Goal: Task Accomplishment & Management: Manage account settings

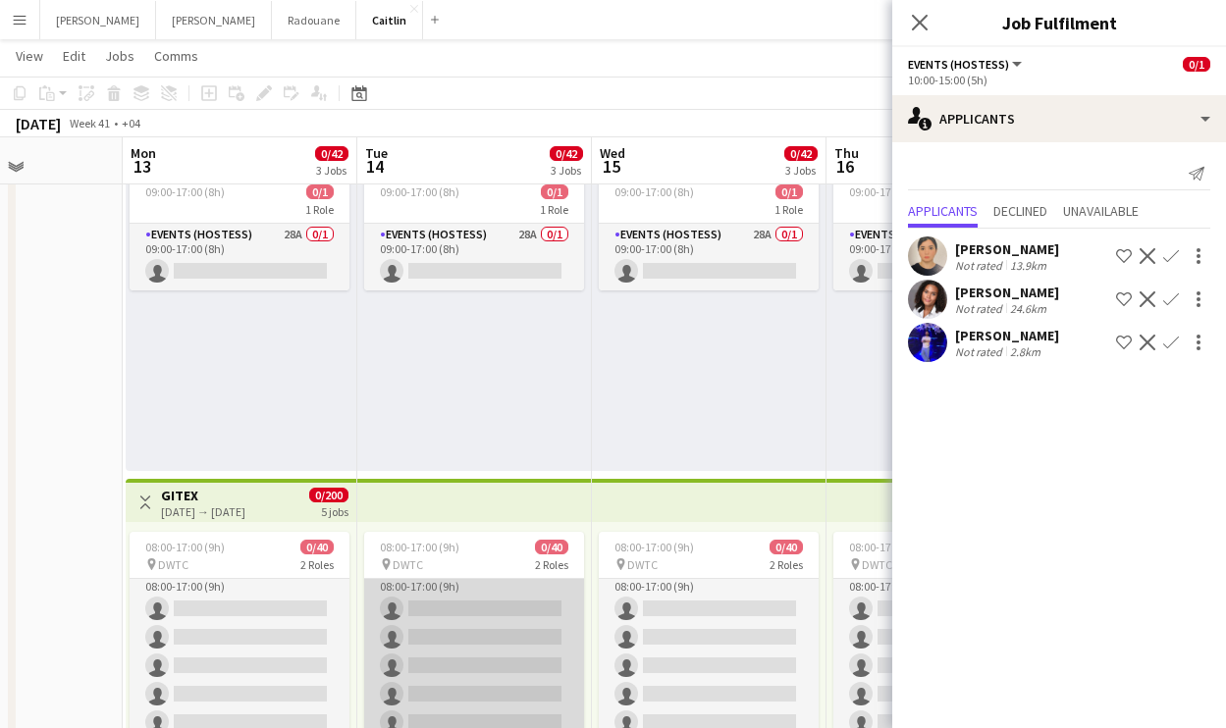
scroll to position [27, 0]
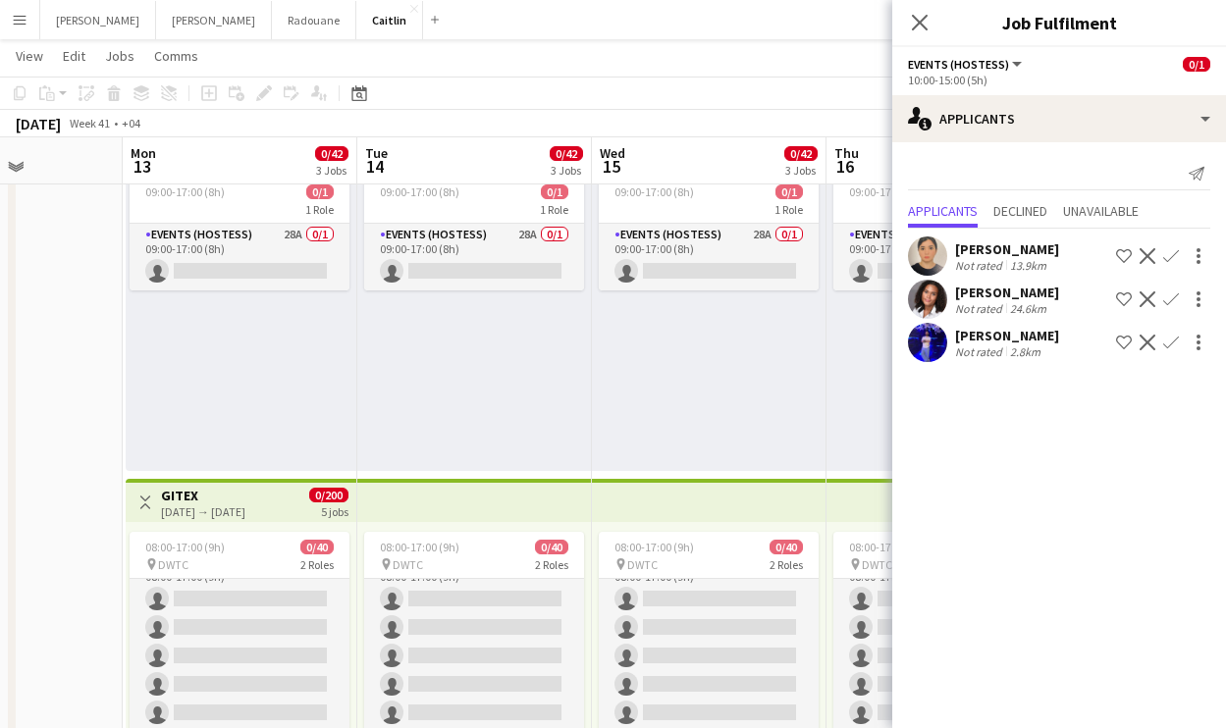
click at [978, 246] on div "[PERSON_NAME]" at bounding box center [1007, 249] width 104 height 18
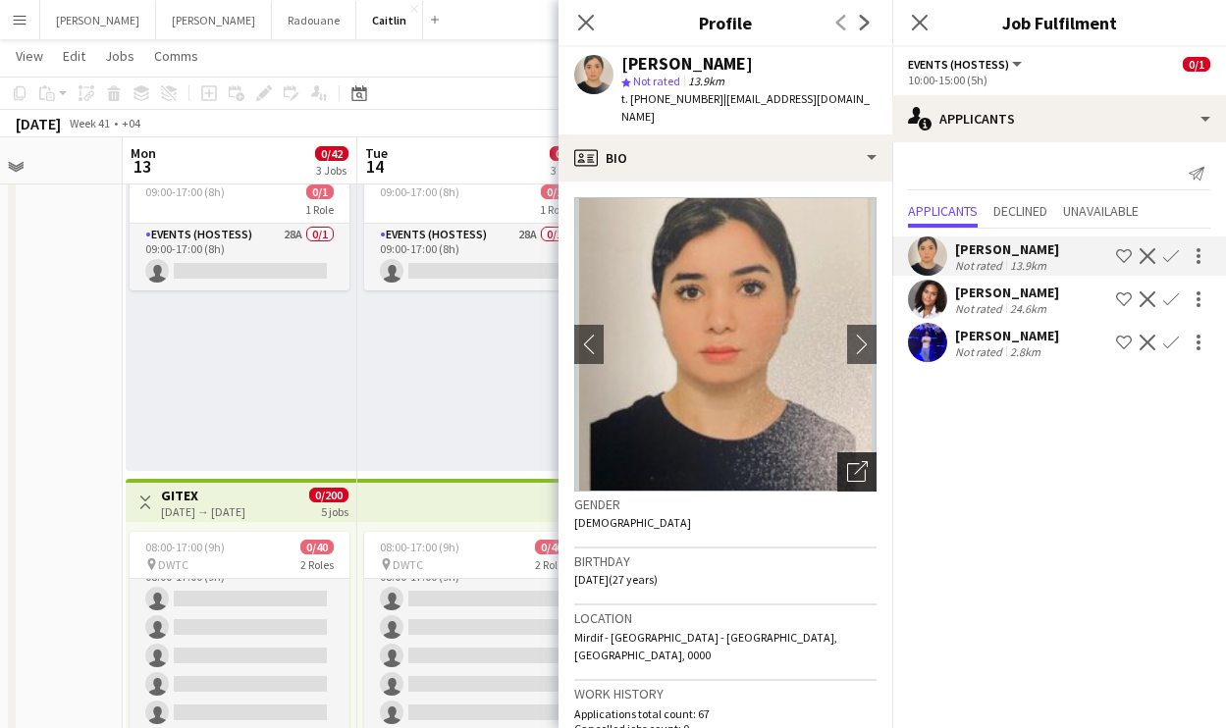
click at [842, 465] on div "Open photos pop-in" at bounding box center [856, 471] width 39 height 39
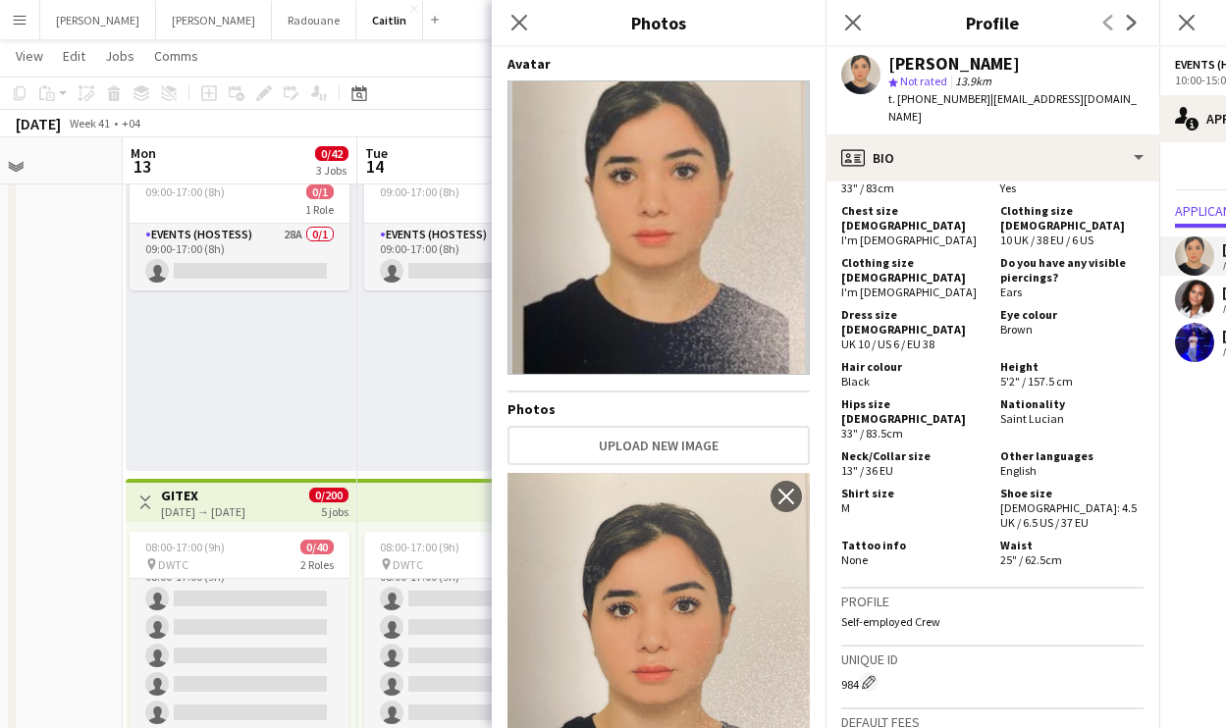
scroll to position [663, 0]
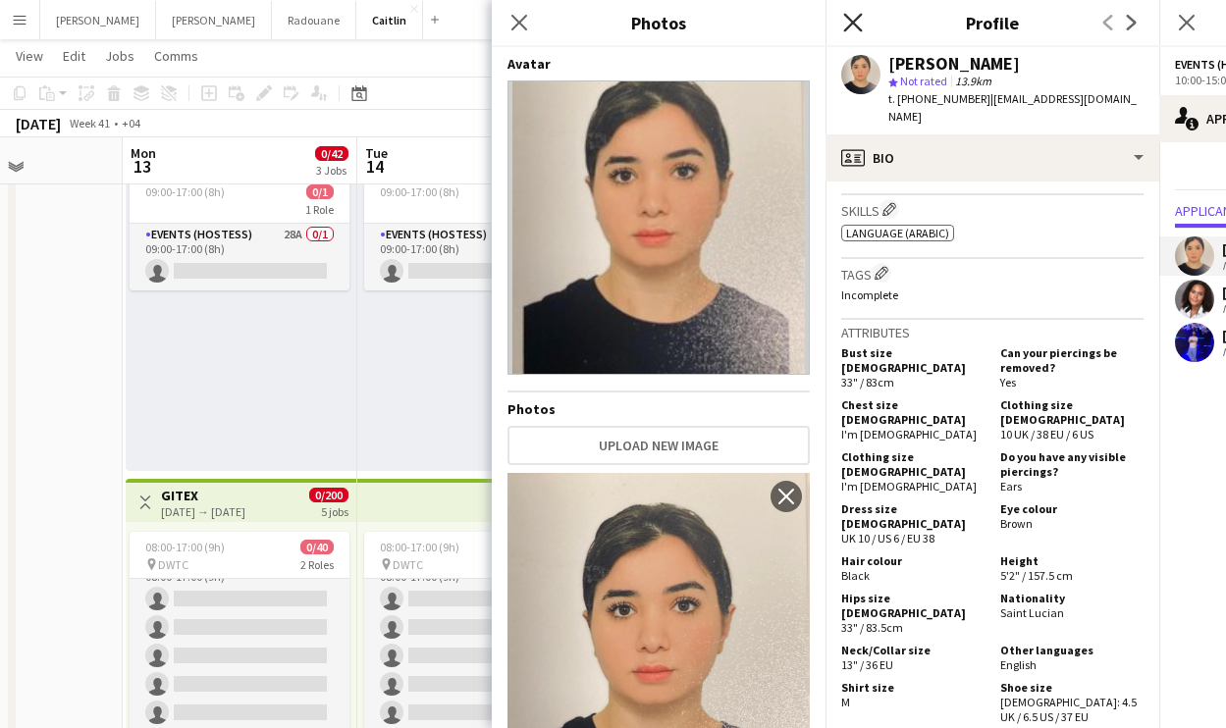
click at [858, 20] on icon "Close pop-in" at bounding box center [852, 22] width 19 height 19
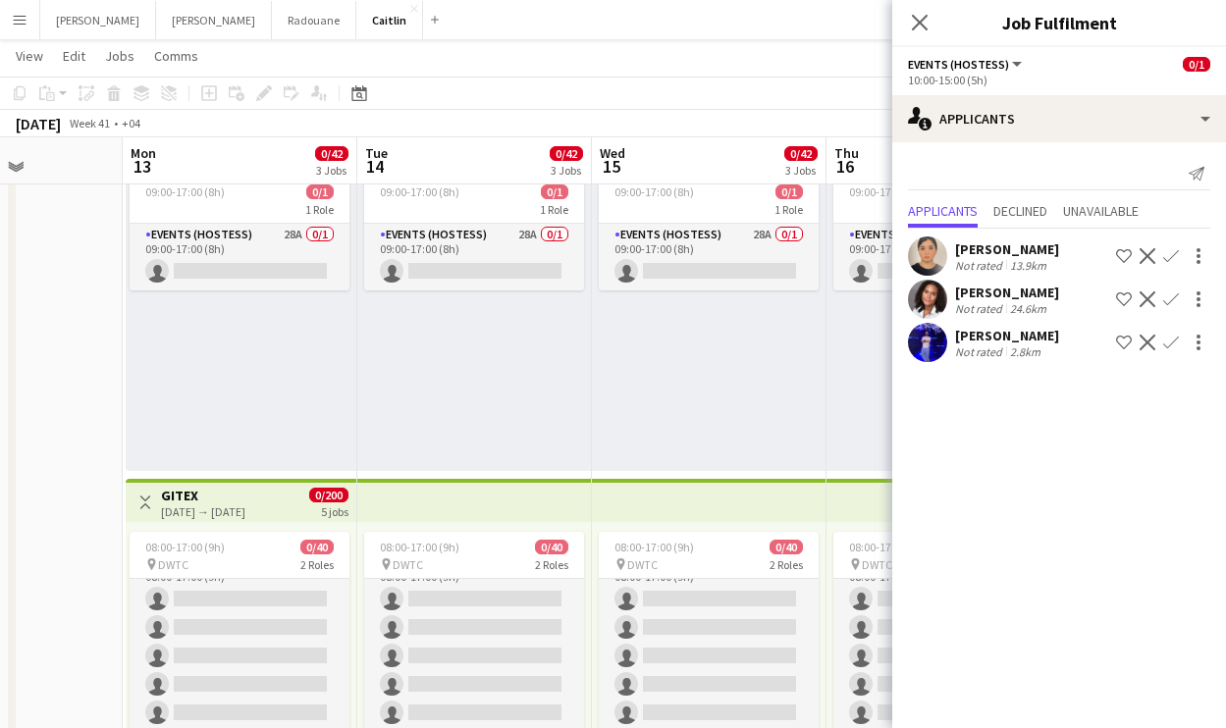
click at [994, 310] on div "Not rated" at bounding box center [980, 308] width 51 height 15
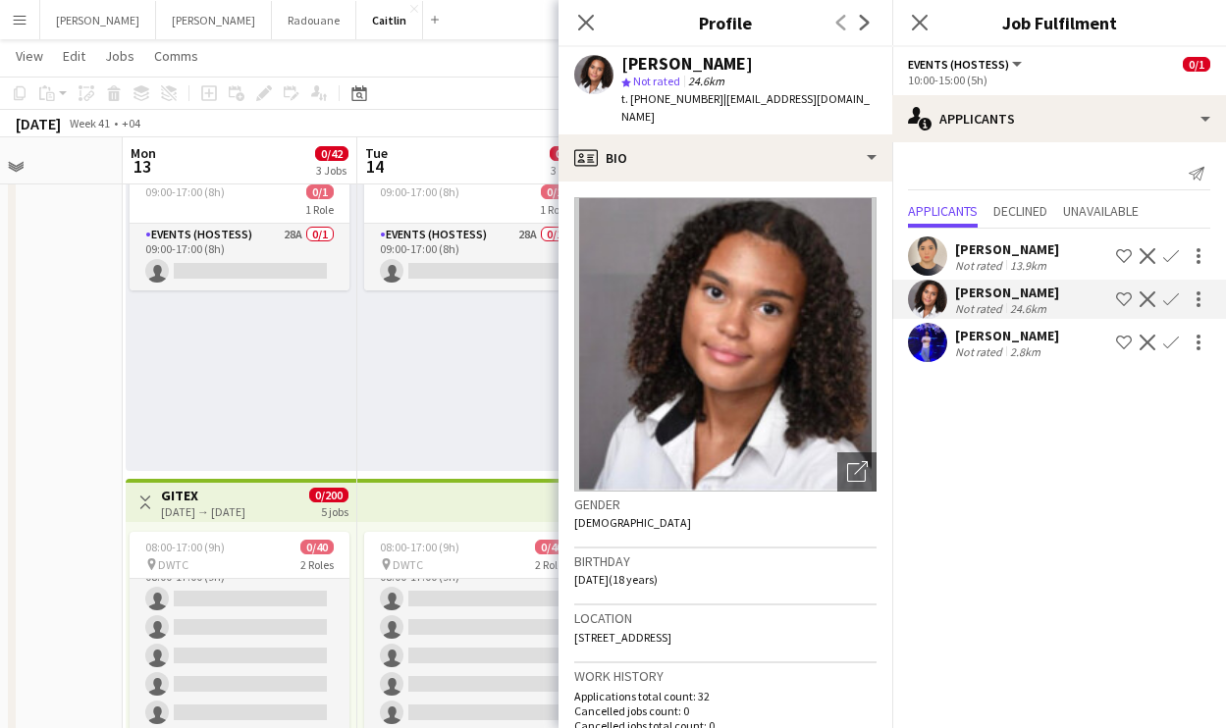
click at [1004, 342] on div "[PERSON_NAME]" at bounding box center [1007, 336] width 104 height 18
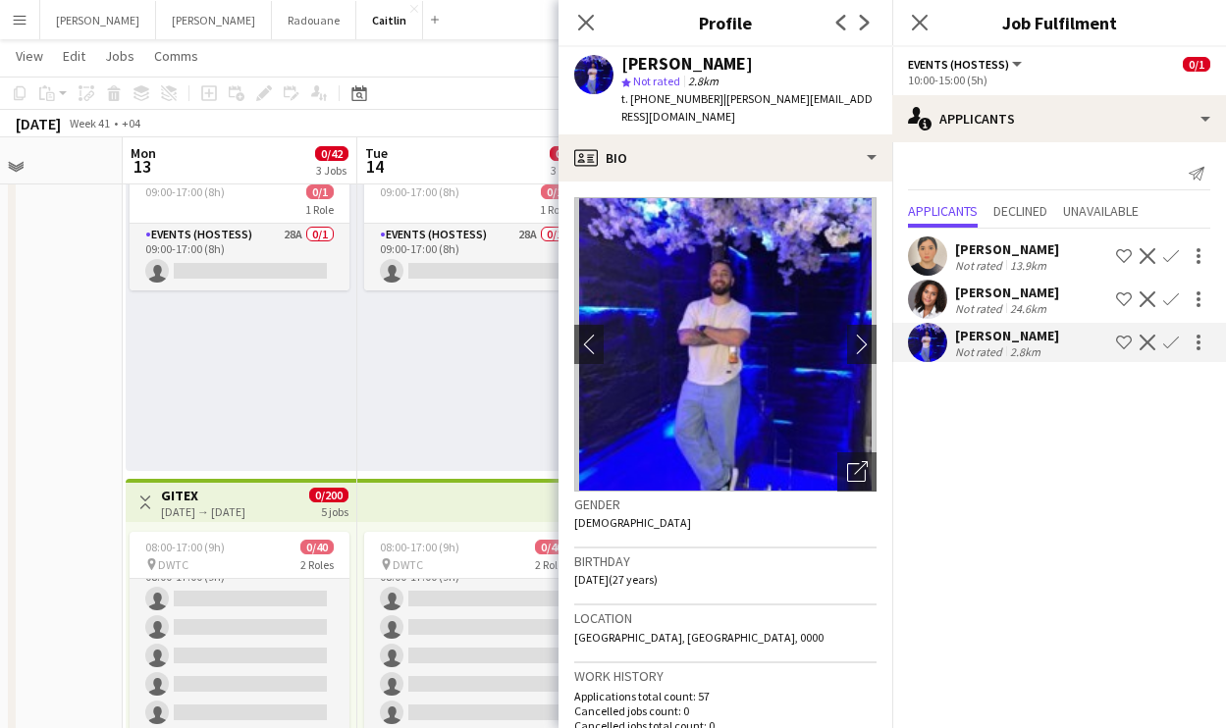
click at [995, 307] on div "Not rated" at bounding box center [980, 308] width 51 height 15
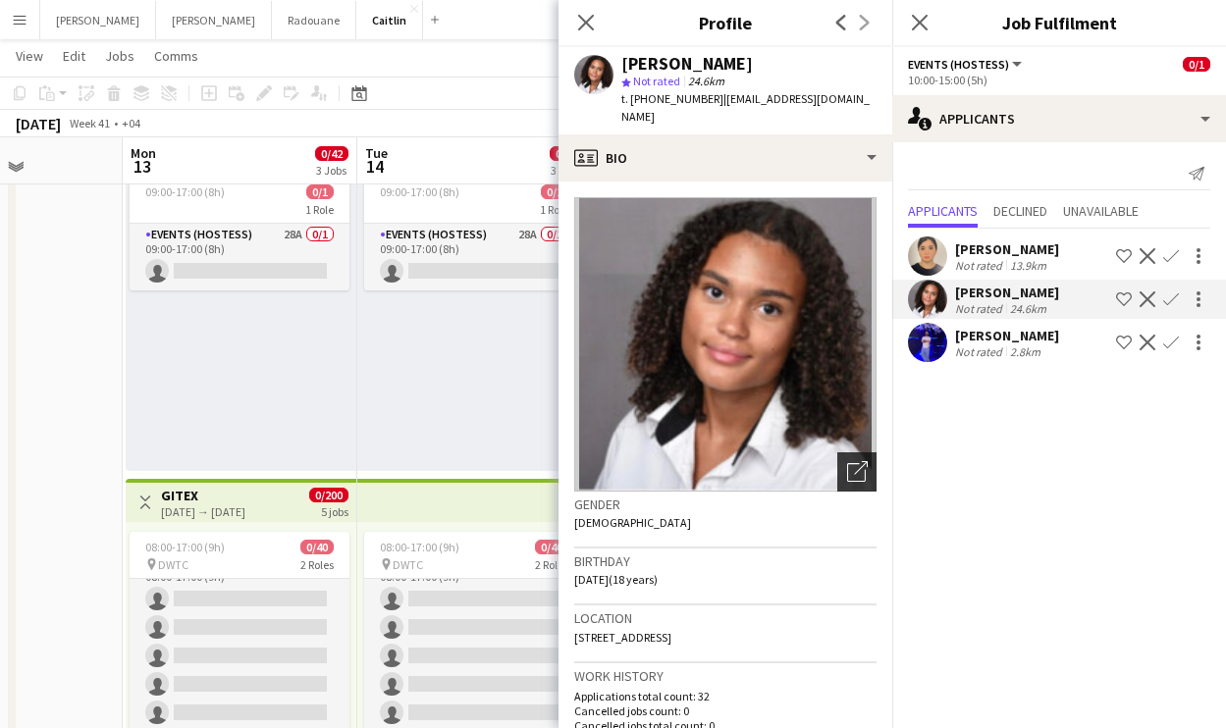
click at [847, 452] on div "Open photos pop-in" at bounding box center [856, 471] width 39 height 39
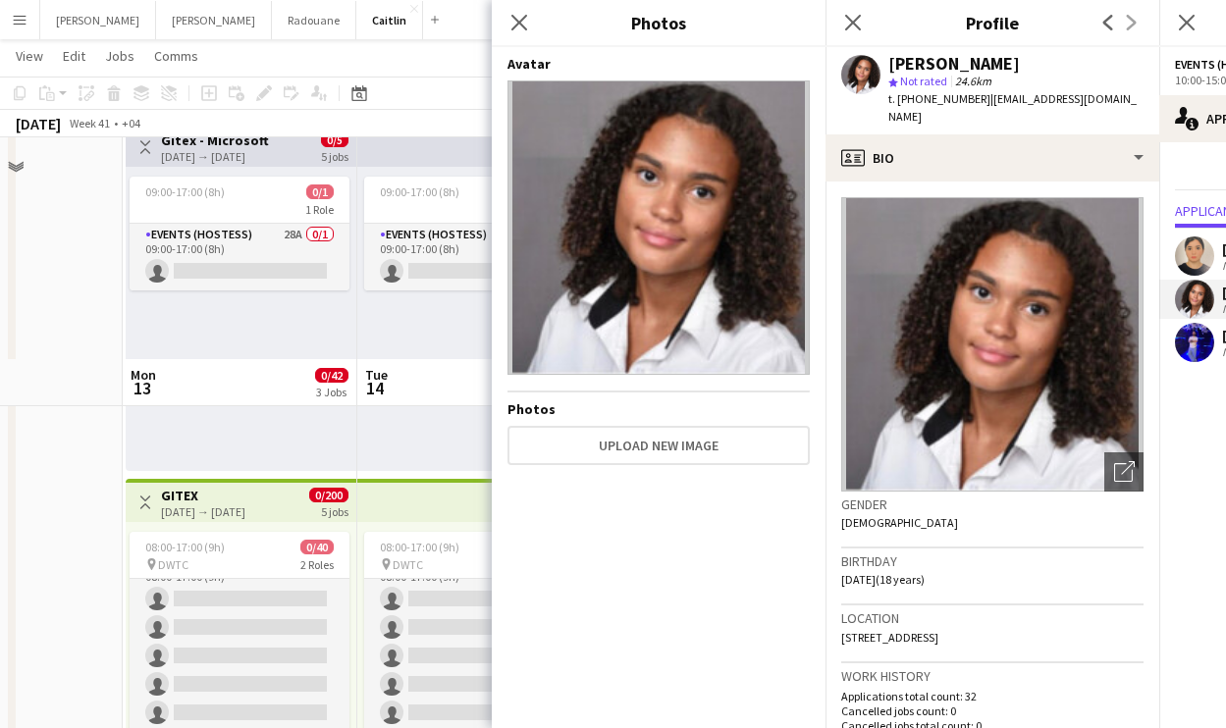
scroll to position [354, 0]
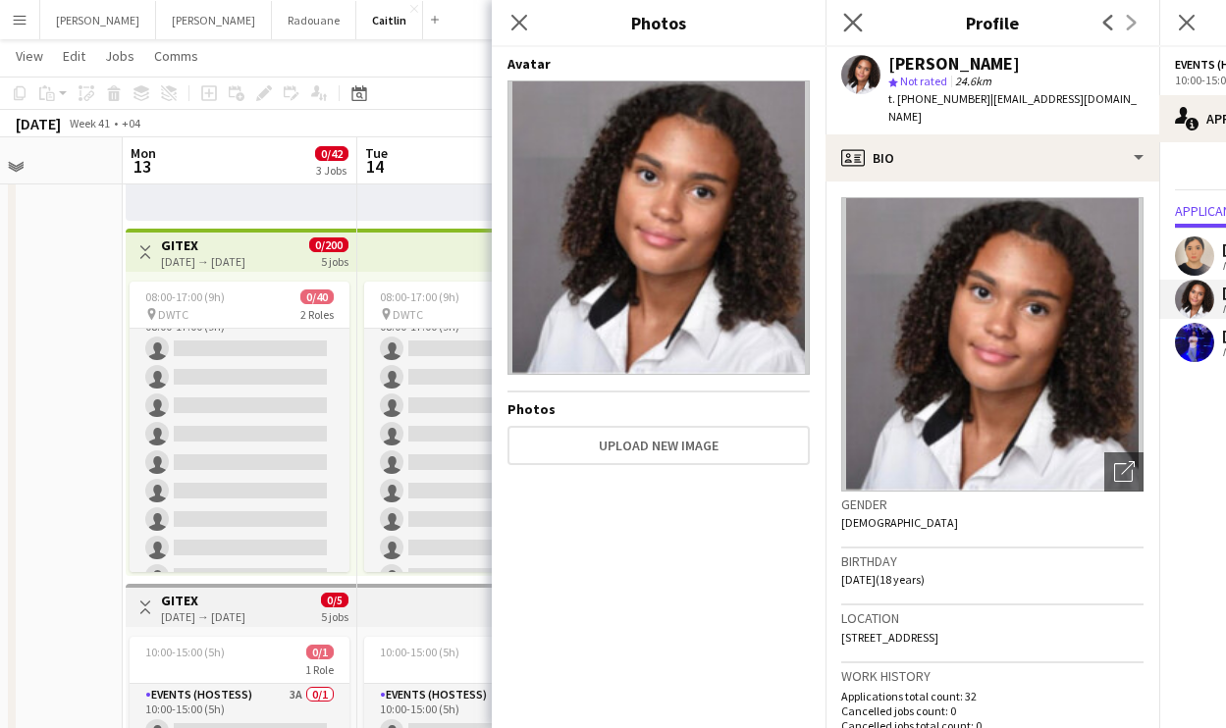
click at [846, 33] on app-icon "Close pop-in" at bounding box center [853, 23] width 28 height 28
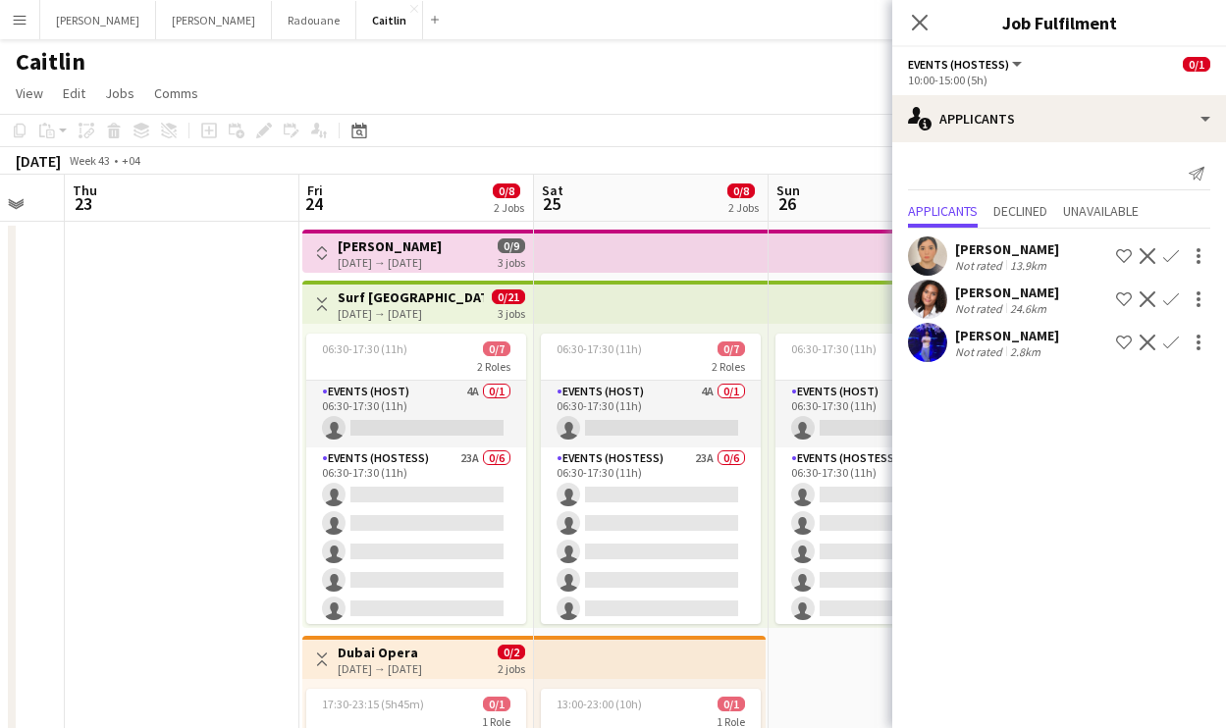
scroll to position [0, 418]
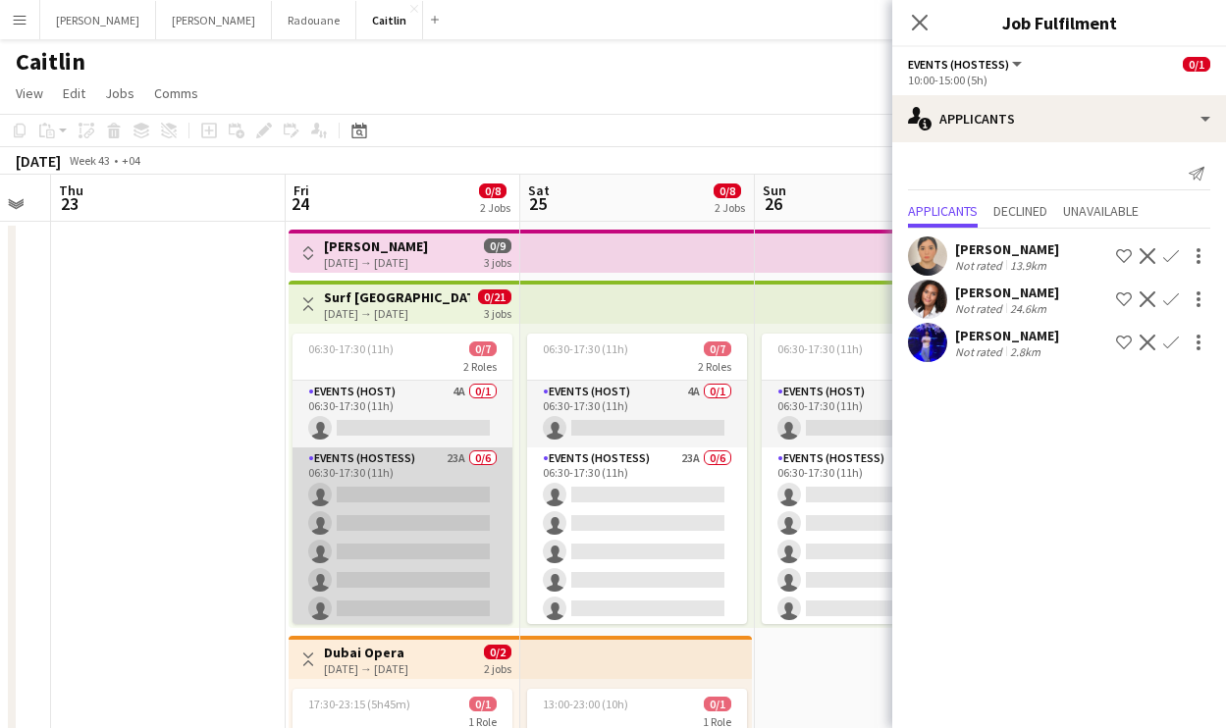
click at [410, 466] on app-card-role "Events (Hostess) 23A 0/6 06:30-17:30 (11h) single-neutral-actions single-neutra…" at bounding box center [402, 551] width 220 height 209
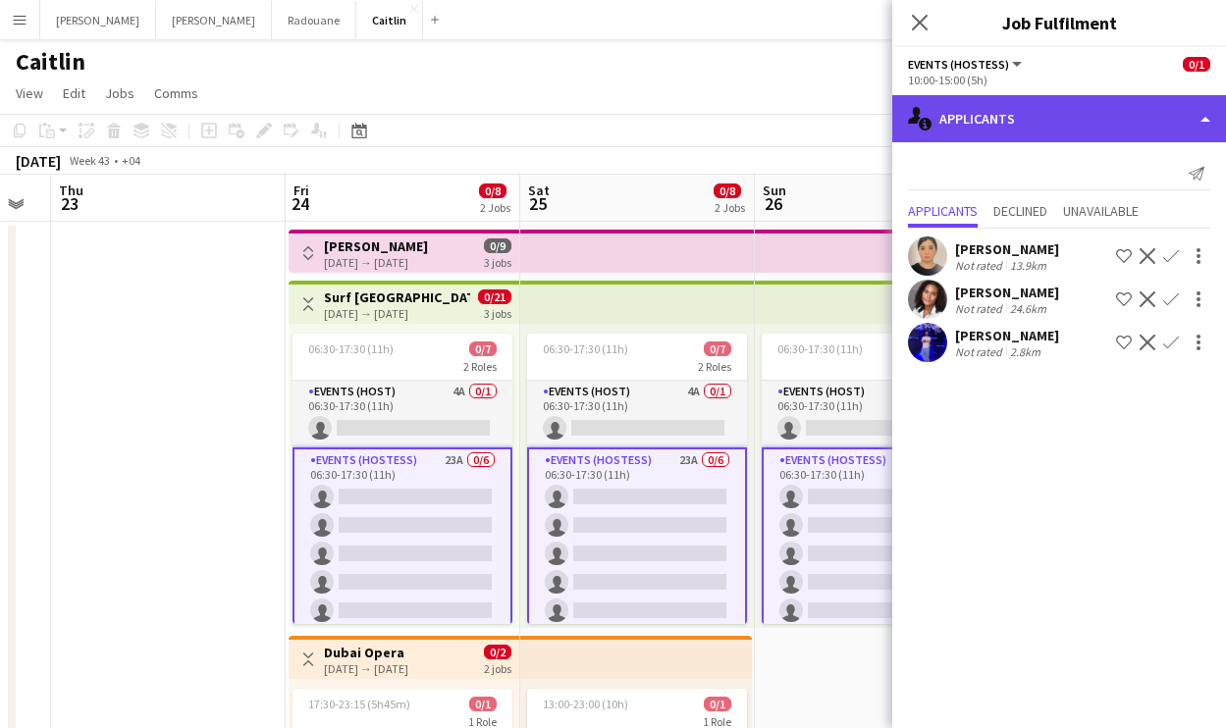
click at [1007, 131] on div "single-neutral-actions-information Applicants" at bounding box center [1059, 118] width 334 height 47
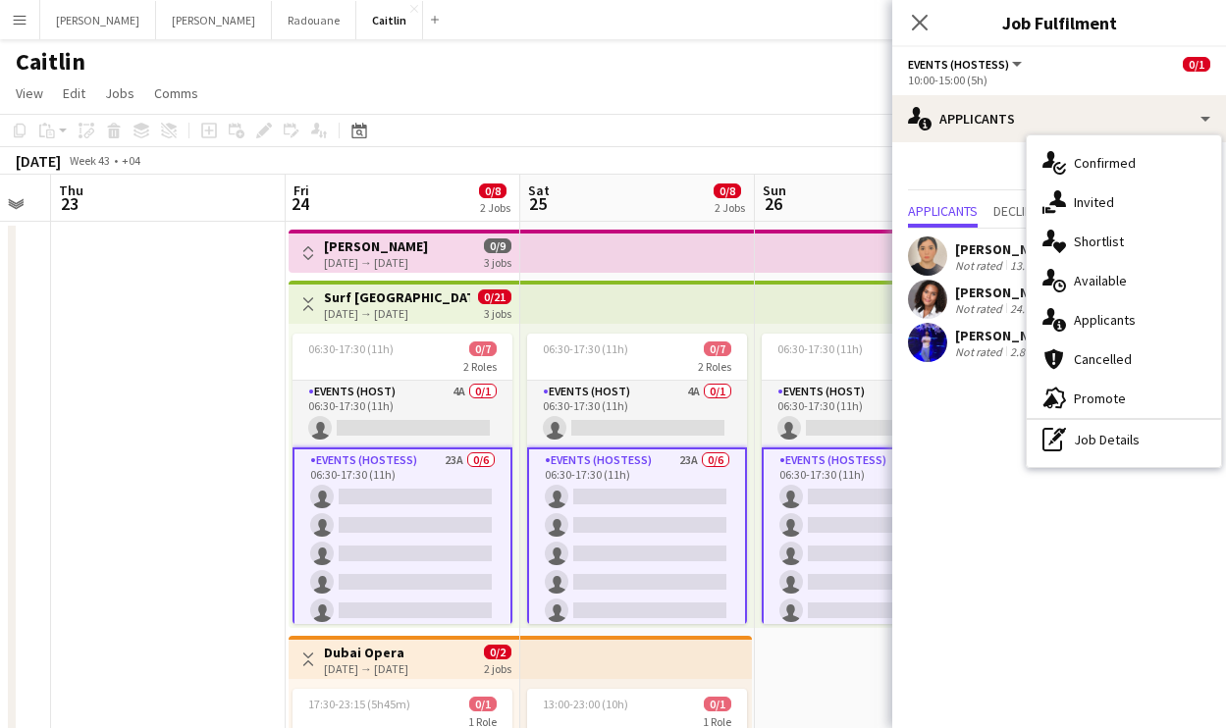
click at [797, 508] on app-card-role "Events (Hostess) 23A 0/6 06:30-17:30 (11h) single-neutral-actions single-neutra…" at bounding box center [872, 553] width 220 height 213
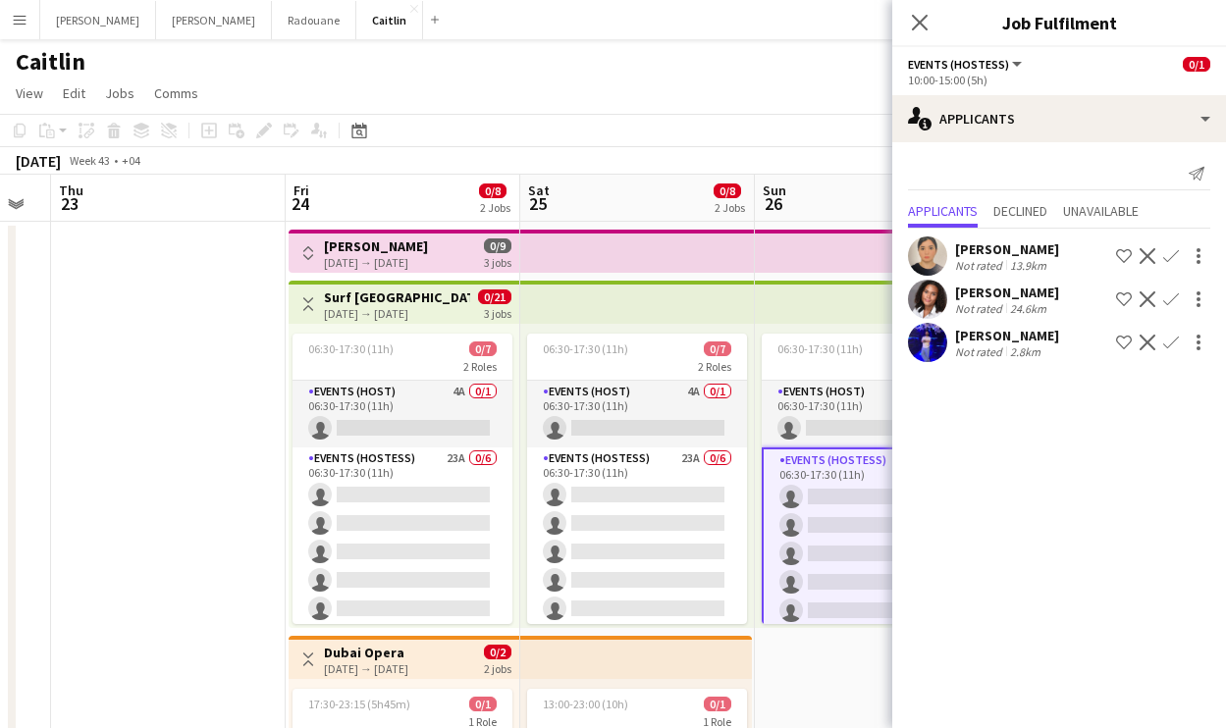
click at [797, 509] on app-card-role "Events (Hostess) 23A 0/6 06:30-17:30 (11h) single-neutral-actions single-neutra…" at bounding box center [872, 553] width 220 height 213
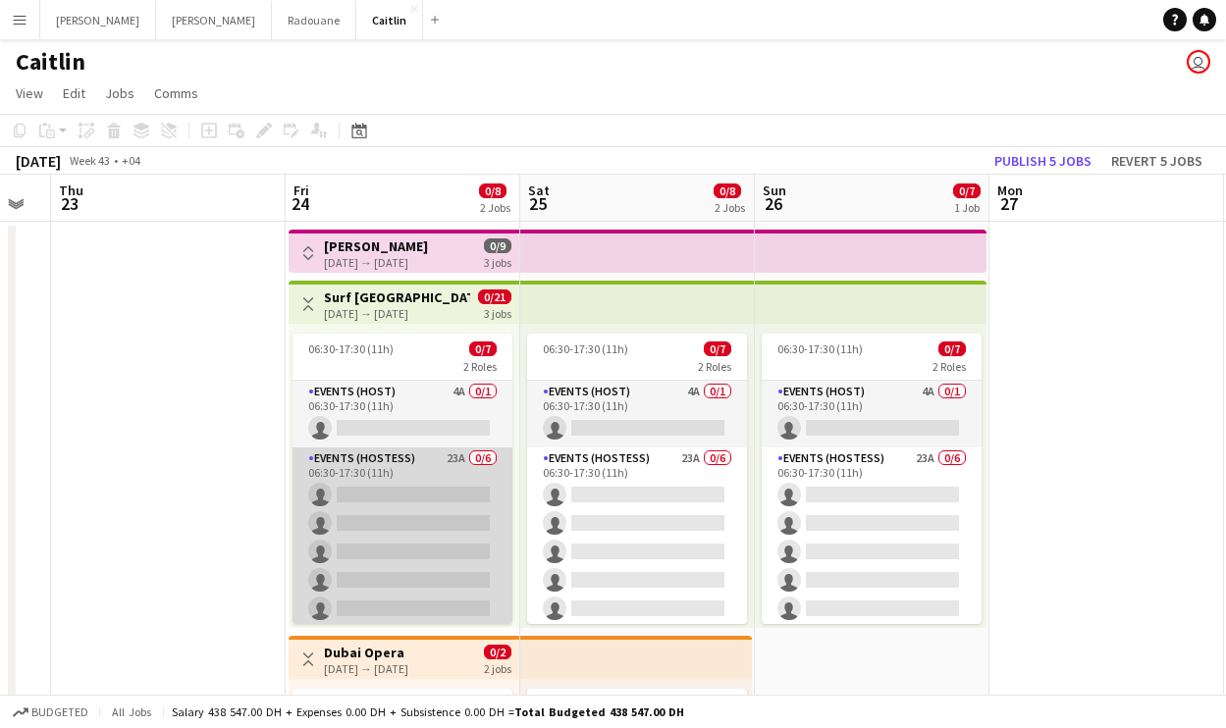
click at [348, 518] on app-card-role "Events (Hostess) 23A 0/6 06:30-17:30 (11h) single-neutral-actions single-neutra…" at bounding box center [402, 551] width 220 height 209
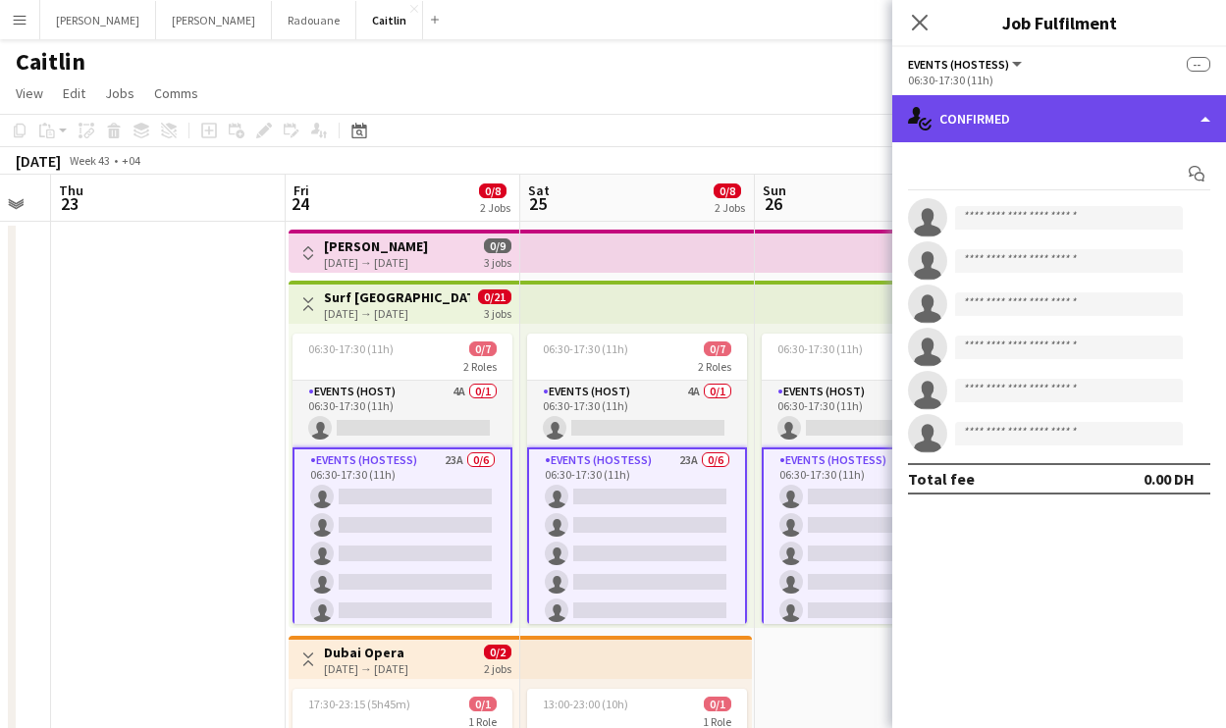
click at [1078, 126] on div "single-neutral-actions-check-2 Confirmed" at bounding box center [1059, 118] width 334 height 47
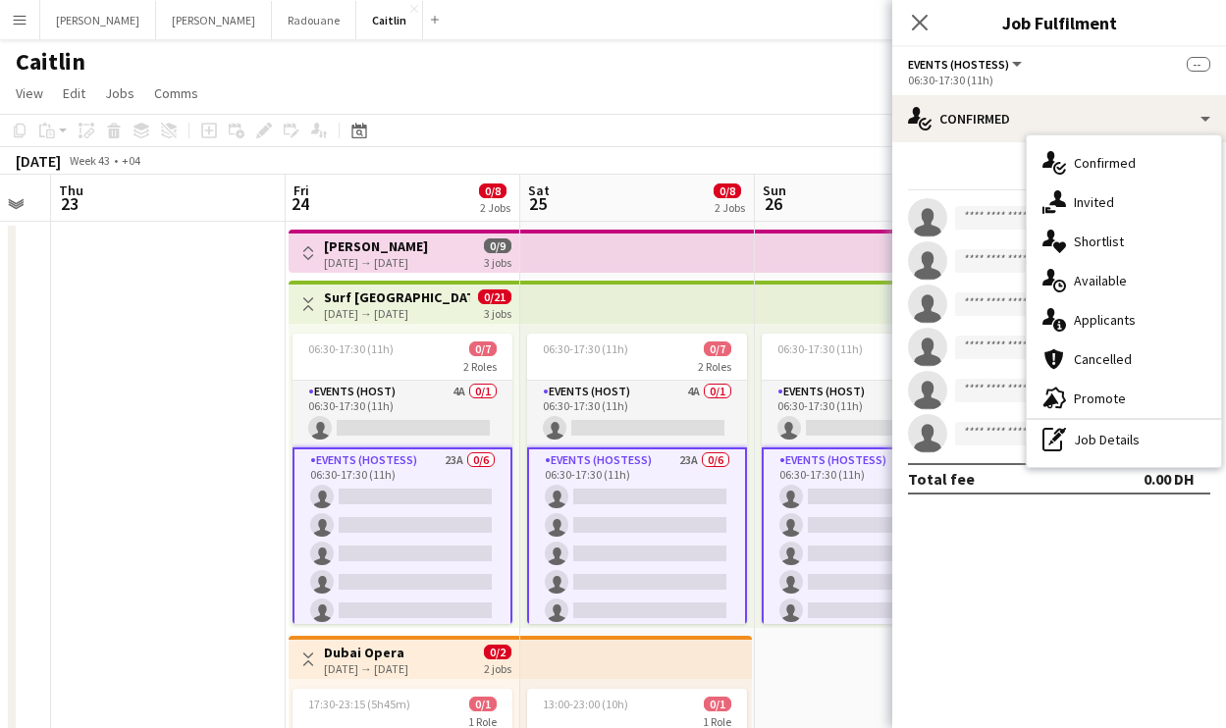
click at [1111, 318] on span "Applicants" at bounding box center [1105, 320] width 62 height 18
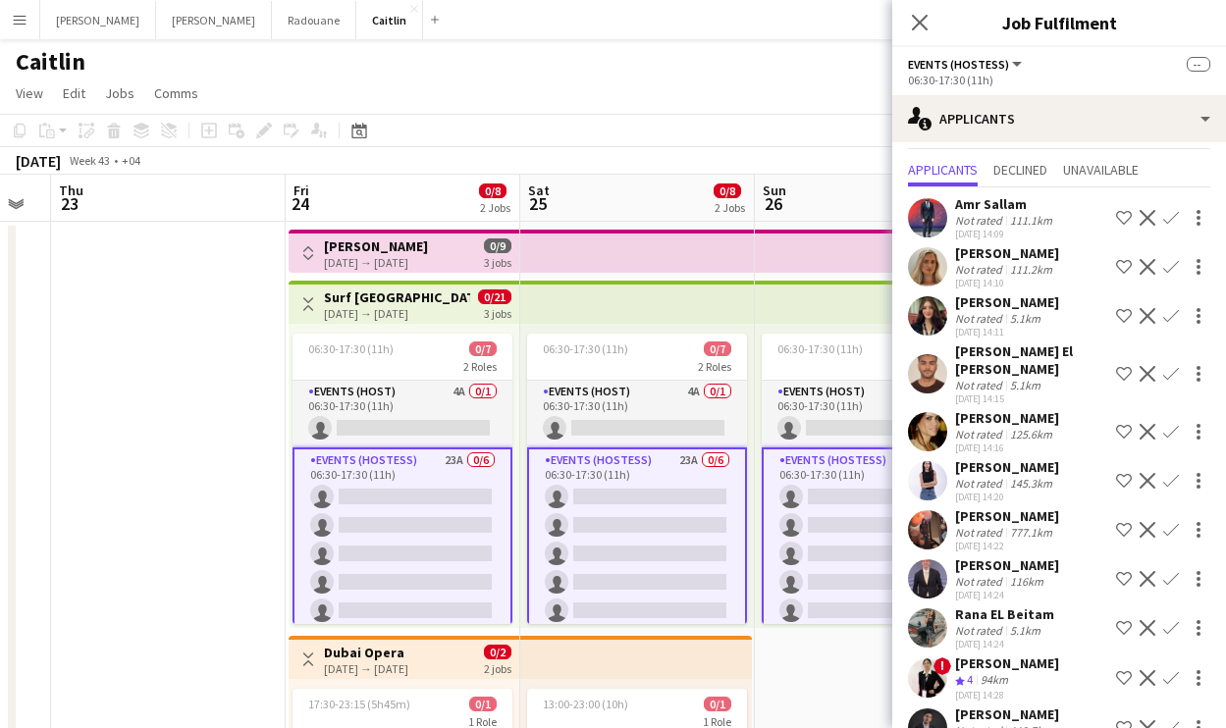
scroll to position [223, 0]
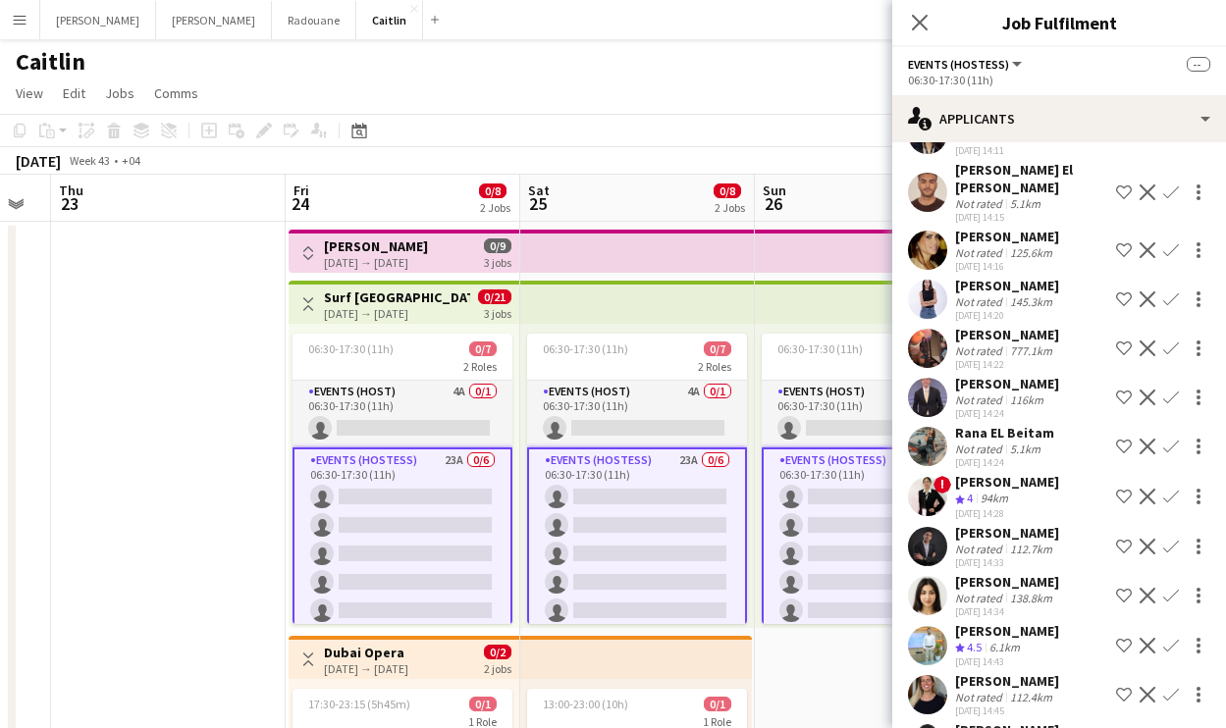
click at [1053, 426] on div "Rana EL Beitam Not rated 5.1km [DATE] 14:24 Shortlist crew Decline Confirm" at bounding box center [1059, 446] width 334 height 45
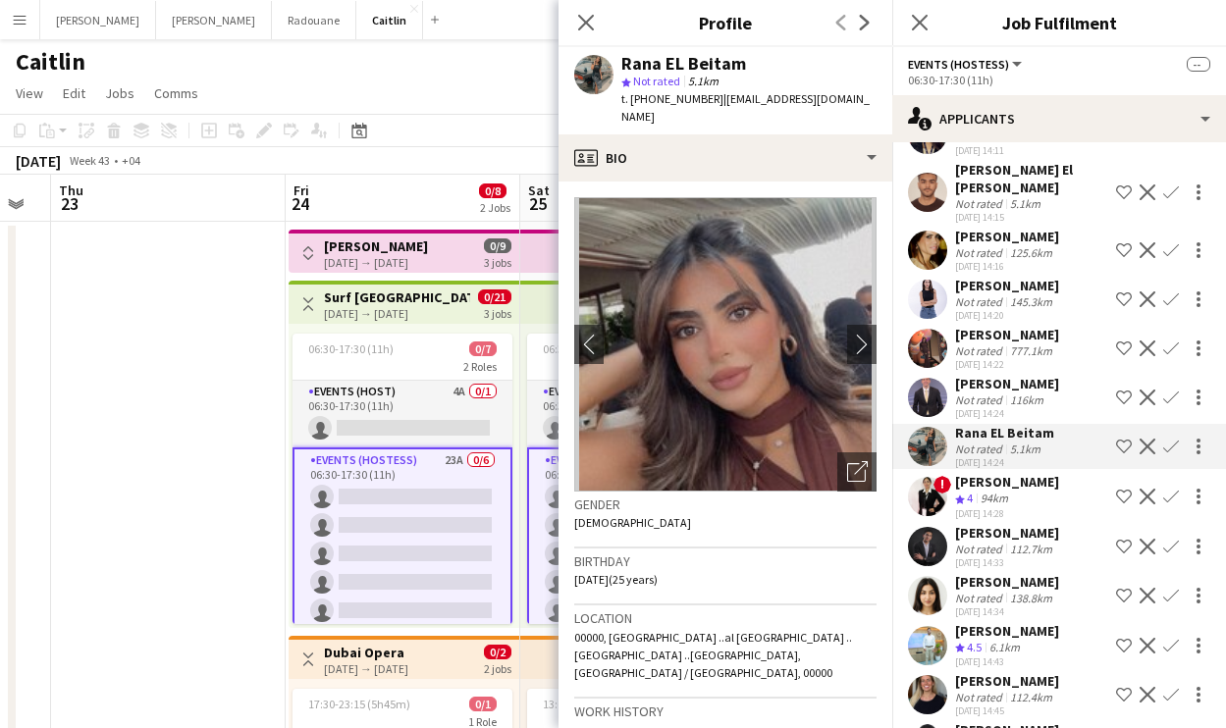
click at [1033, 358] on div "[DATE] 14:22" at bounding box center [1007, 364] width 104 height 13
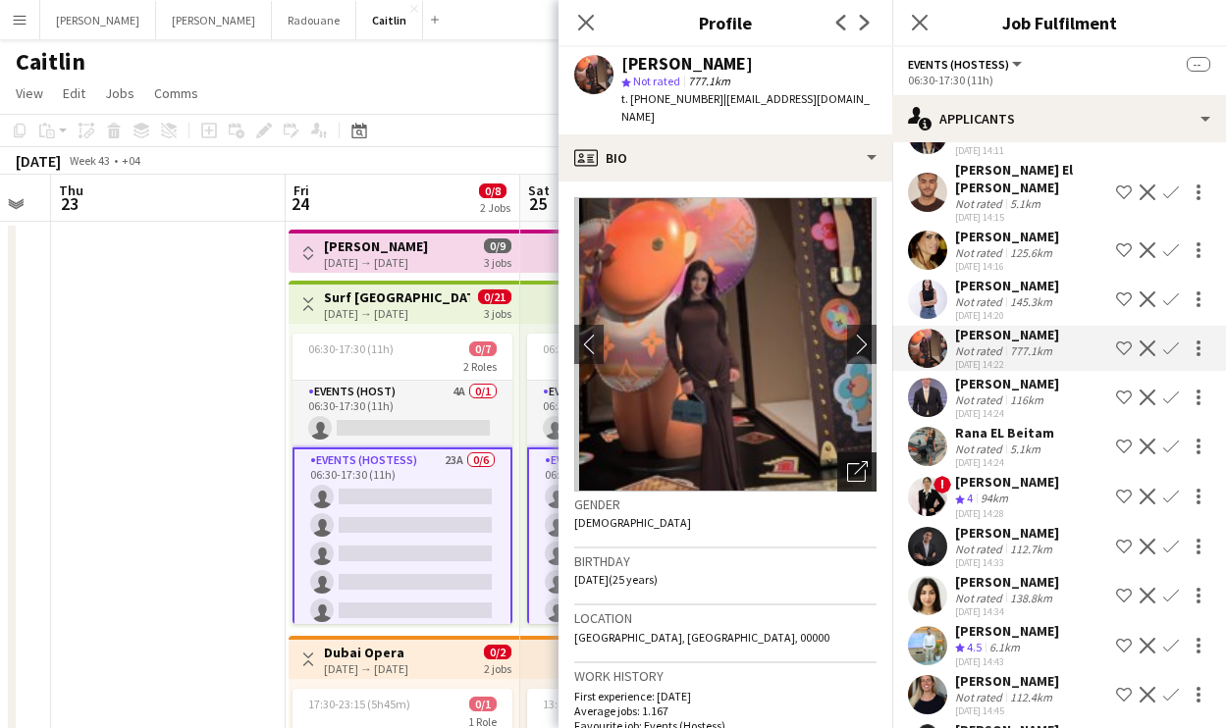
click at [847, 461] on icon "Open photos pop-in" at bounding box center [857, 471] width 21 height 21
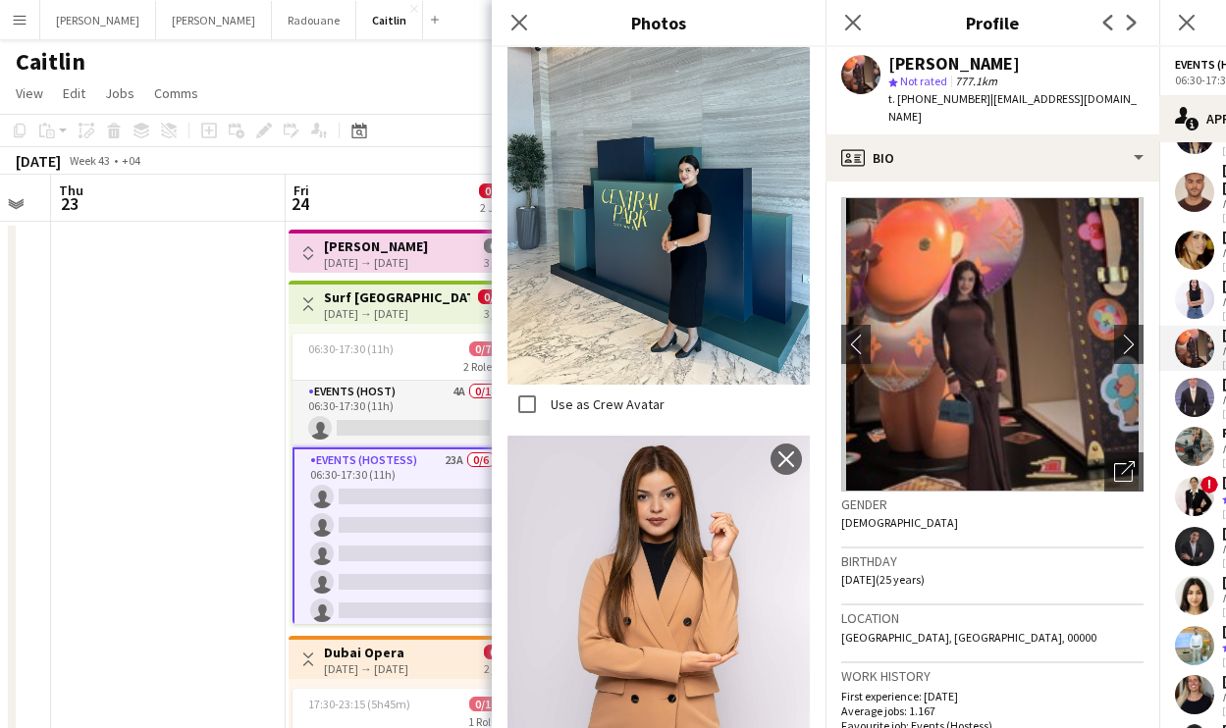
scroll to position [4800, 0]
click at [842, 15] on app-icon "Close pop-in" at bounding box center [853, 23] width 28 height 28
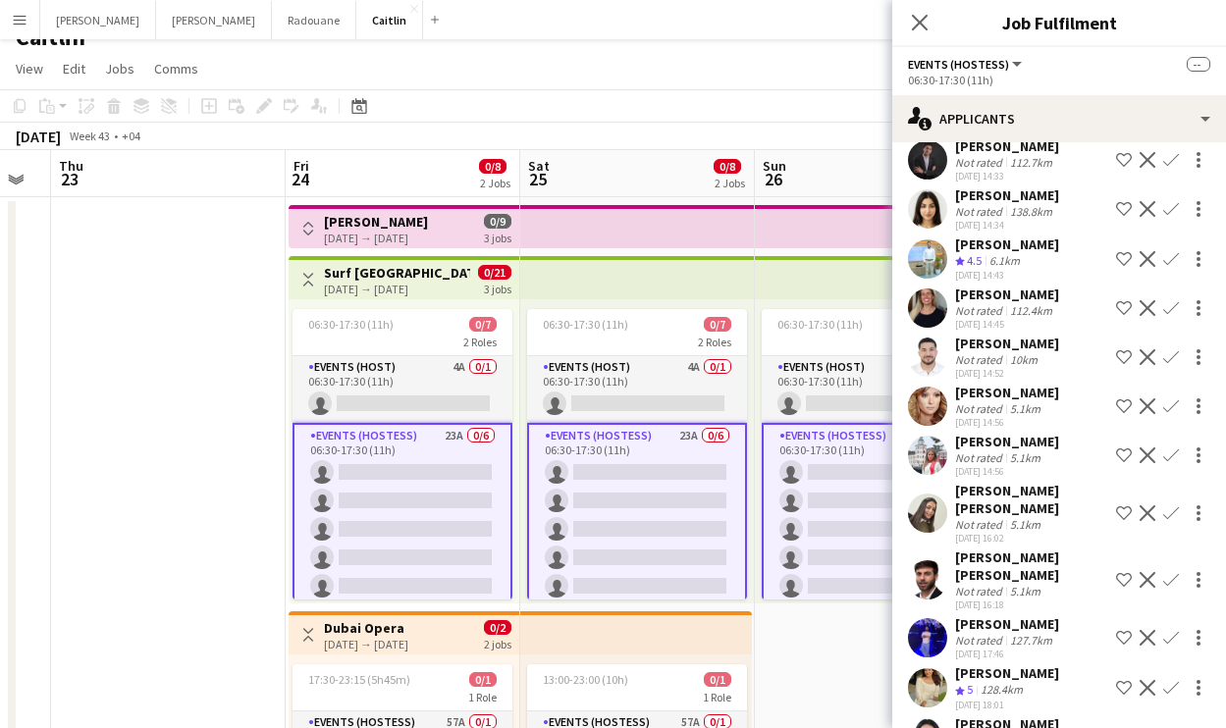
scroll to position [608, 0]
click at [990, 727] on div "Not rated" at bounding box center [980, 741] width 51 height 15
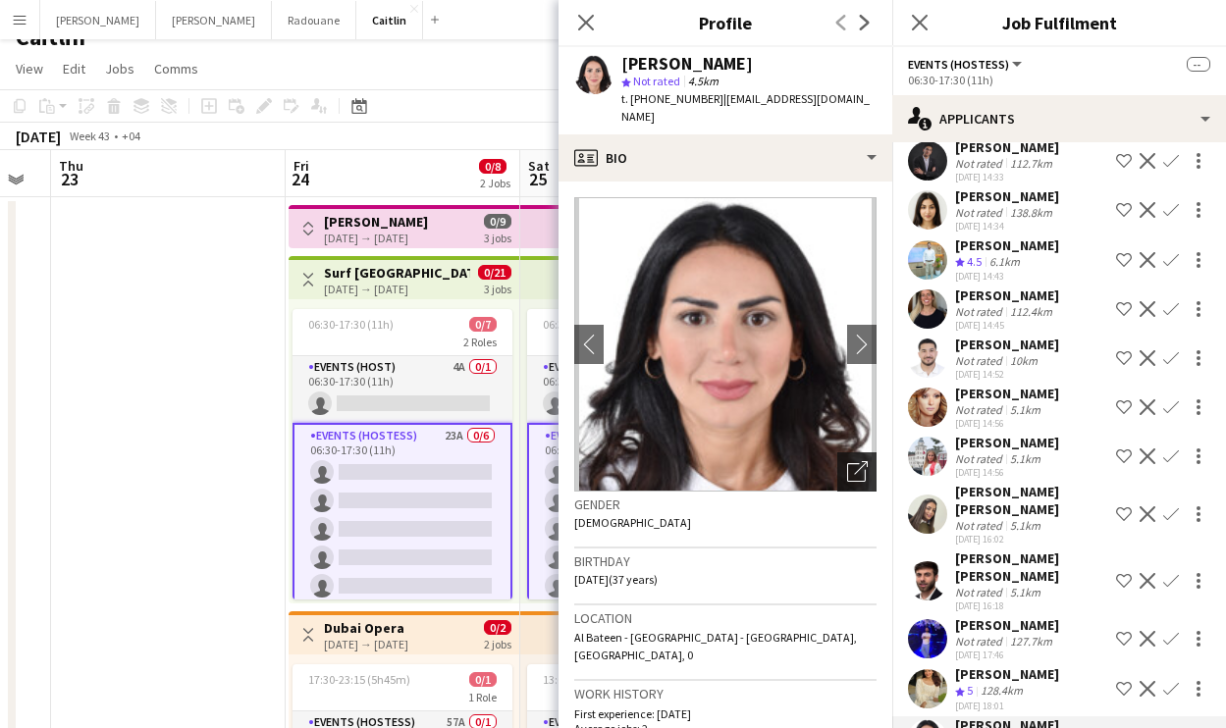
click at [847, 461] on icon "Open photos pop-in" at bounding box center [857, 471] width 21 height 21
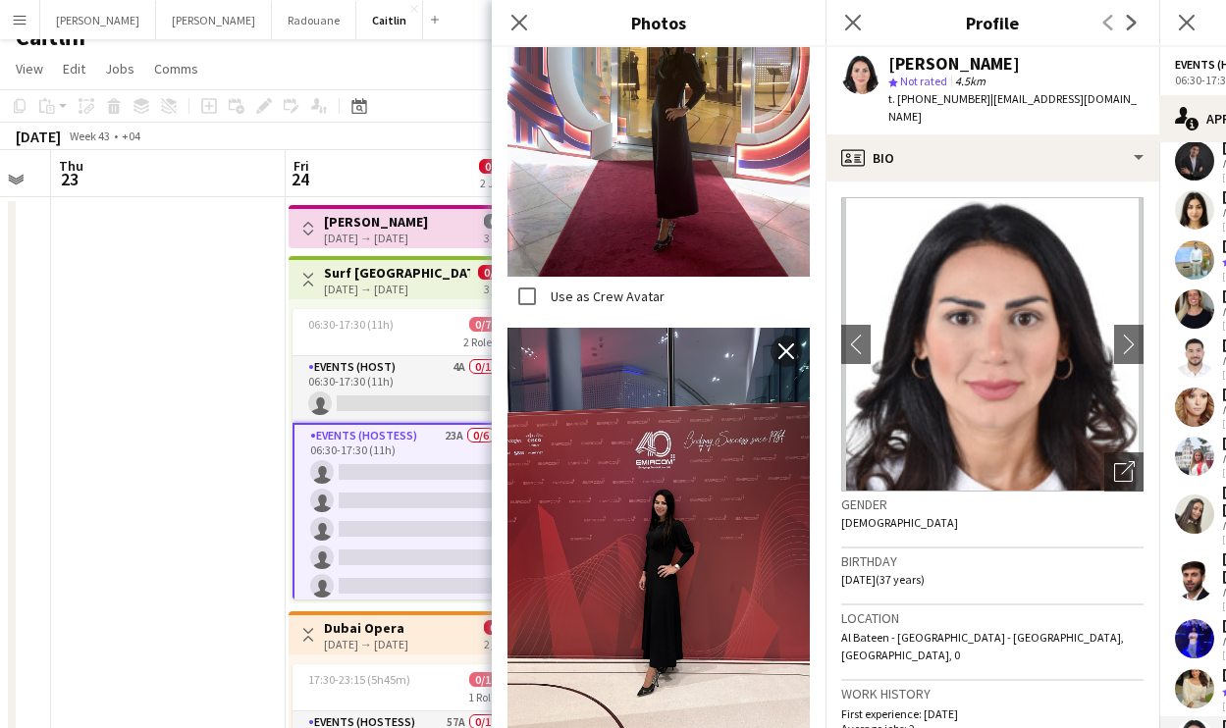
scroll to position [1055, 0]
click at [854, 22] on icon at bounding box center [852, 22] width 19 height 19
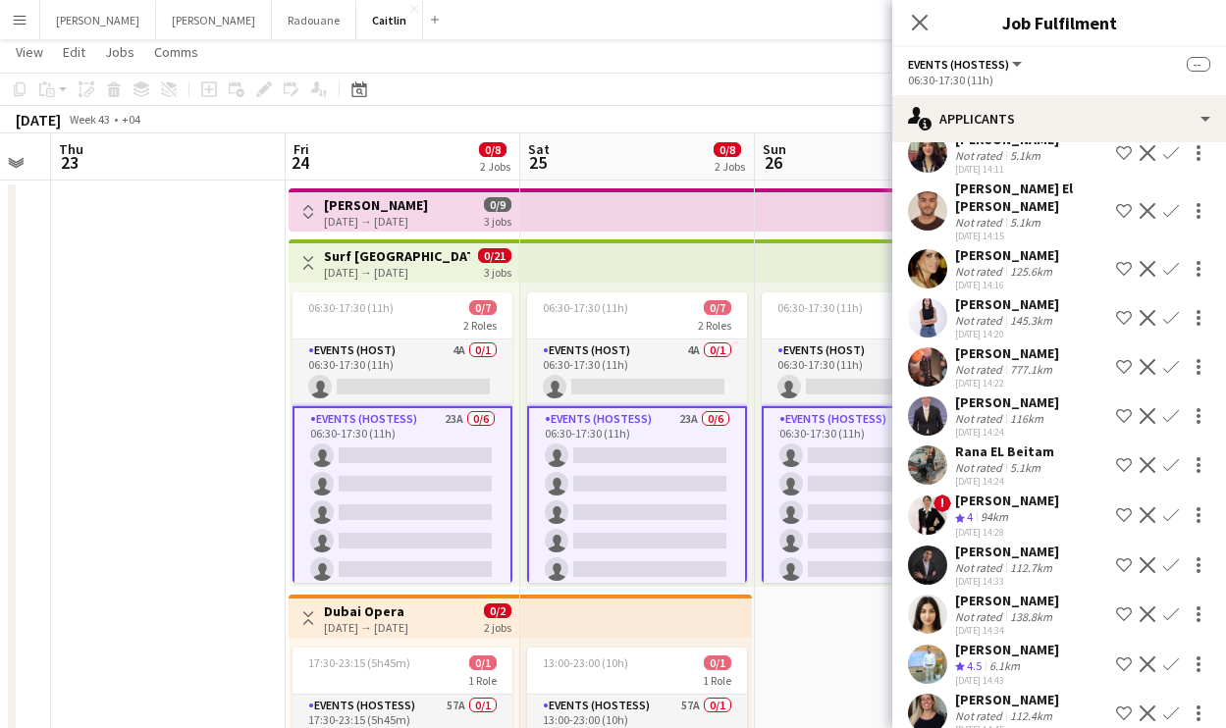
scroll to position [189, 0]
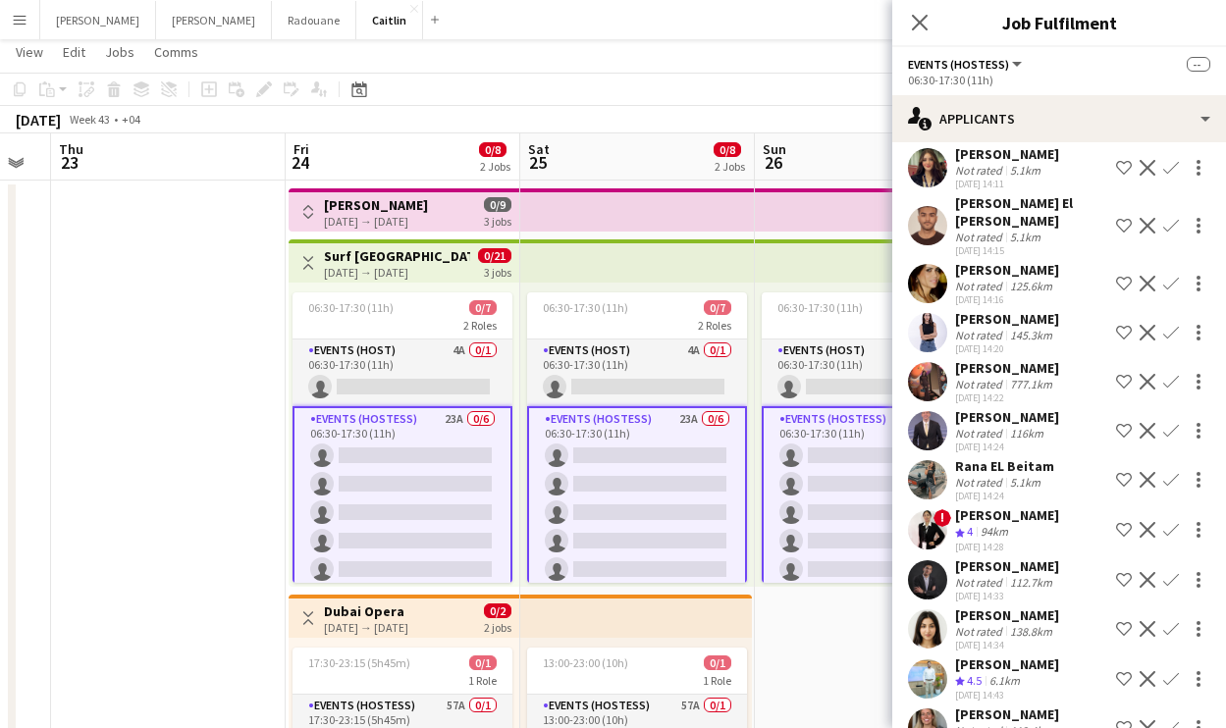
click at [1035, 377] on div "777.1km" at bounding box center [1031, 384] width 50 height 15
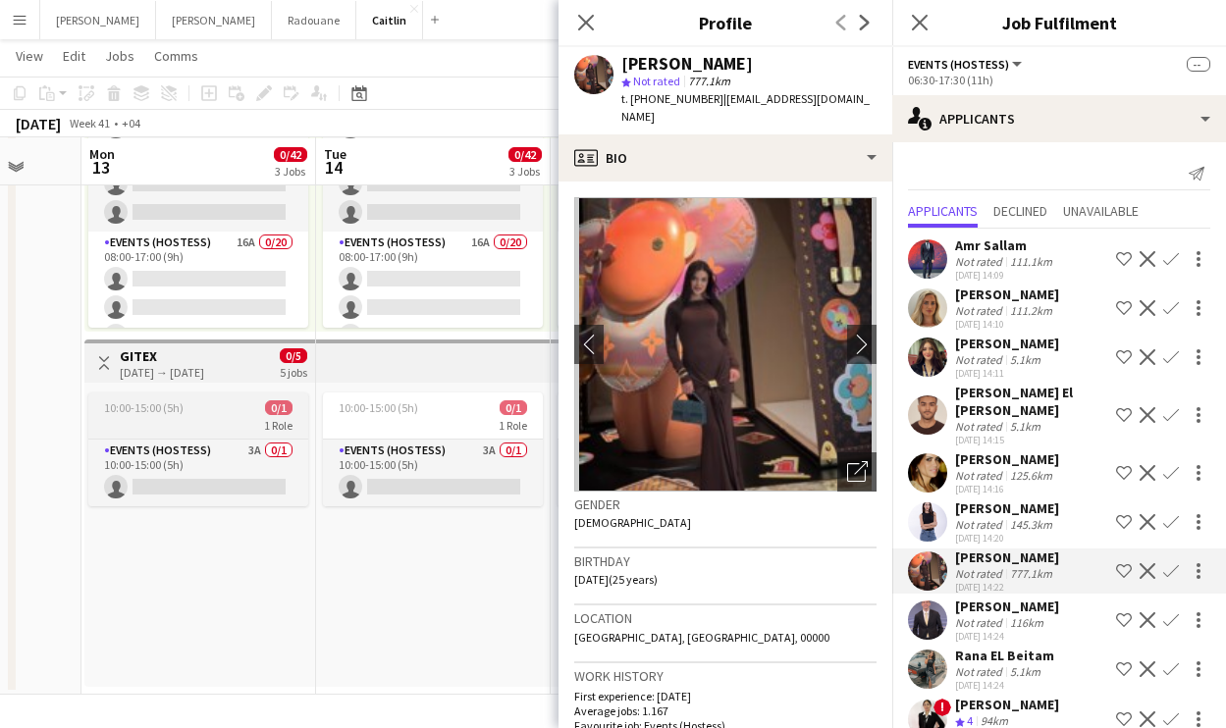
scroll to position [599, 0]
click at [235, 436] on app-job-card "10:00-15:00 (5h) 0/1 1 Role Events (Hostess) 3A 0/1 10:00-15:00 (5h) single-neu…" at bounding box center [198, 450] width 220 height 114
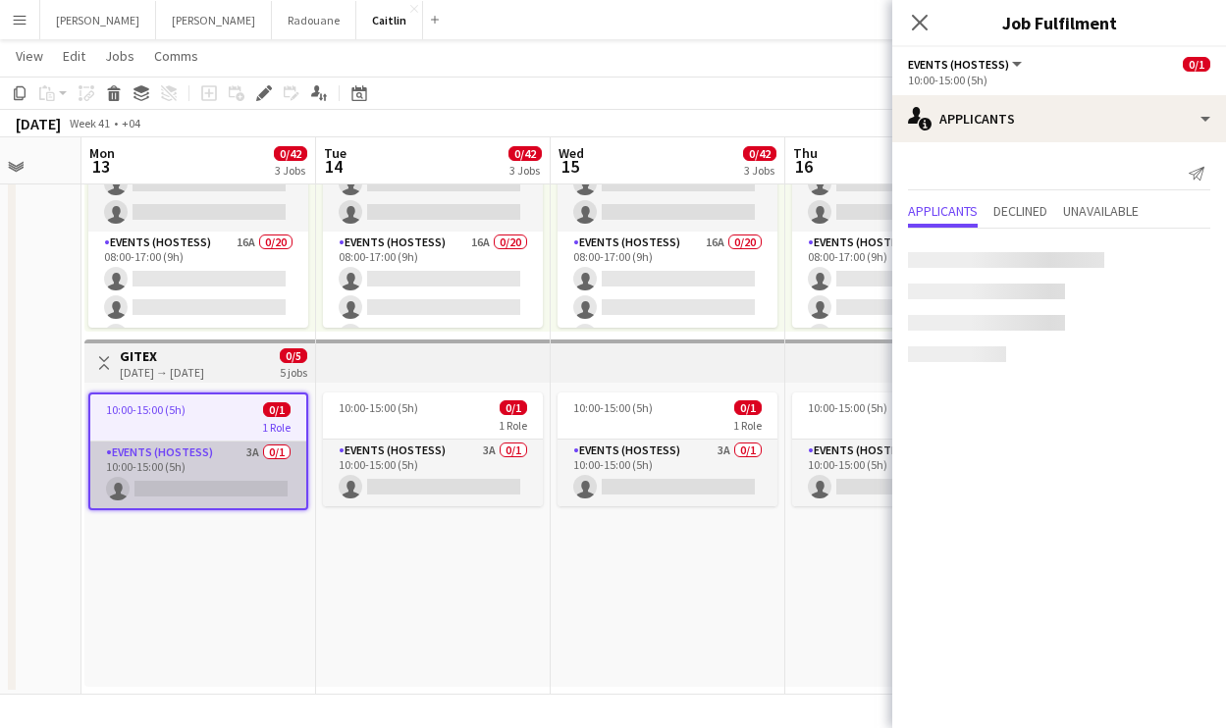
click at [239, 466] on app-card-role "Events (Hostess) 3A 0/1 10:00-15:00 (5h) single-neutral-actions" at bounding box center [198, 475] width 216 height 67
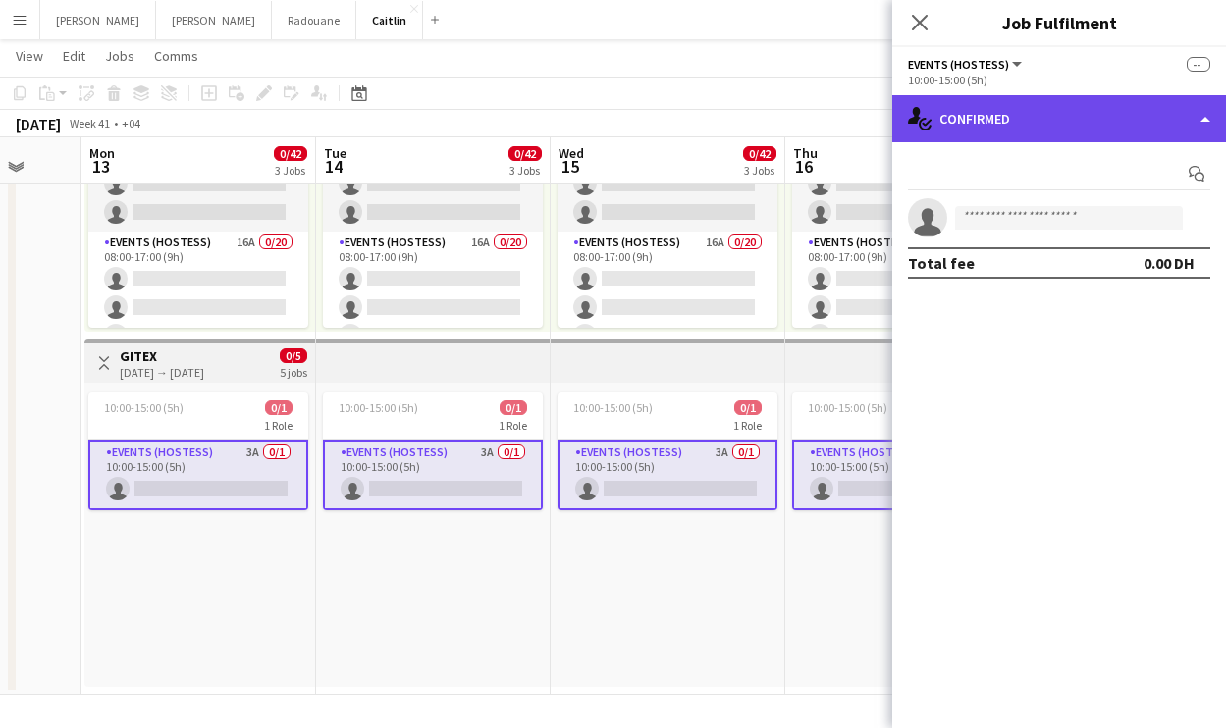
click at [1029, 130] on div "single-neutral-actions-check-2 Confirmed" at bounding box center [1059, 118] width 334 height 47
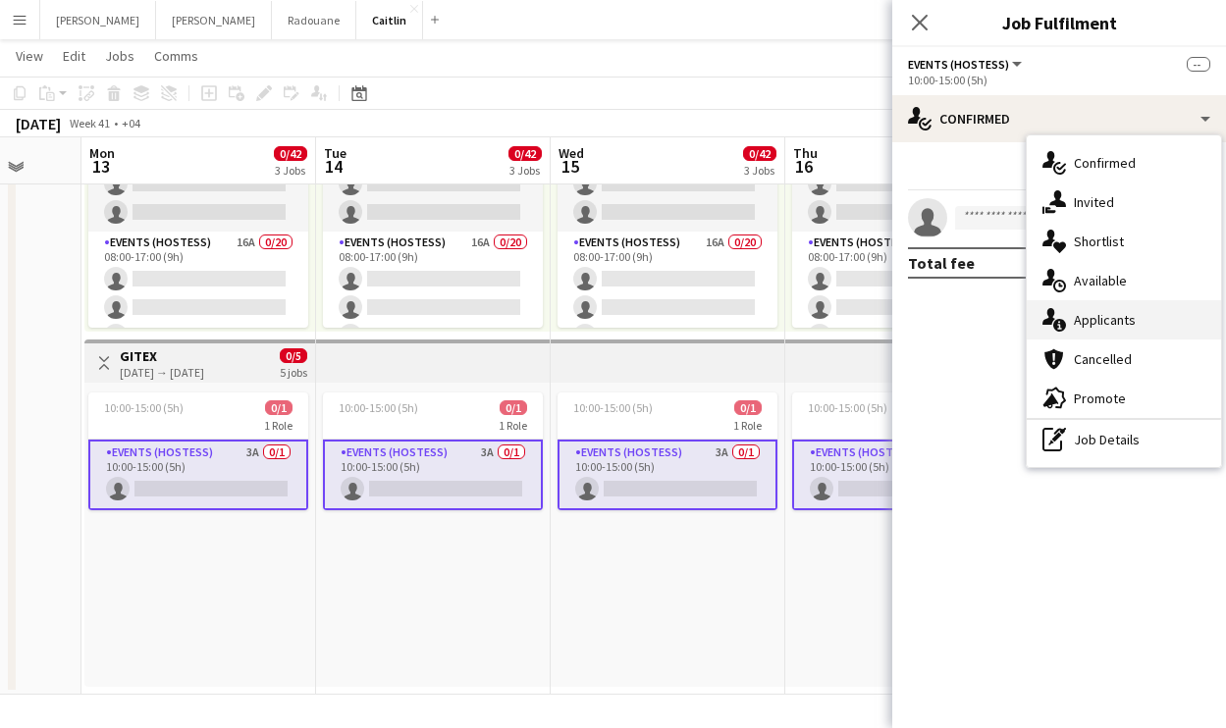
click at [1074, 332] on div "single-neutral-actions-information Applicants" at bounding box center [1123, 319] width 194 height 39
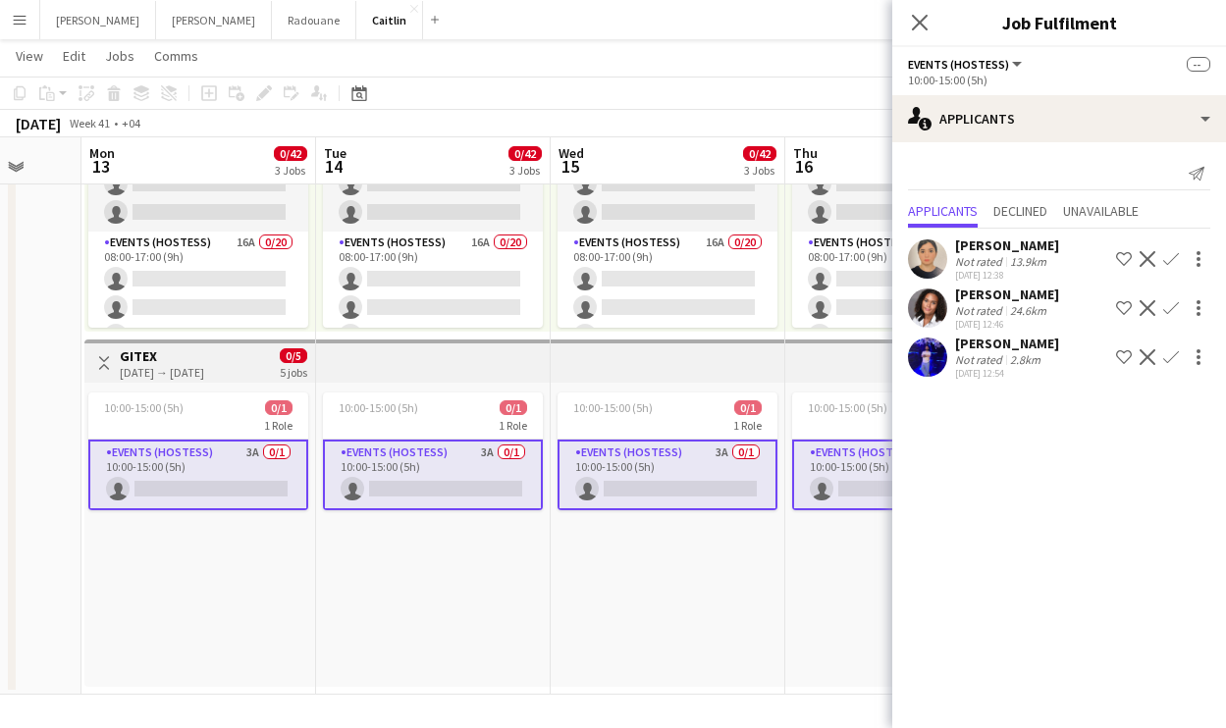
click at [1036, 7] on div "Close pop-in Job Fulfilment" at bounding box center [1059, 23] width 334 height 47
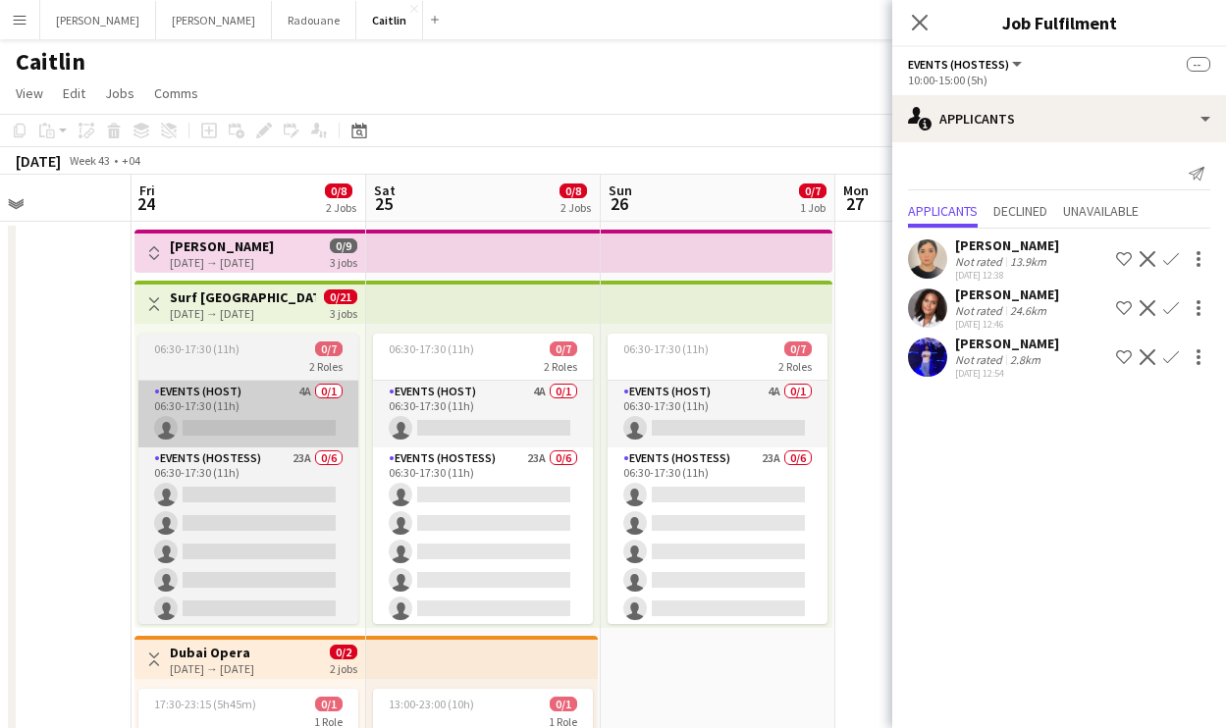
scroll to position [0, 565]
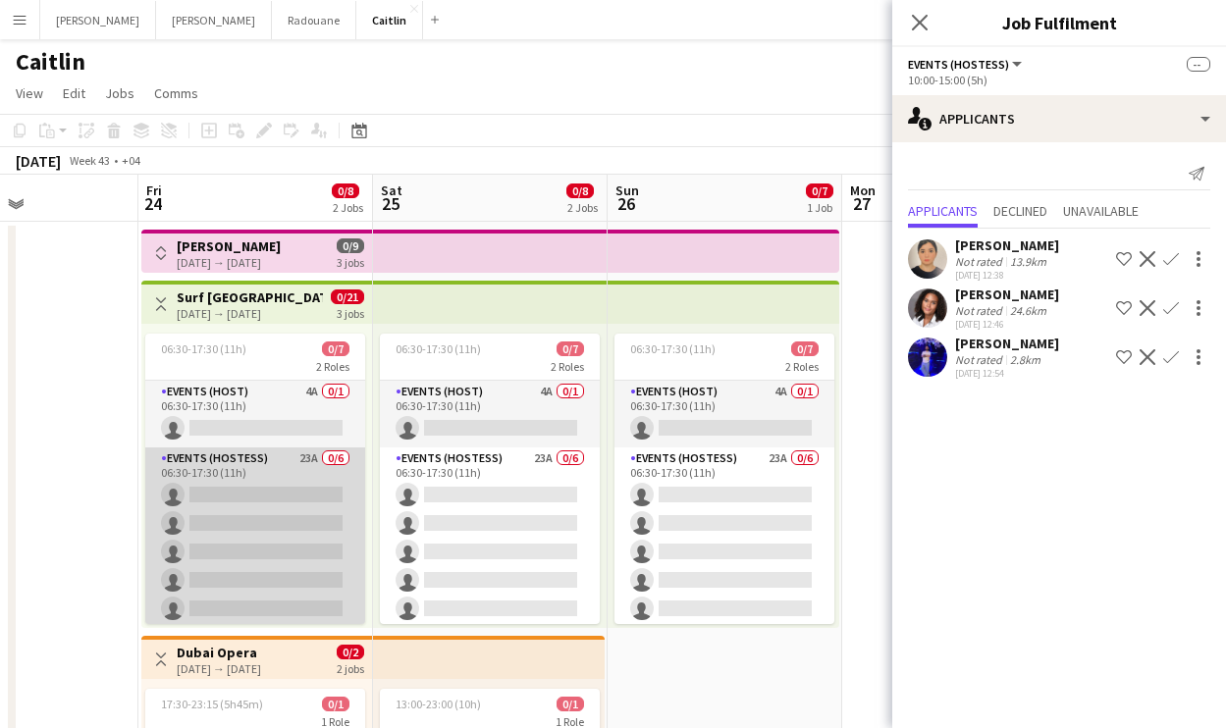
click at [255, 456] on app-card-role "Events (Hostess) 23A 0/6 06:30-17:30 (11h) single-neutral-actions single-neutra…" at bounding box center [255, 551] width 220 height 209
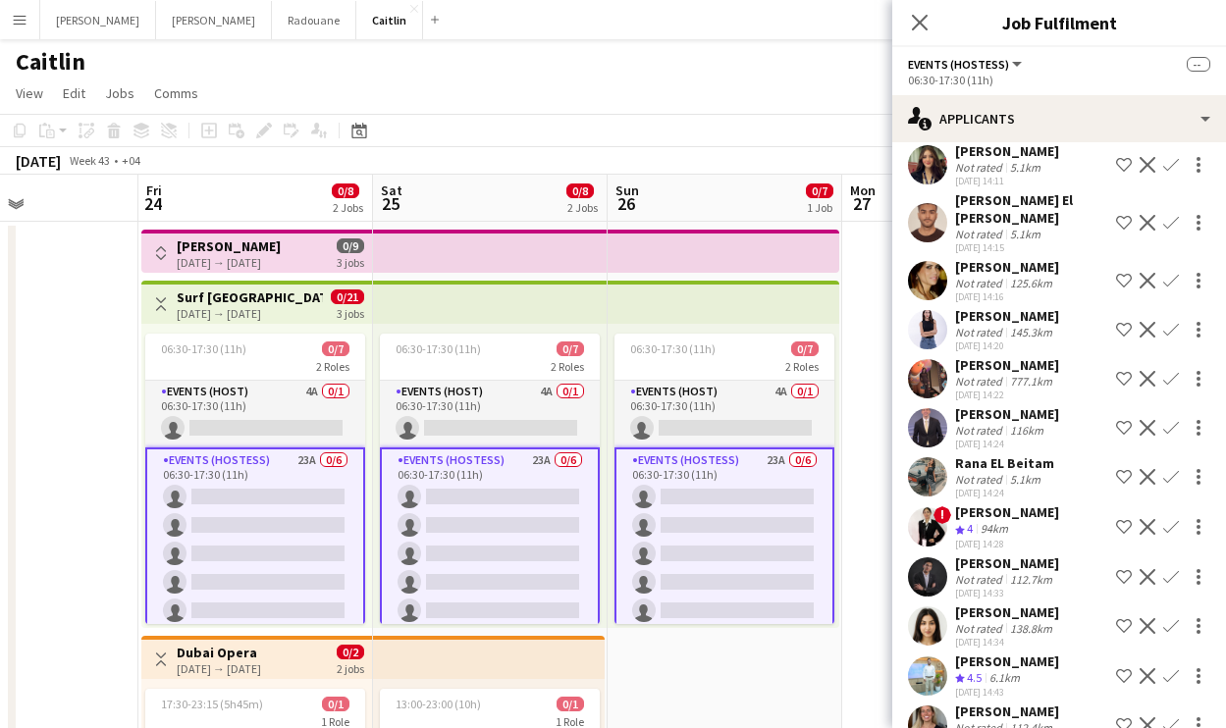
scroll to position [250, 0]
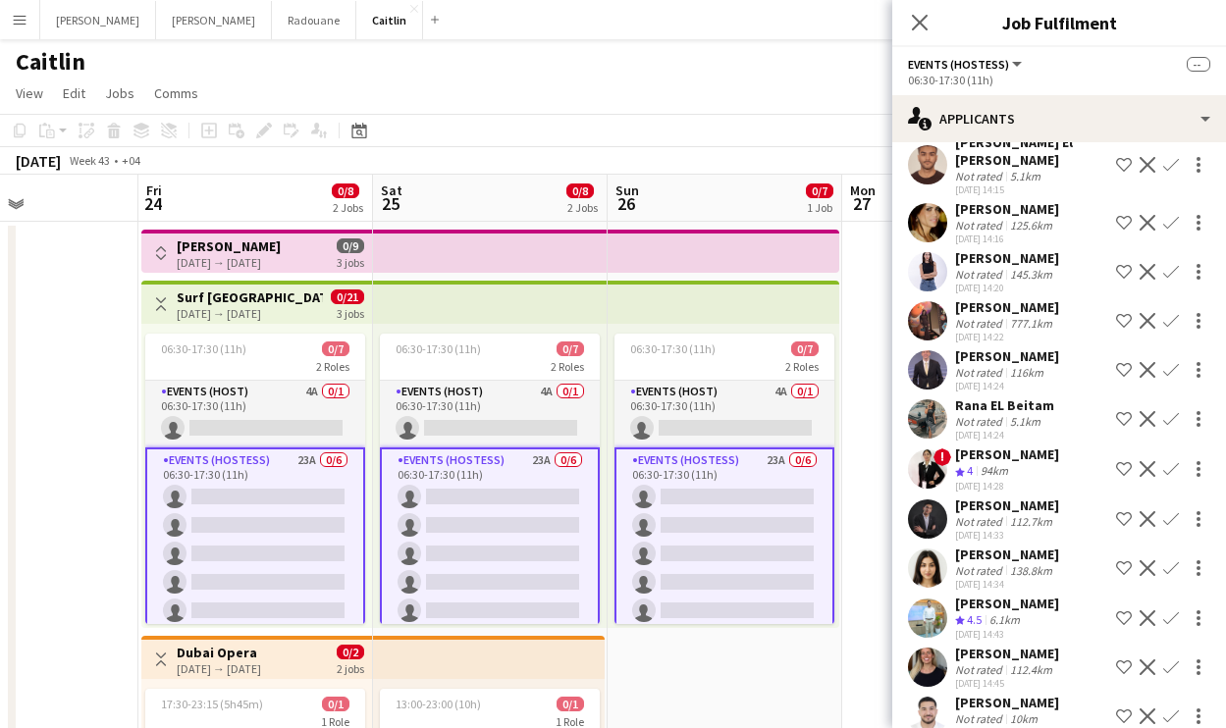
click at [991, 316] on div "Not rated" at bounding box center [980, 323] width 51 height 15
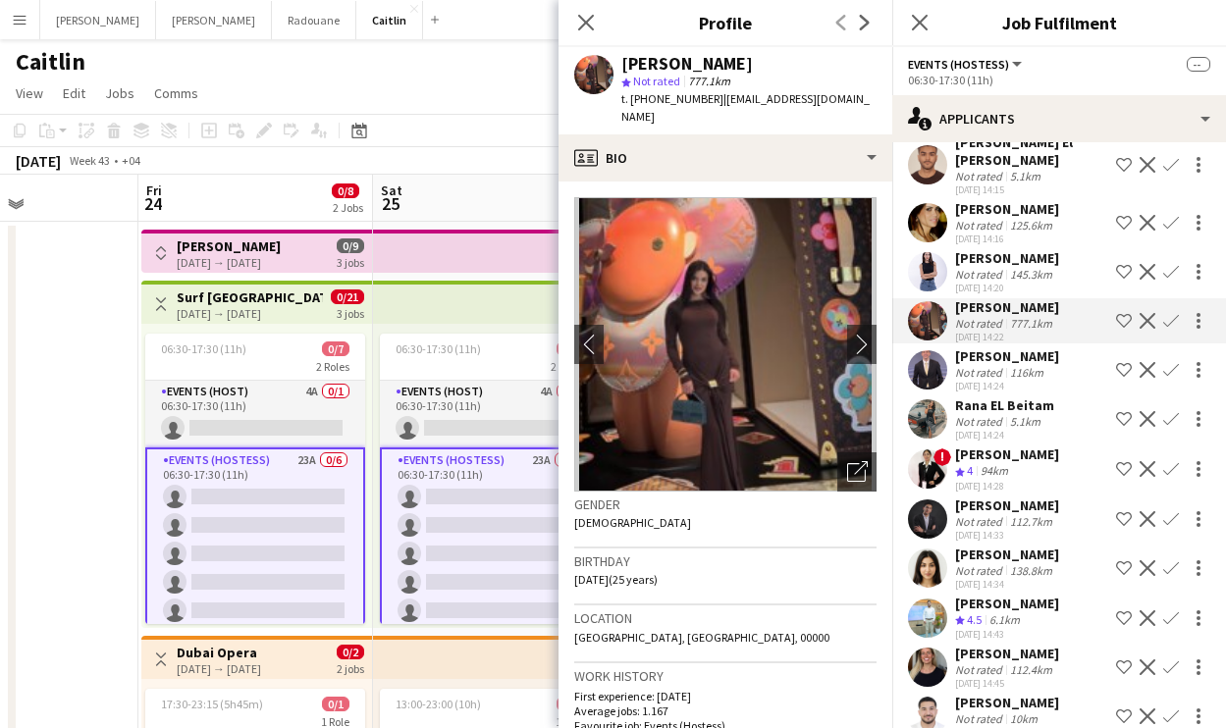
click at [992, 396] on div "Rana EL Beitam" at bounding box center [1004, 405] width 99 height 18
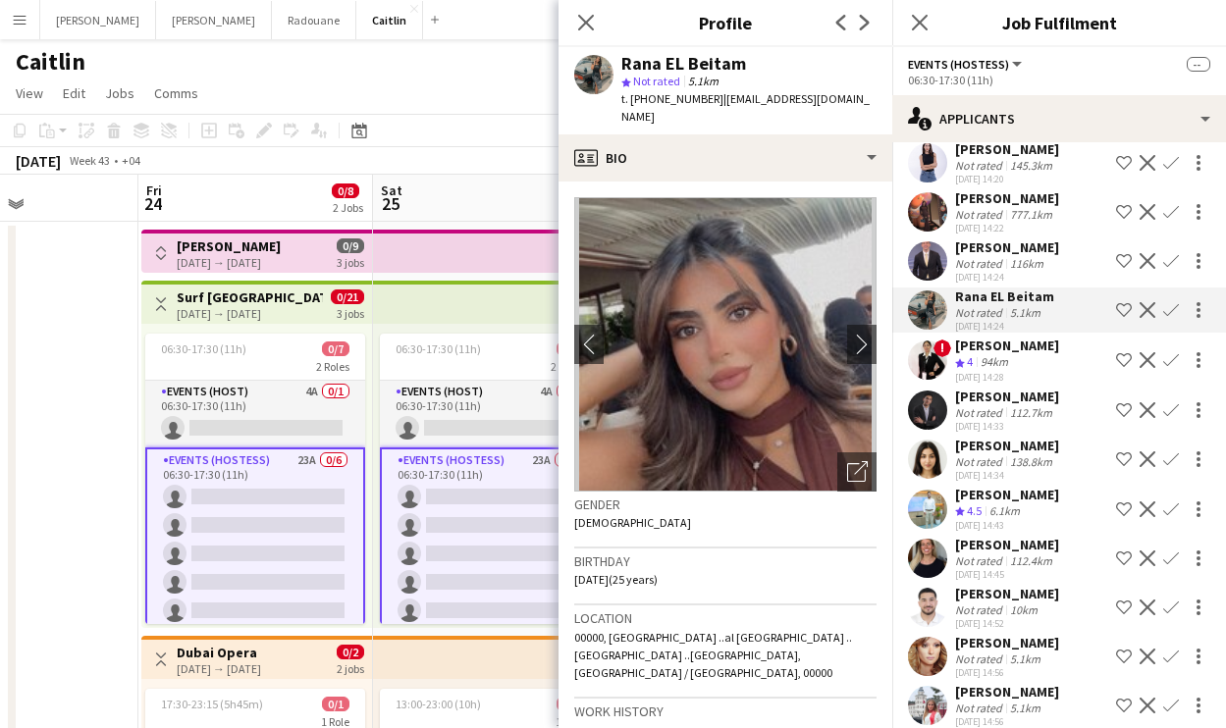
click at [993, 469] on div "[DATE] 14:34" at bounding box center [1007, 475] width 104 height 13
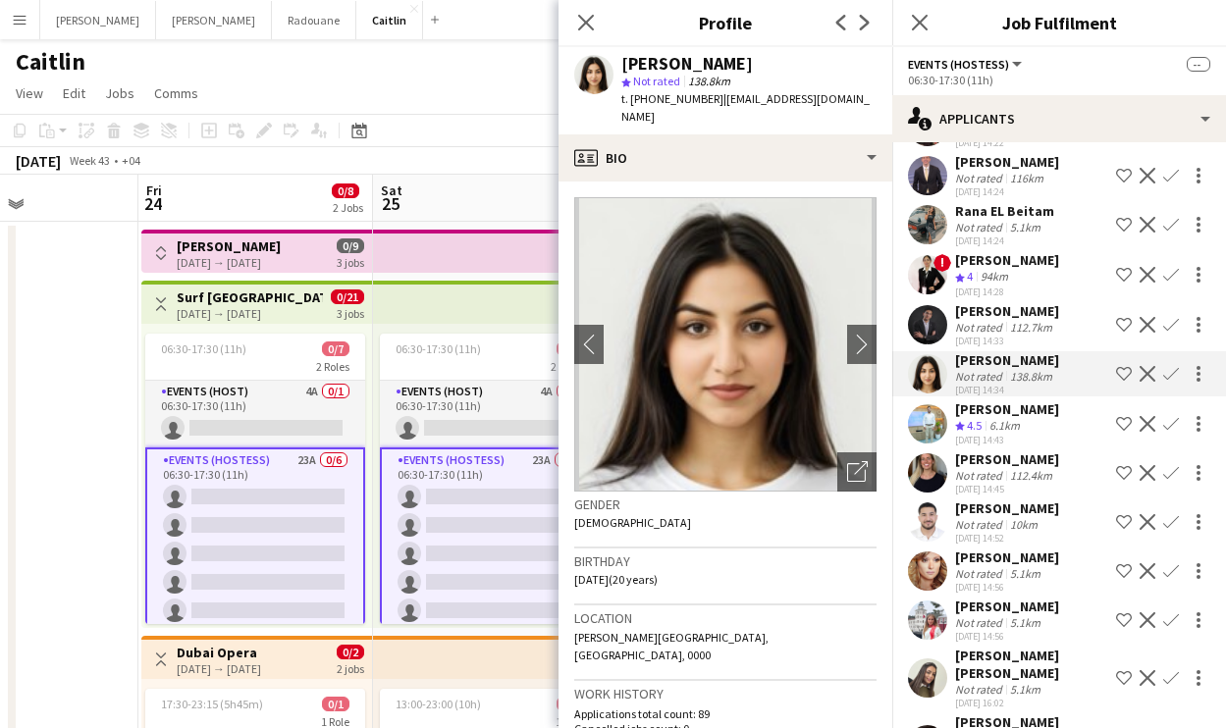
click at [993, 517] on div "Not rated" at bounding box center [980, 524] width 51 height 15
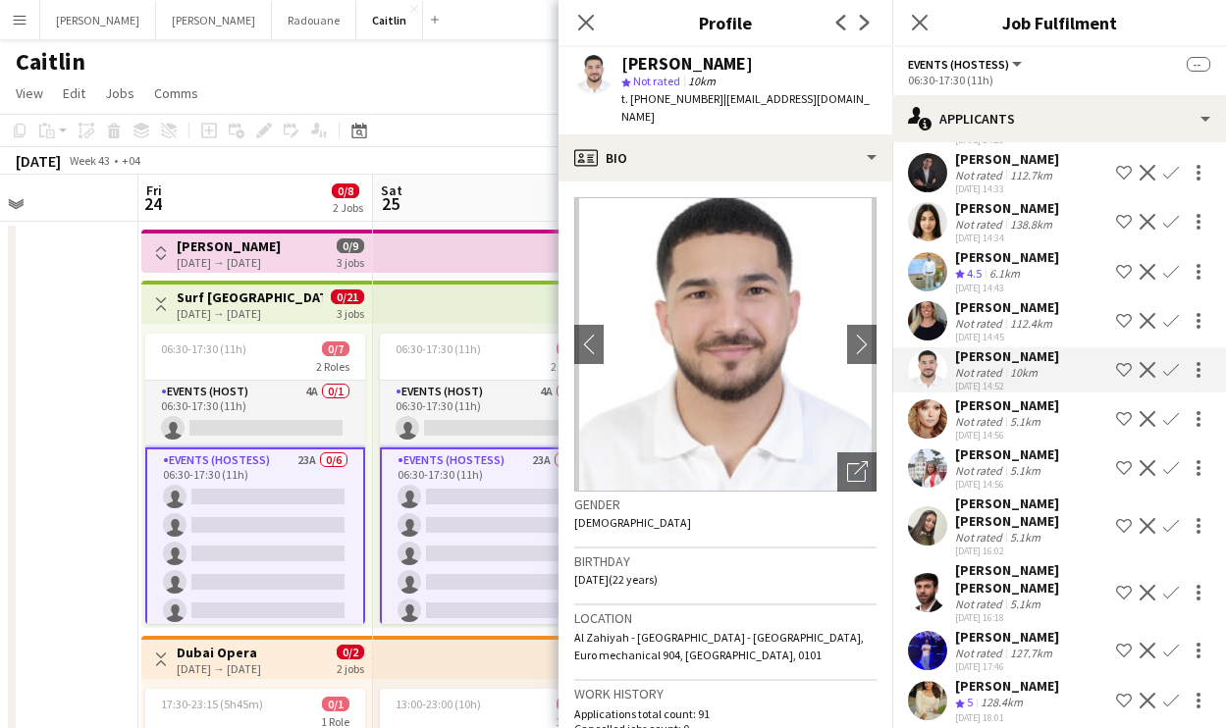
click at [993, 530] on div "Not rated" at bounding box center [980, 537] width 51 height 15
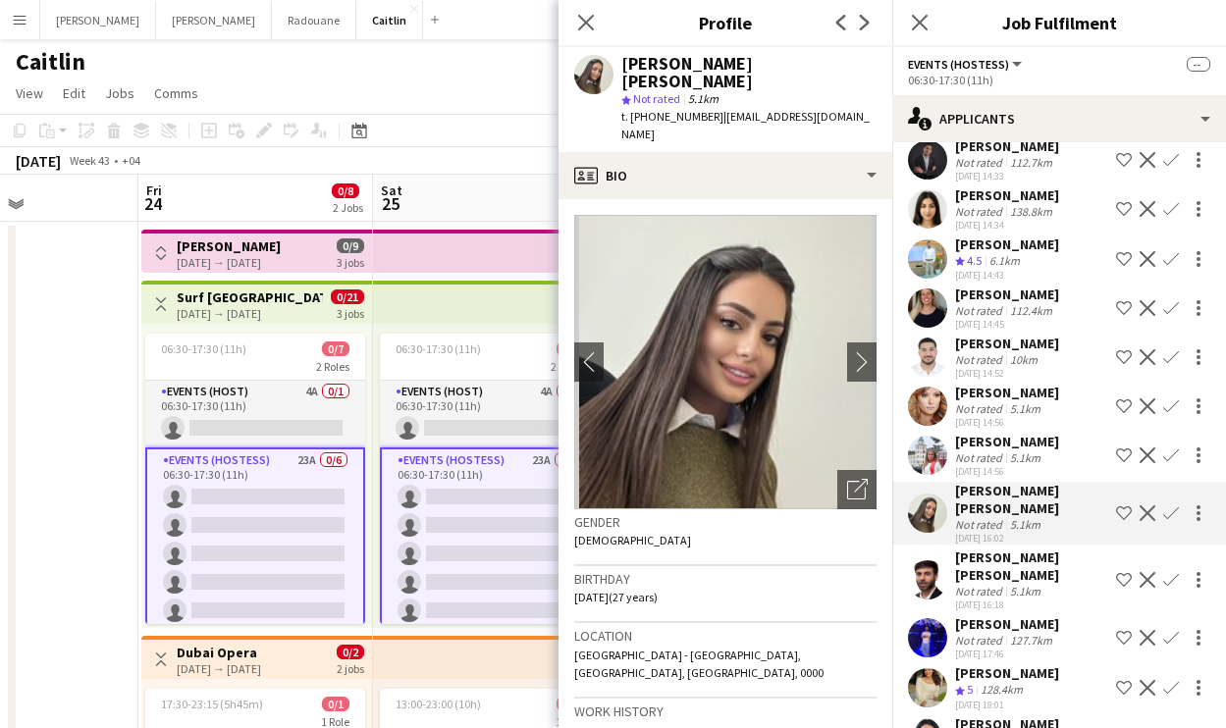
scroll to position [608, 0]
click at [993, 665] on div "[PERSON_NAME]" at bounding box center [1007, 674] width 104 height 18
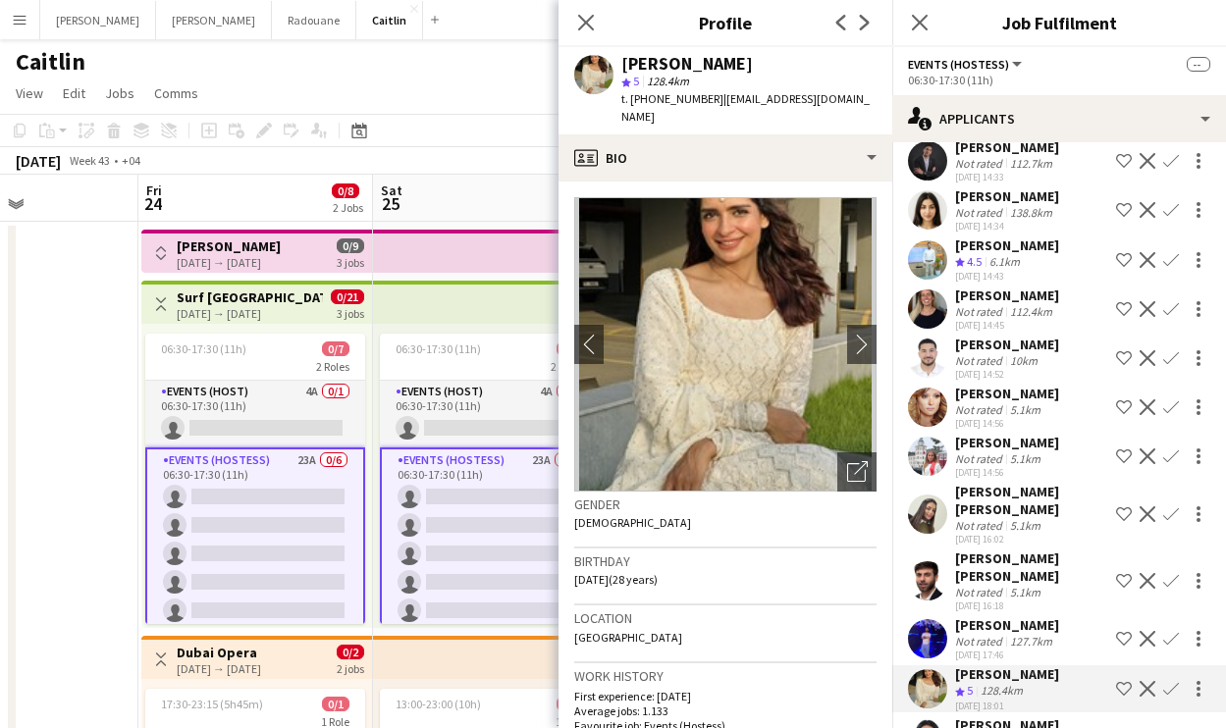
click at [991, 649] on div "[DATE] 17:46" at bounding box center [1007, 655] width 104 height 13
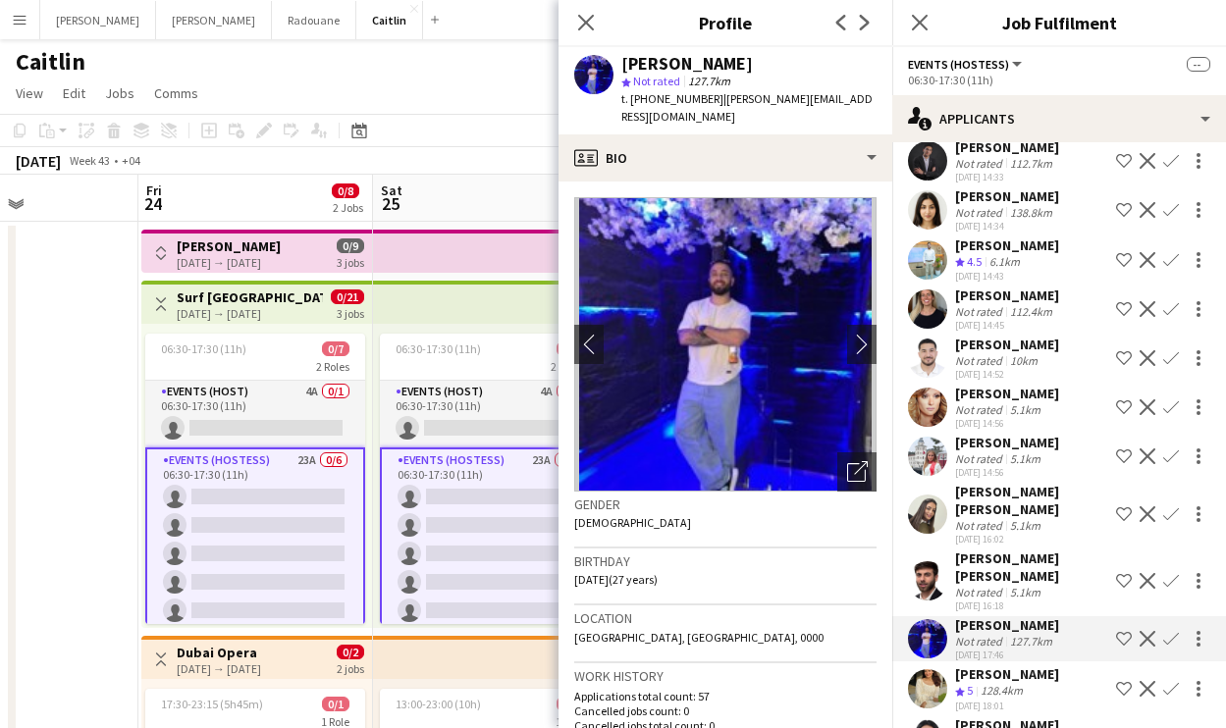
click at [986, 700] on div "[DATE] 18:01" at bounding box center [1007, 706] width 104 height 13
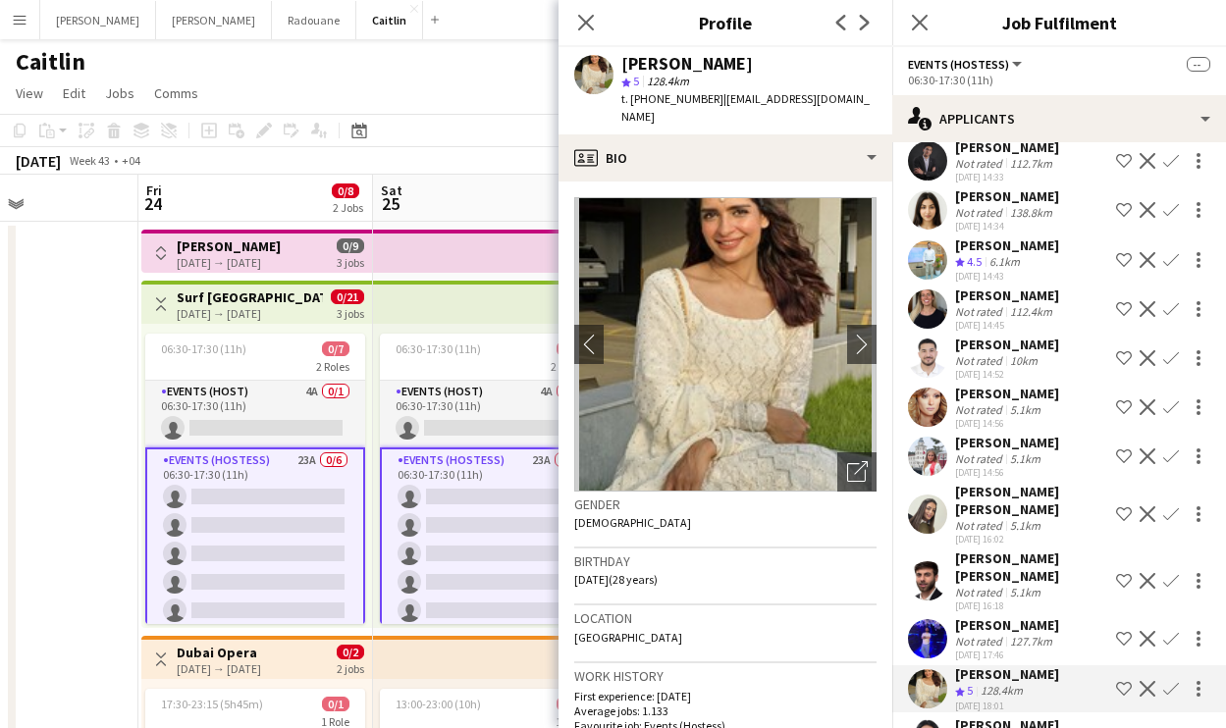
click at [985, 533] on div "[DATE] 16:02" at bounding box center [1031, 539] width 153 height 13
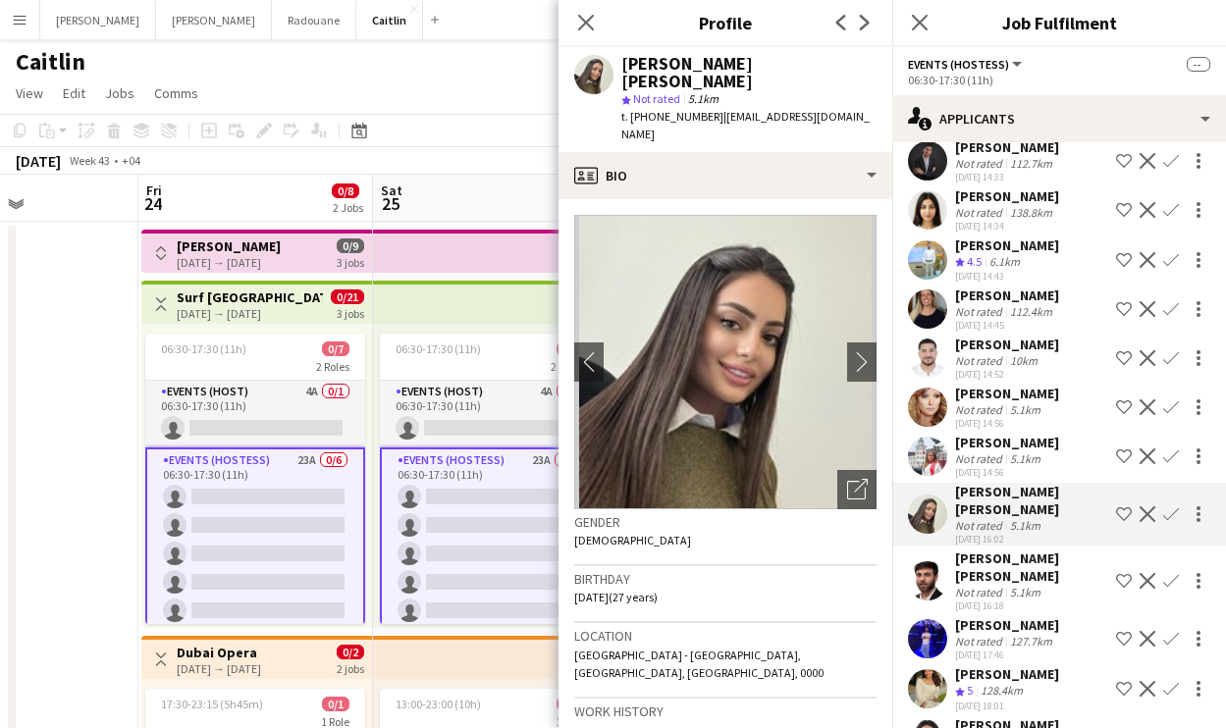
click at [30, 9] on button "Menu" at bounding box center [19, 19] width 39 height 39
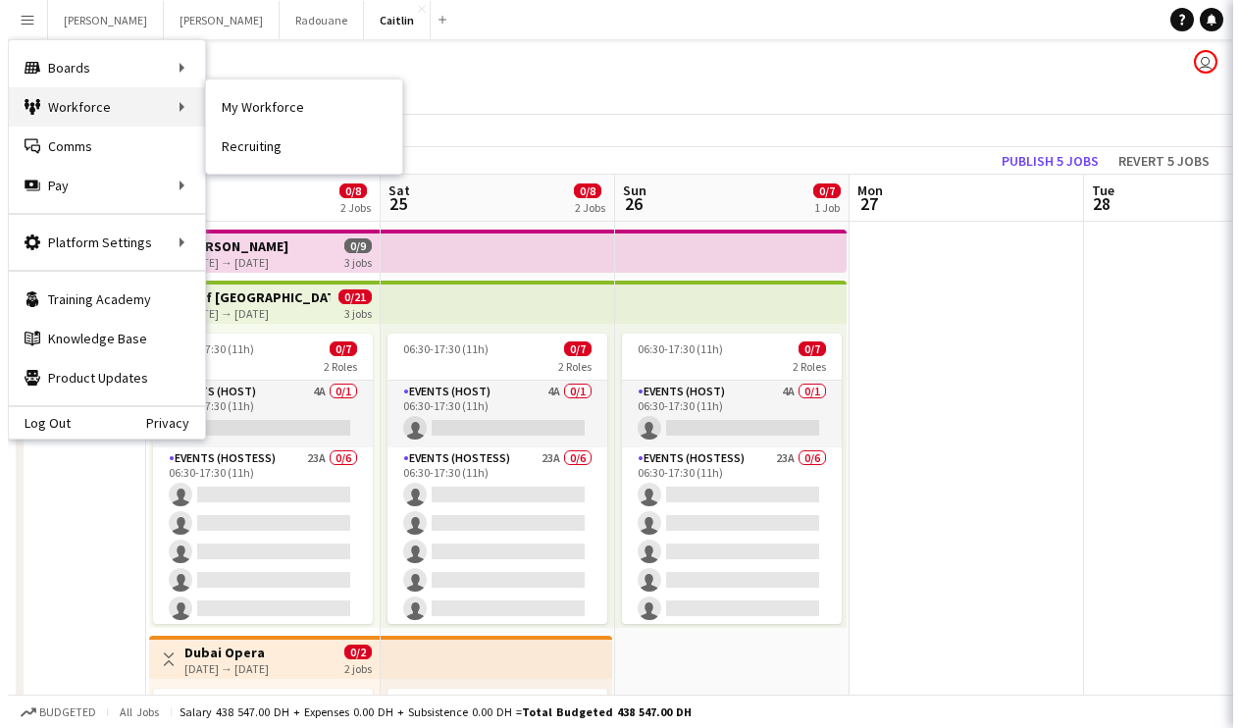
scroll to position [0, 0]
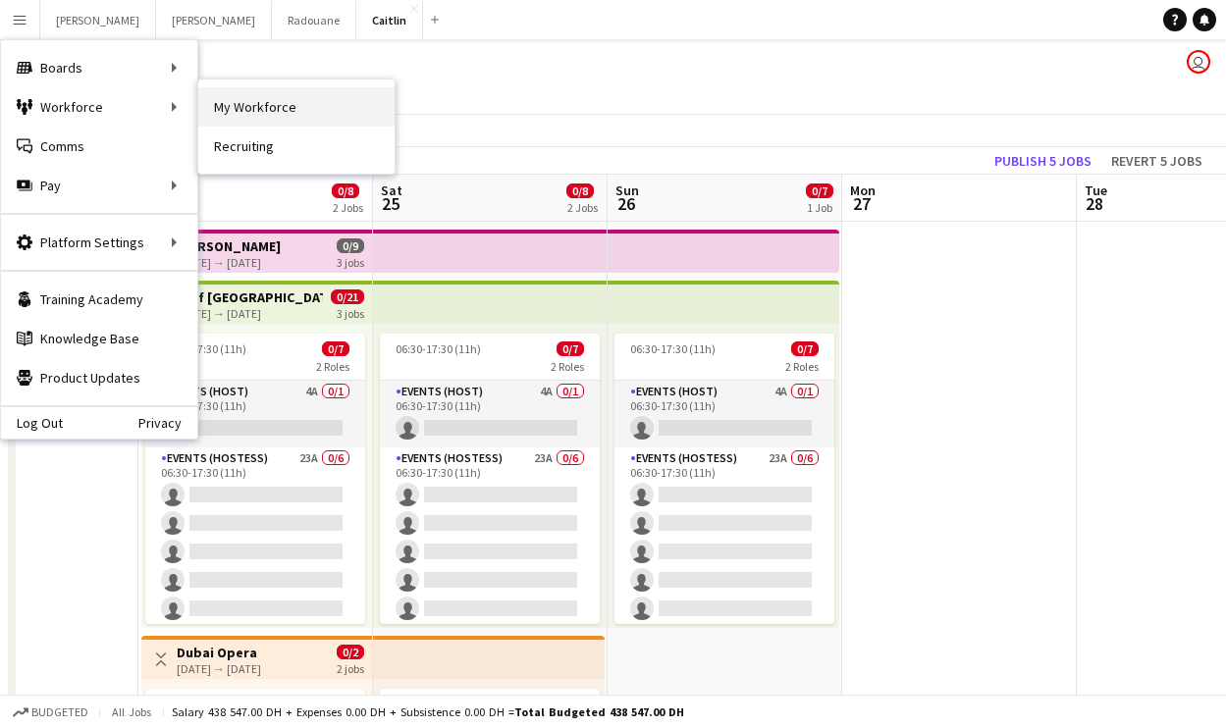
click at [253, 94] on link "My Workforce" at bounding box center [296, 106] width 196 height 39
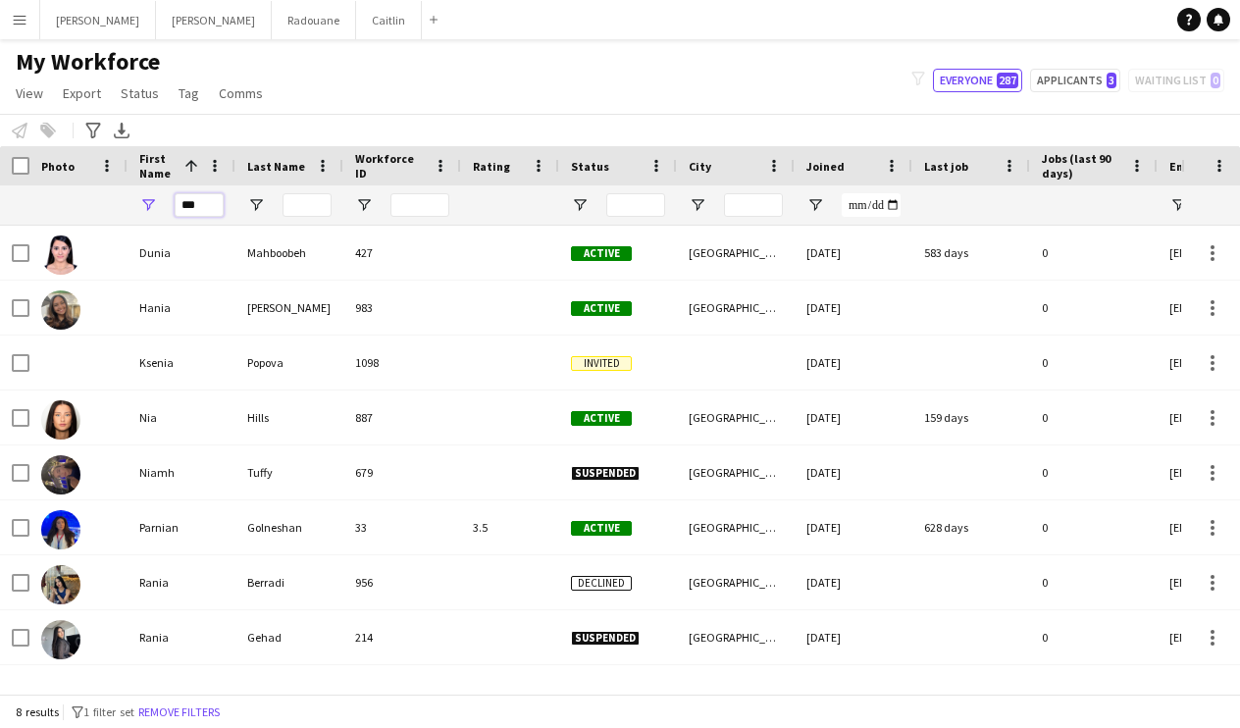
drag, startPoint x: 213, startPoint y: 199, endPoint x: 103, endPoint y: 198, distance: 109.9
click at [103, 198] on div "***" at bounding box center [1064, 204] width 2128 height 39
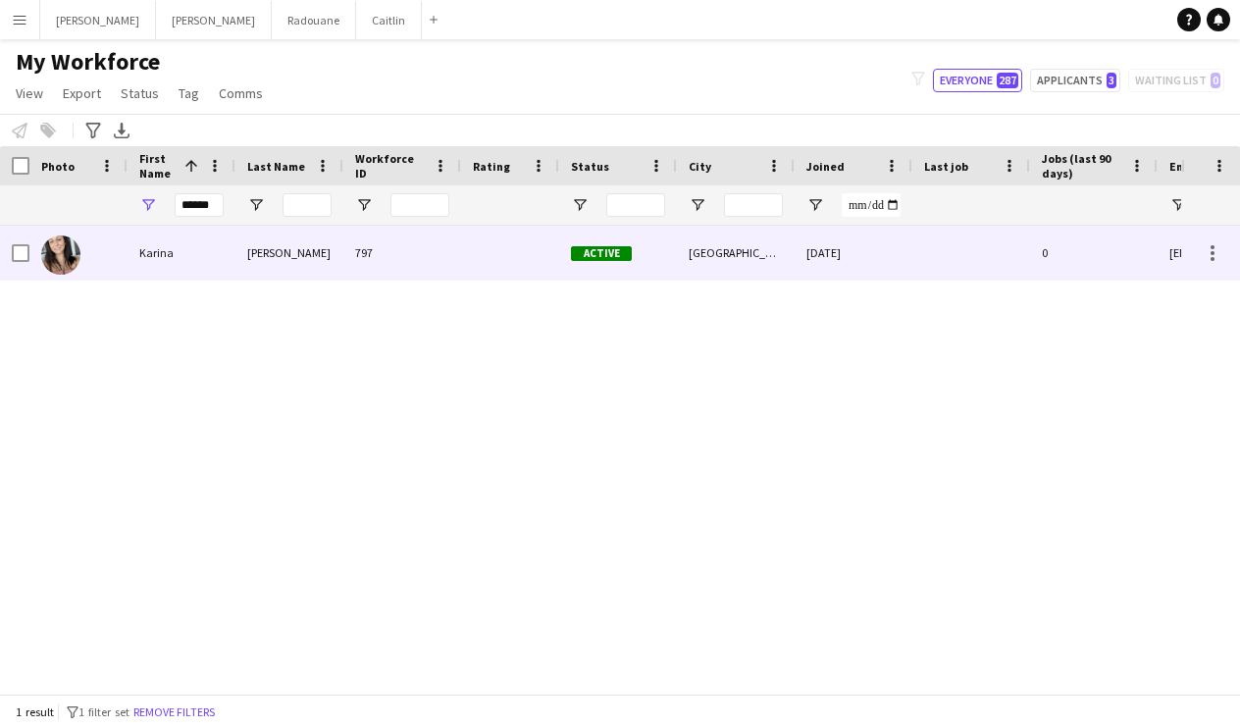
drag, startPoint x: 104, startPoint y: 214, endPoint x: 113, endPoint y: 254, distance: 41.2
click at [113, 254] on div at bounding box center [78, 253] width 98 height 54
click at [103, 253] on div at bounding box center [78, 253] width 98 height 54
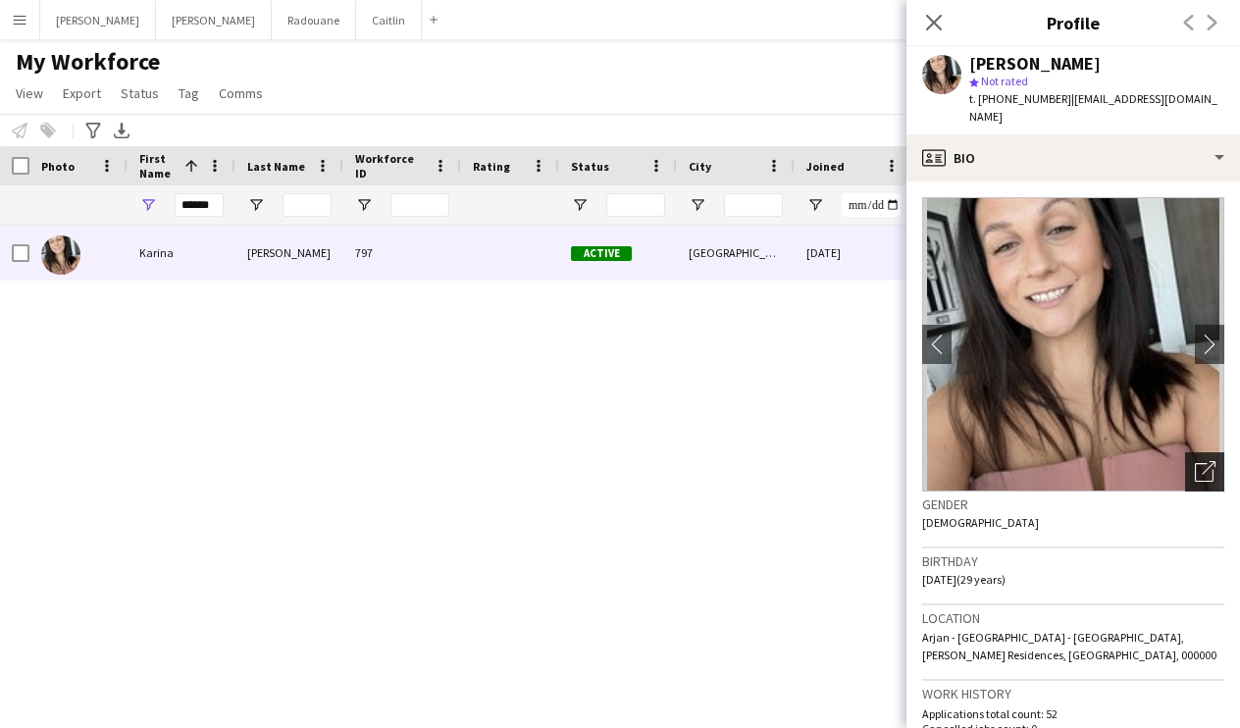
click at [1195, 467] on div "Open photos pop-in" at bounding box center [1204, 471] width 39 height 39
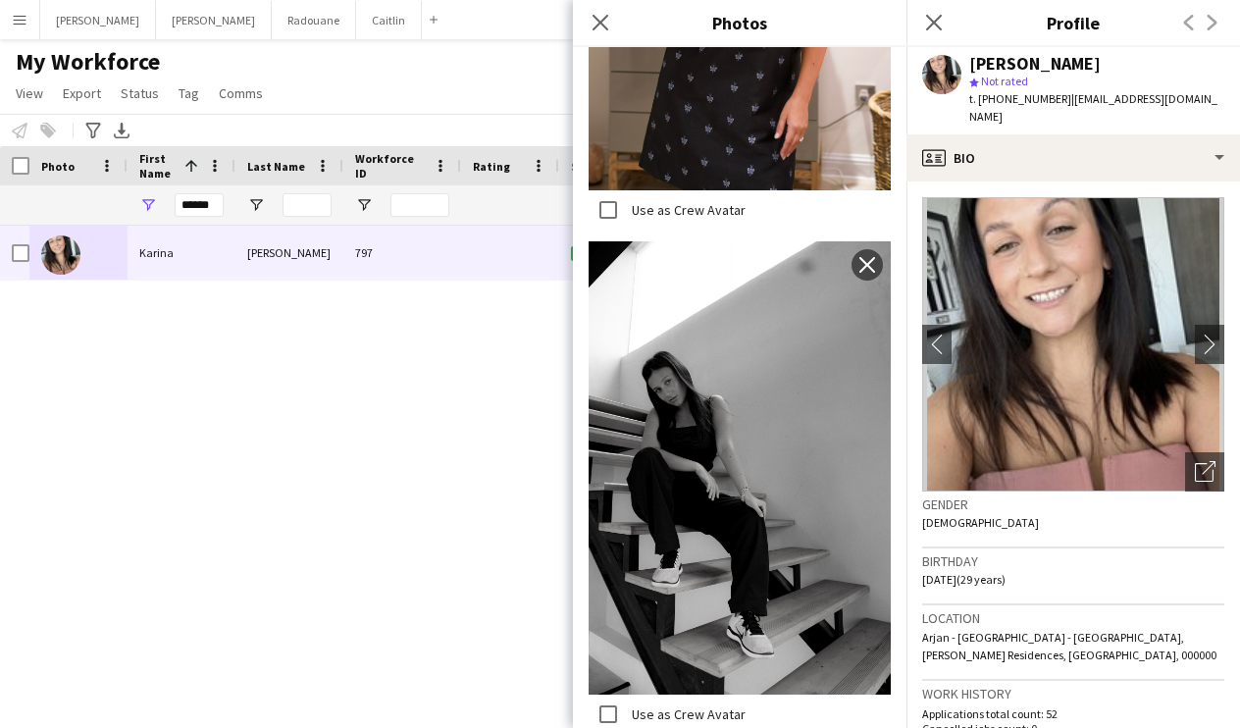
scroll to position [6869, 0]
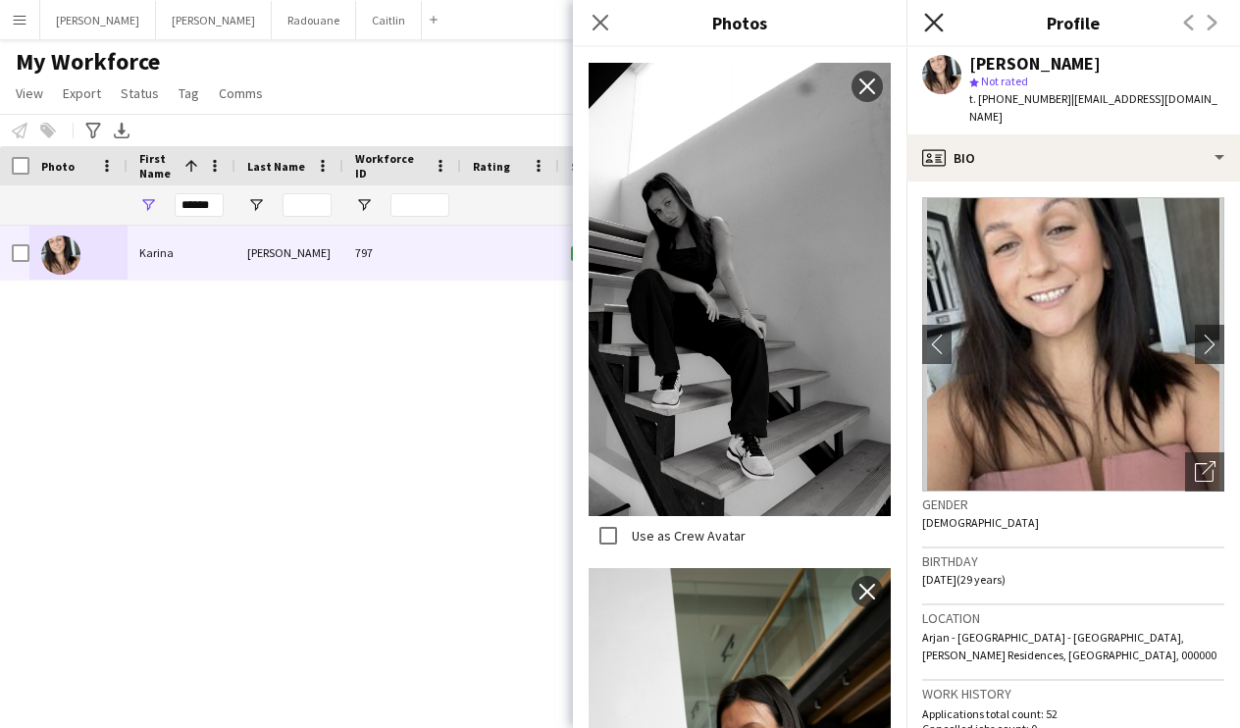
click at [941, 15] on icon at bounding box center [933, 22] width 19 height 19
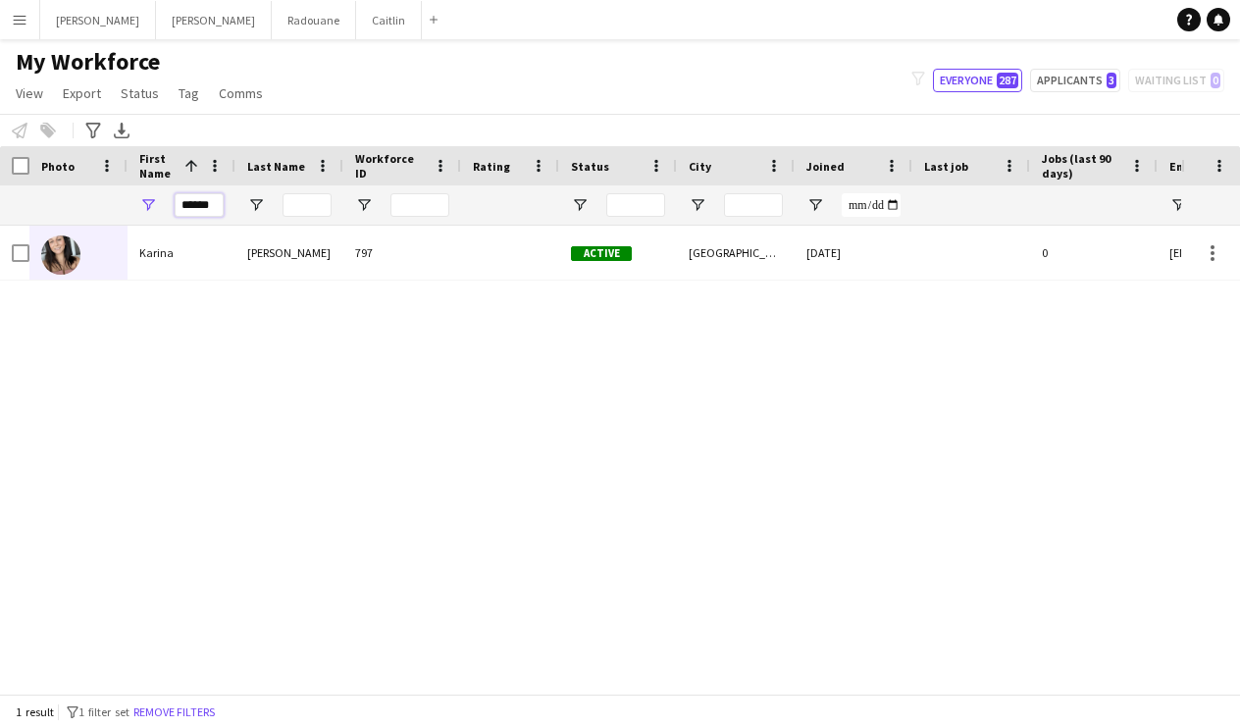
click at [208, 207] on input "******" at bounding box center [199, 205] width 49 height 24
drag, startPoint x: 174, startPoint y: 237, endPoint x: 189, endPoint y: 279, distance: 44.1
click at [155, 296] on div "[PERSON_NAME] 1002 Active [GEOGRAPHIC_DATA] [DATE] 148 days 0 [EMAIL_ADDRESS][D…" at bounding box center [591, 452] width 1182 height 453
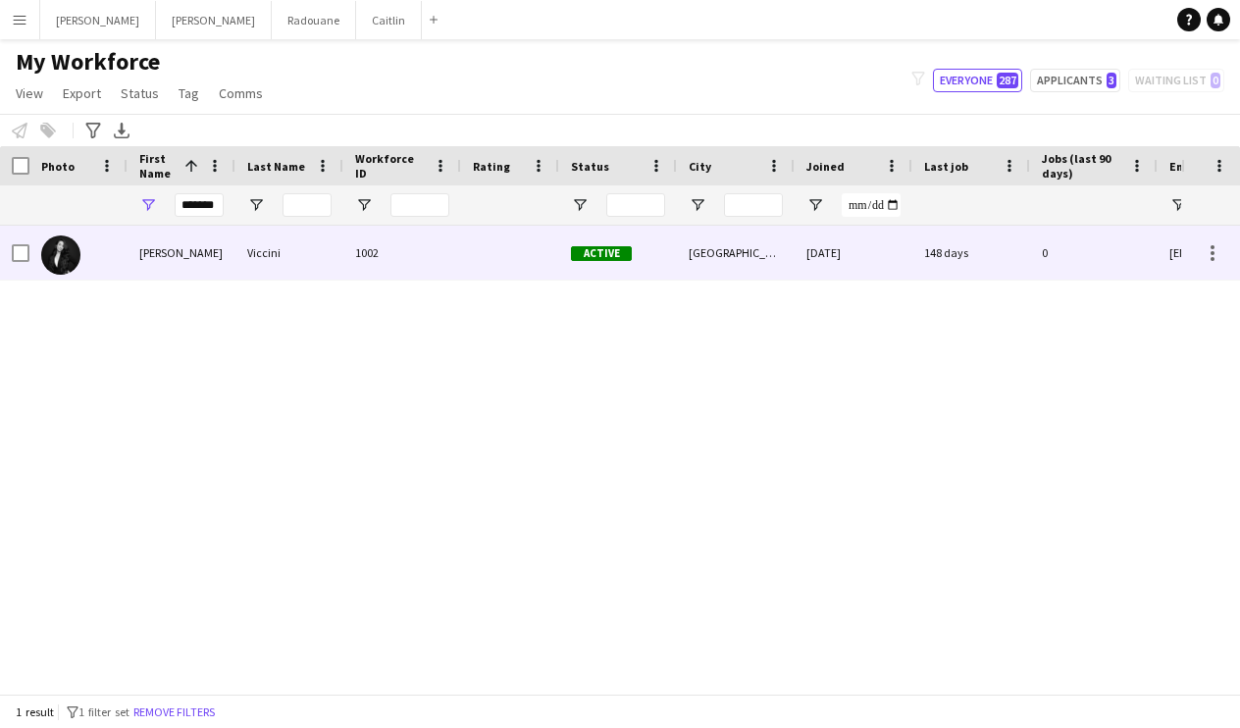
click at [212, 262] on div "[PERSON_NAME]" at bounding box center [182, 253] width 108 height 54
click at [802, 236] on div "[DATE]" at bounding box center [854, 253] width 118 height 54
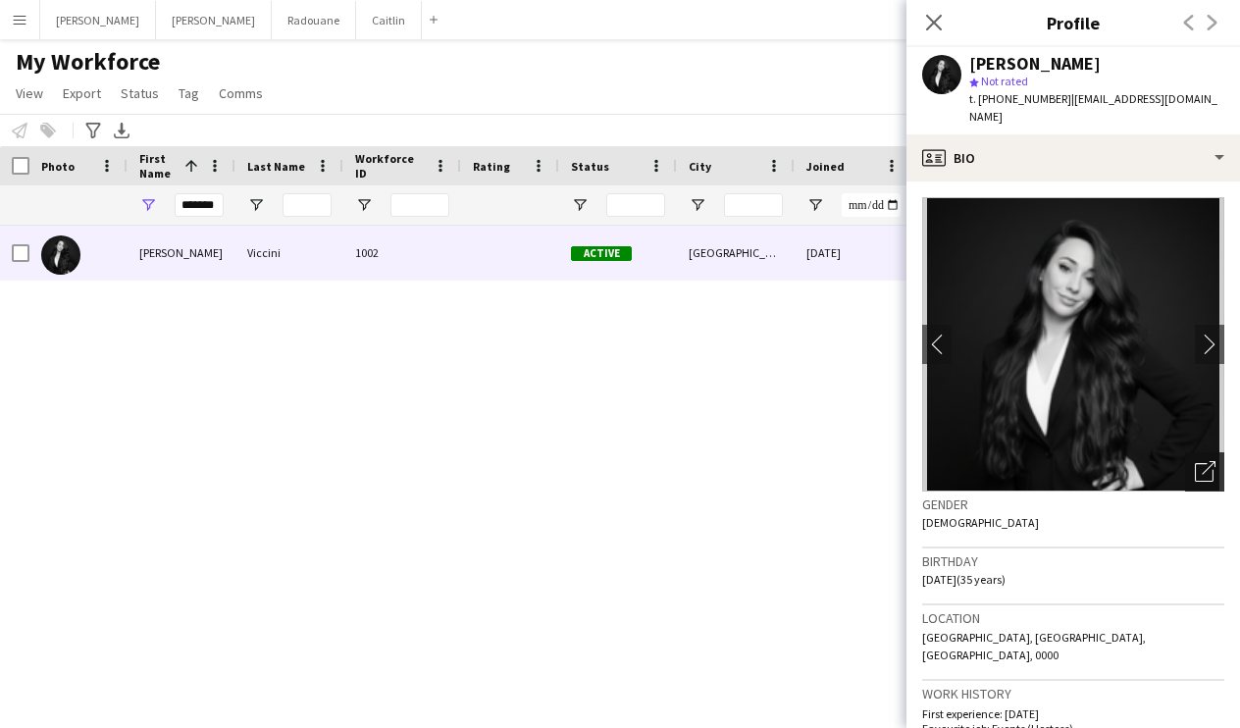
click at [1195, 463] on icon at bounding box center [1204, 472] width 19 height 19
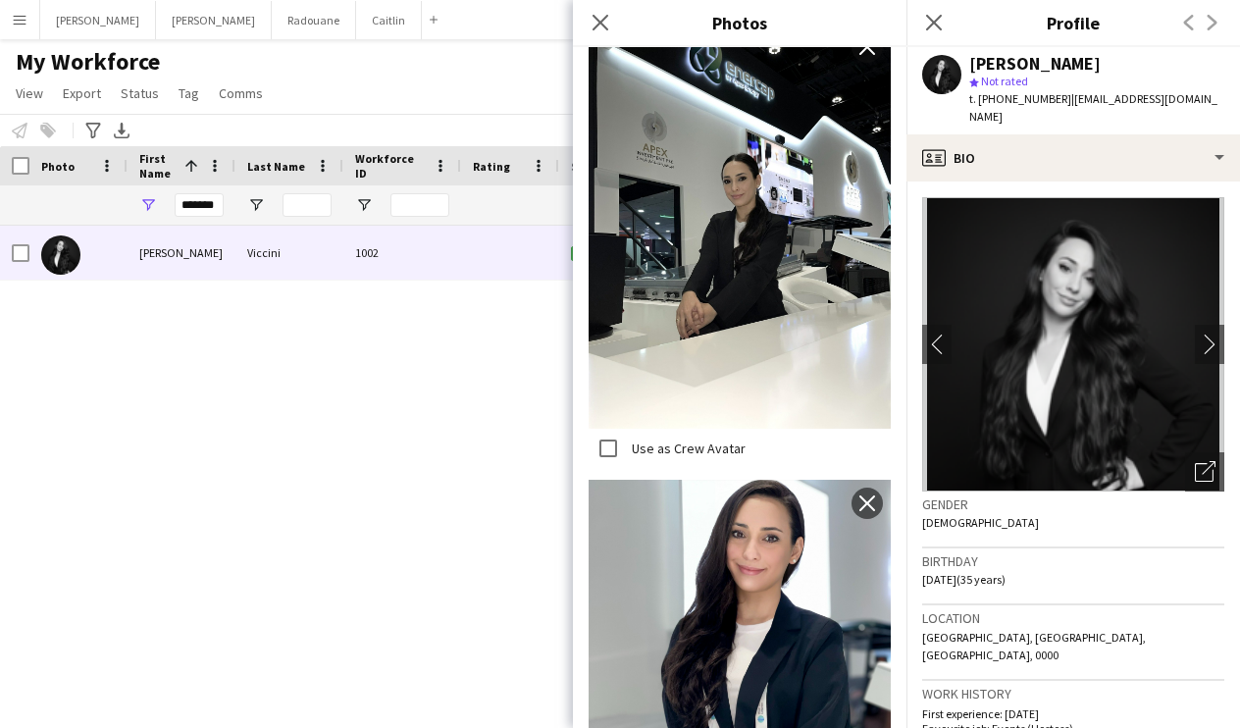
scroll to position [2718, 0]
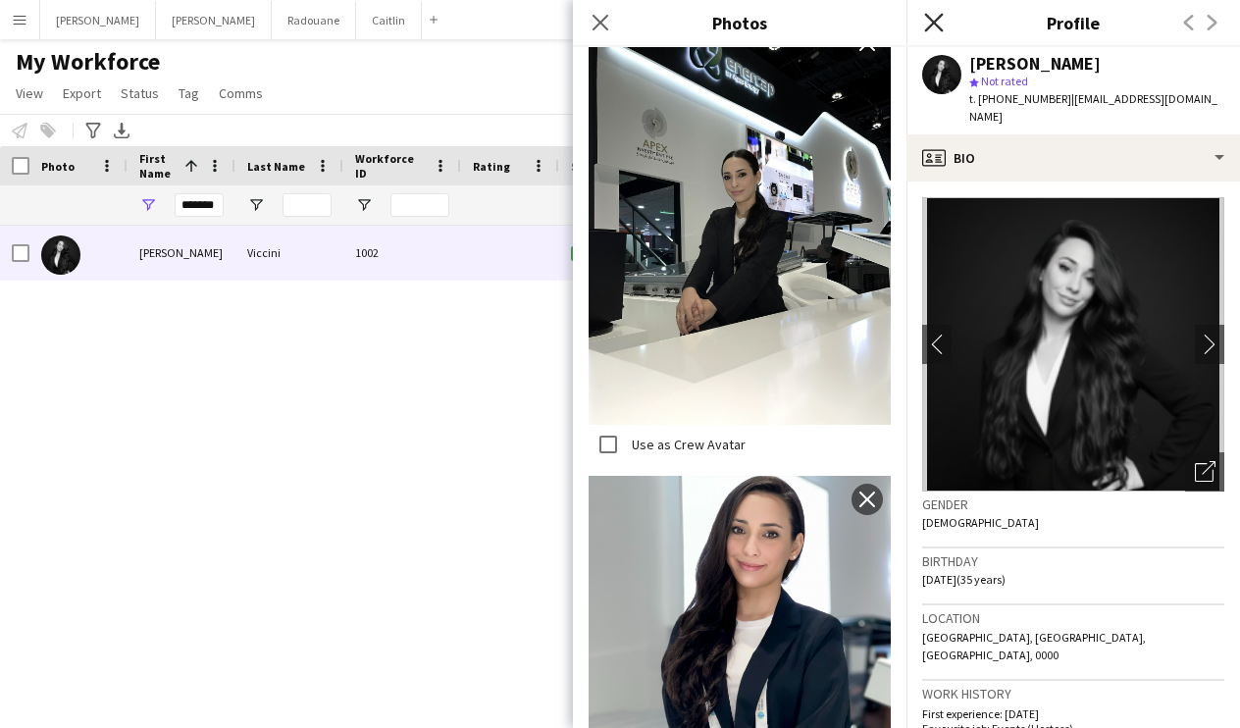
click at [942, 18] on icon "Close pop-in" at bounding box center [933, 22] width 19 height 19
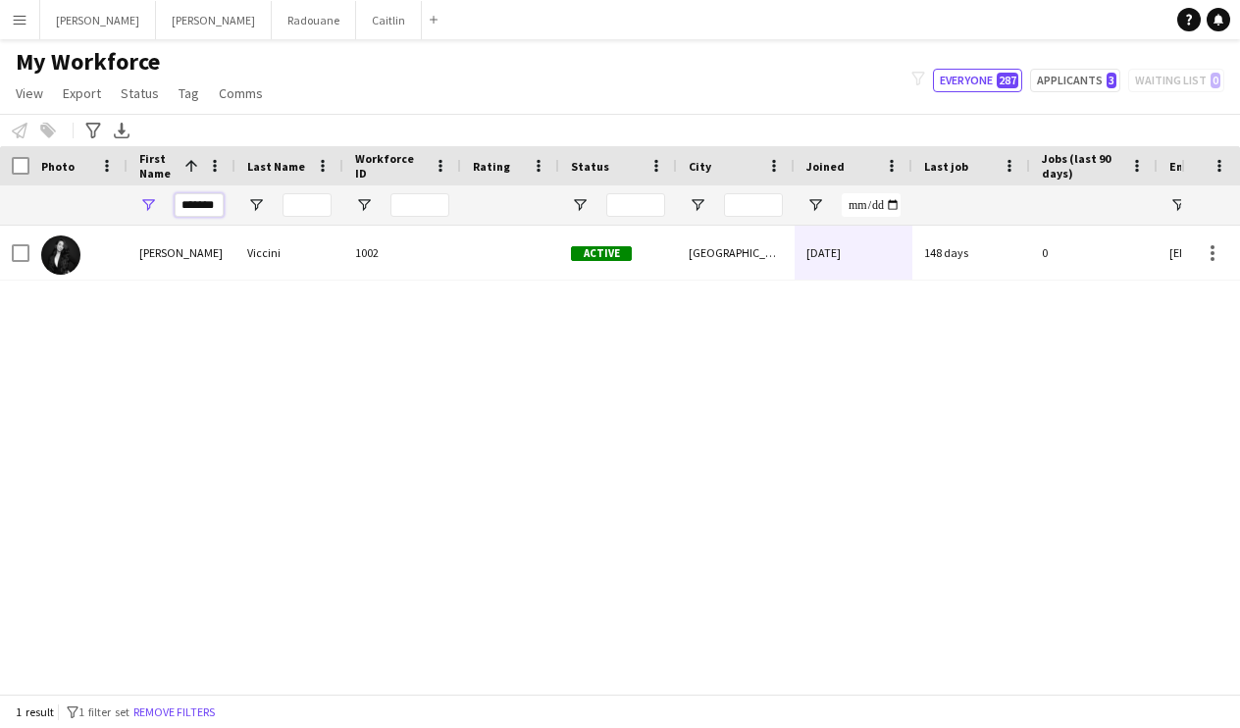
click at [206, 209] on input "*******" at bounding box center [199, 205] width 49 height 24
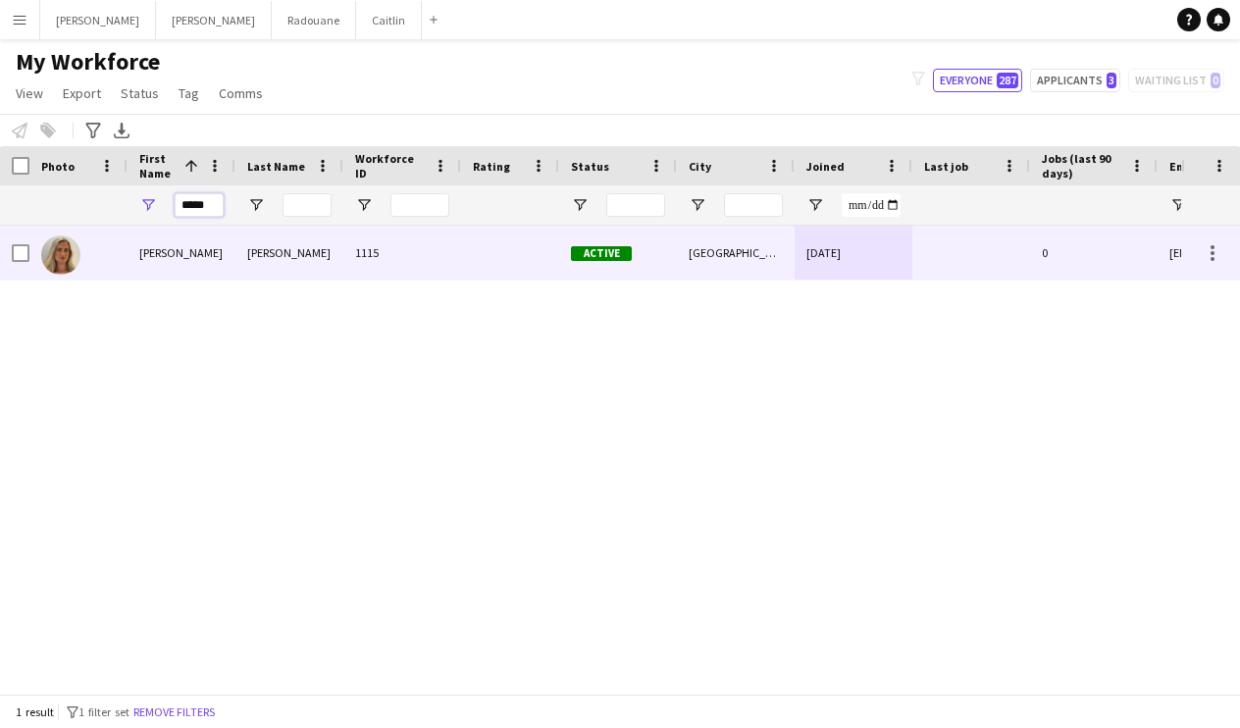
type input "*****"
drag, startPoint x: 205, startPoint y: 216, endPoint x: 262, endPoint y: 281, distance: 86.2
click at [229, 253] on div "[PERSON_NAME]" at bounding box center [182, 253] width 108 height 54
click at [731, 203] on input "City Filter Input" at bounding box center [753, 205] width 59 height 24
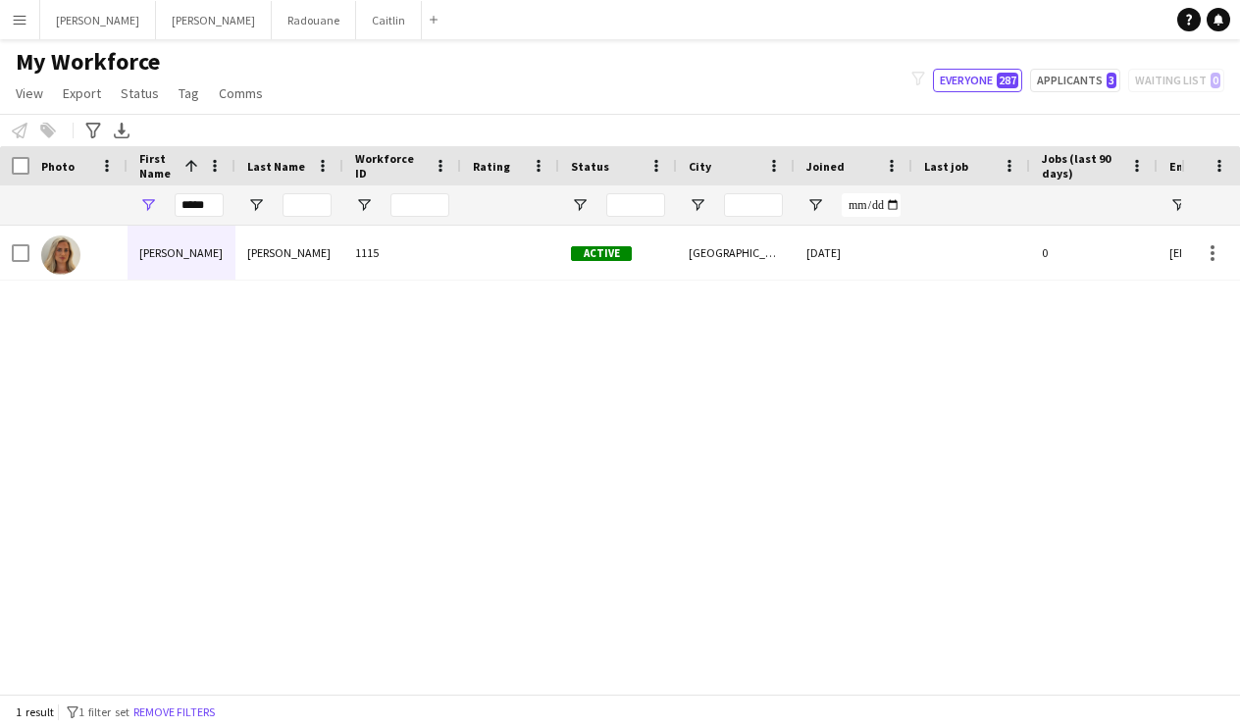
click at [479, 289] on div "[PERSON_NAME] 1115 Active [GEOGRAPHIC_DATA] [DATE] 0 [EMAIL_ADDRESS][DOMAIN_NAM…" at bounding box center [591, 452] width 1182 height 453
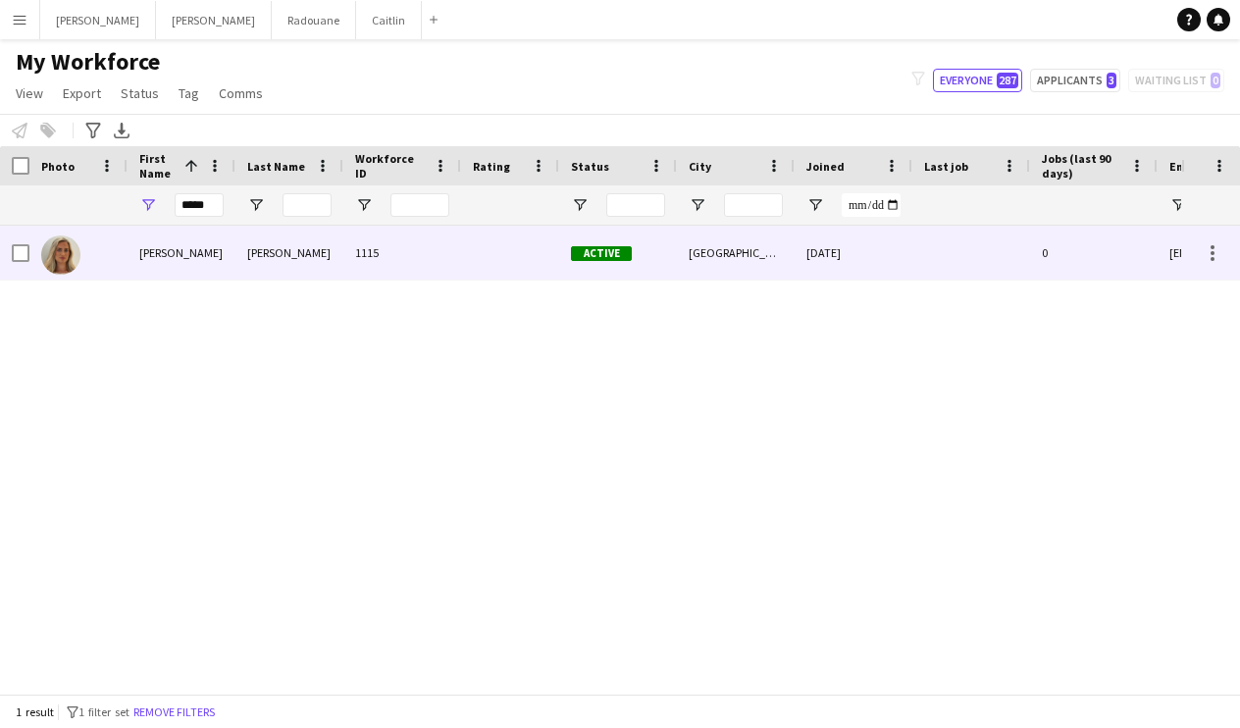
click at [507, 264] on div at bounding box center [510, 253] width 98 height 54
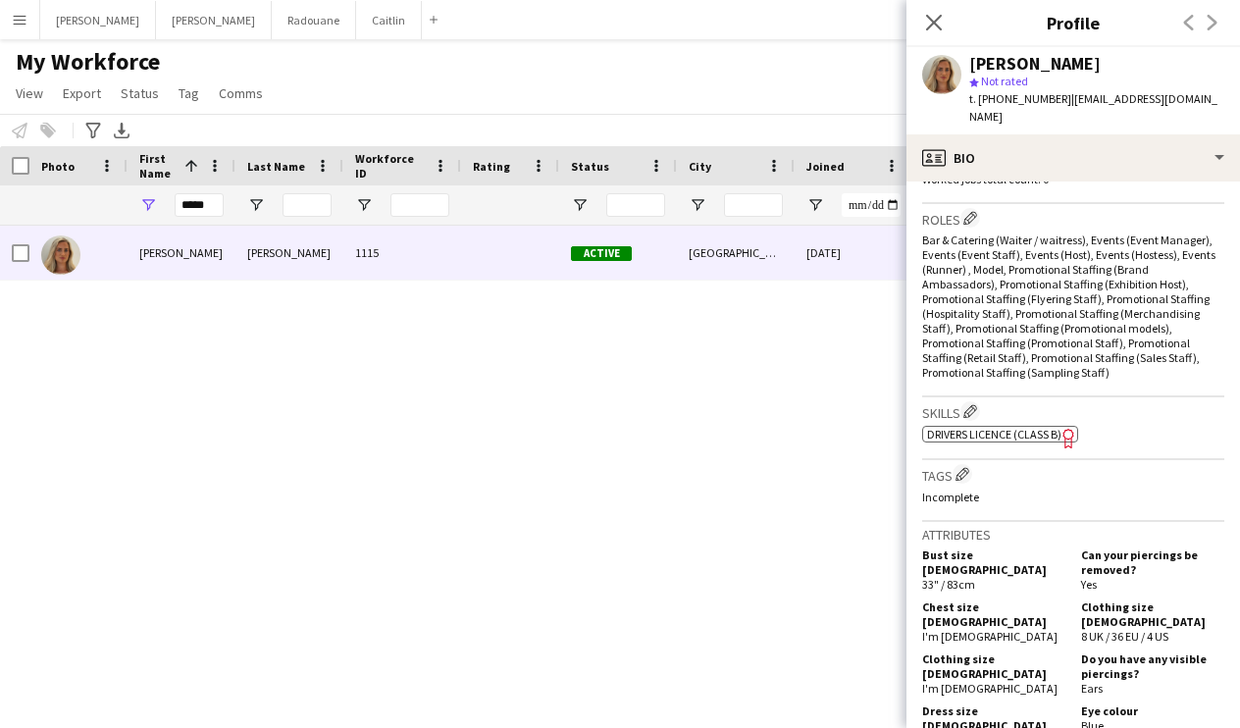
scroll to position [936, 0]
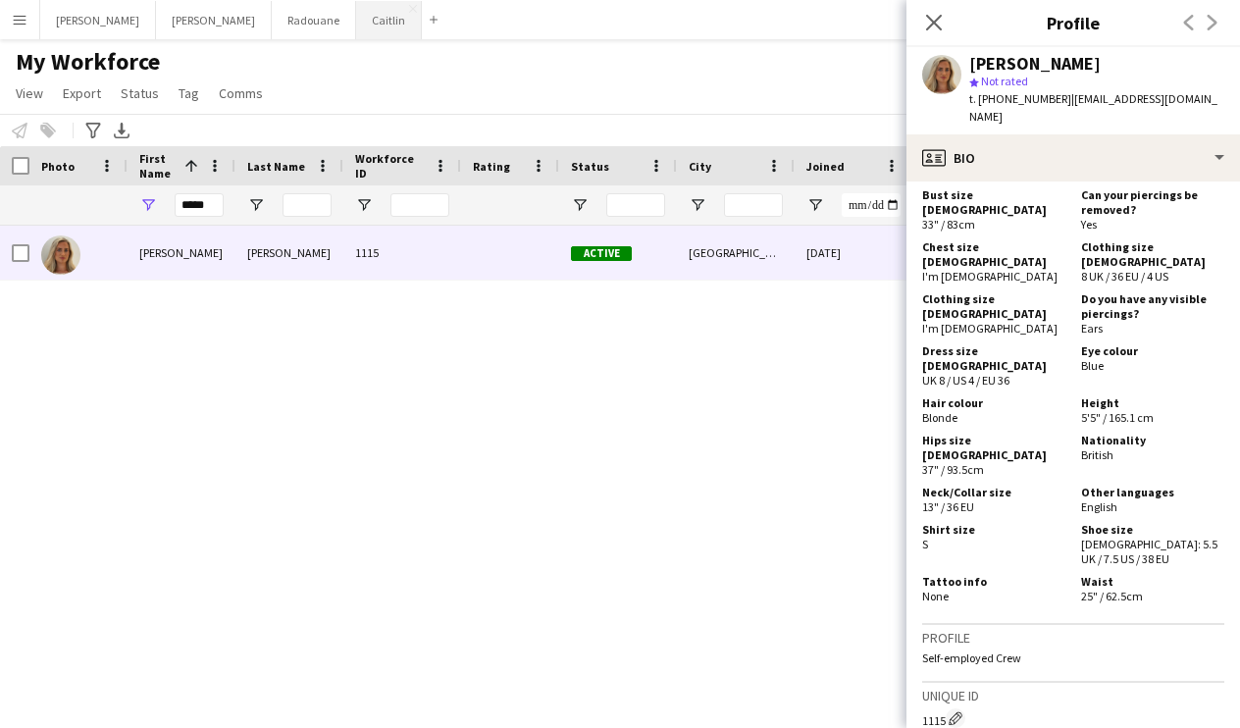
click at [356, 22] on button "[PERSON_NAME]" at bounding box center [389, 20] width 66 height 38
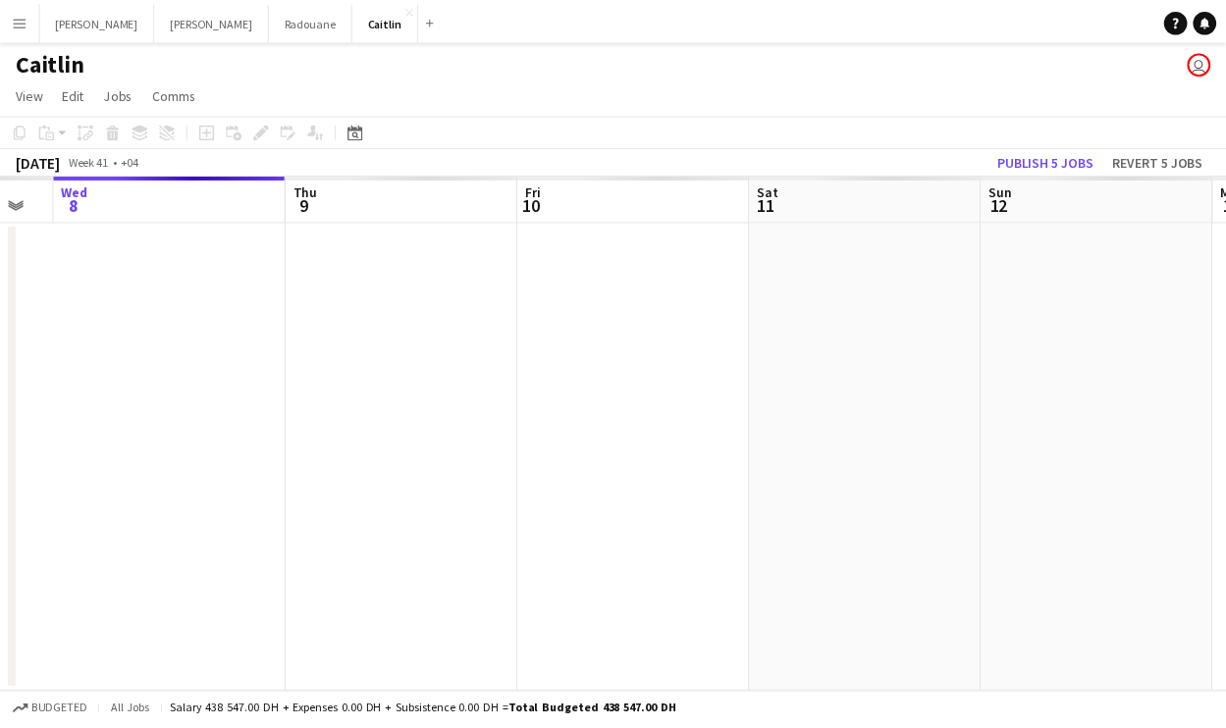
scroll to position [0, 671]
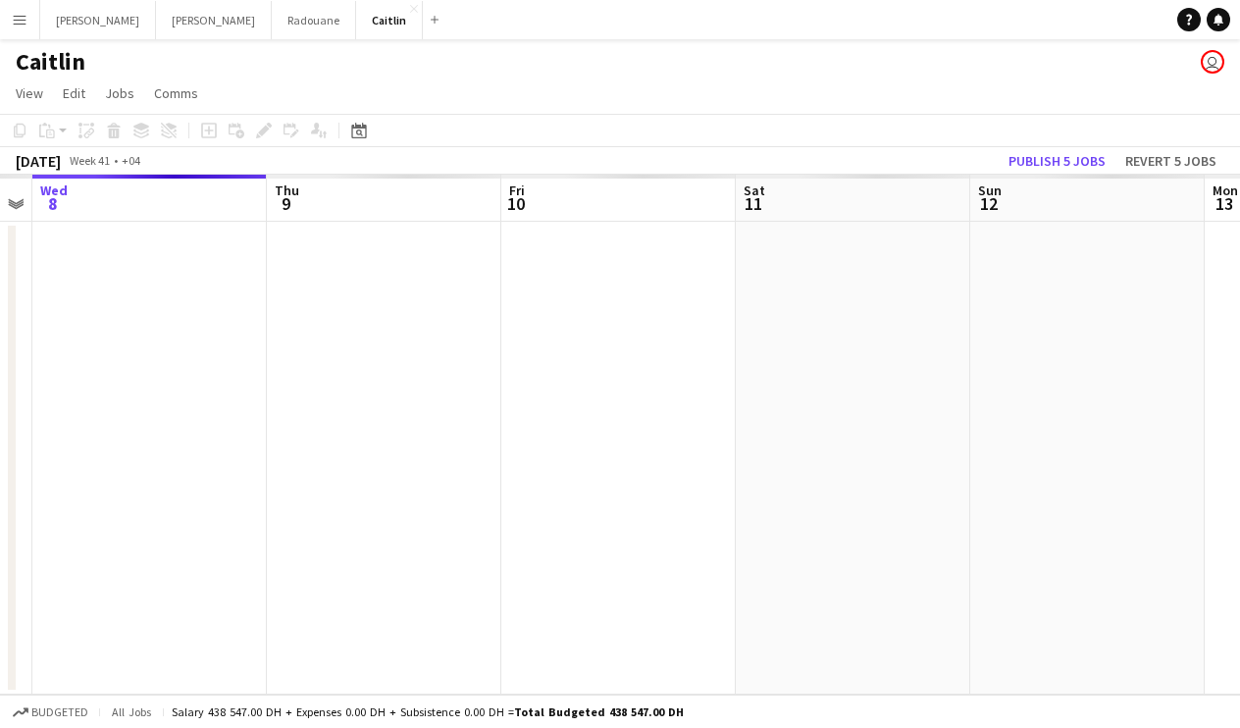
drag, startPoint x: 579, startPoint y: 250, endPoint x: 377, endPoint y: 272, distance: 203.3
click at [377, 272] on app-calendar-viewport "Sun 5 Mon 6 Tue 7 Wed 8 Thu 9 Fri 10 Sat 11 Sun 12 Mon 13 Tue 14 Wed 15" at bounding box center [620, 435] width 1240 height 520
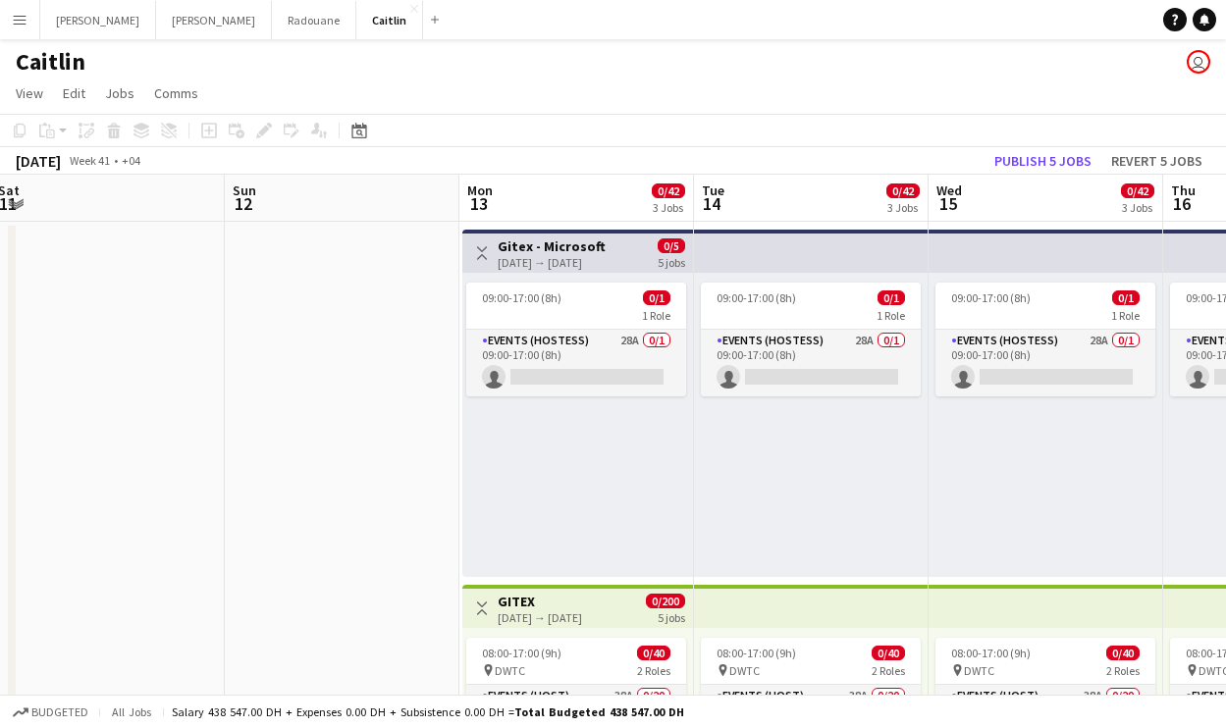
drag, startPoint x: 681, startPoint y: 271, endPoint x: 311, endPoint y: 283, distance: 370.1
click at [295, 287] on app-calendar-viewport "Tue 7 Wed 8 0/1 1 Job Thu 9 0/1 1 Job Fri 10 Sat 11 Sun 12 Mon 13 0/42 3 Jobs T…" at bounding box center [613, 735] width 1226 height 1121
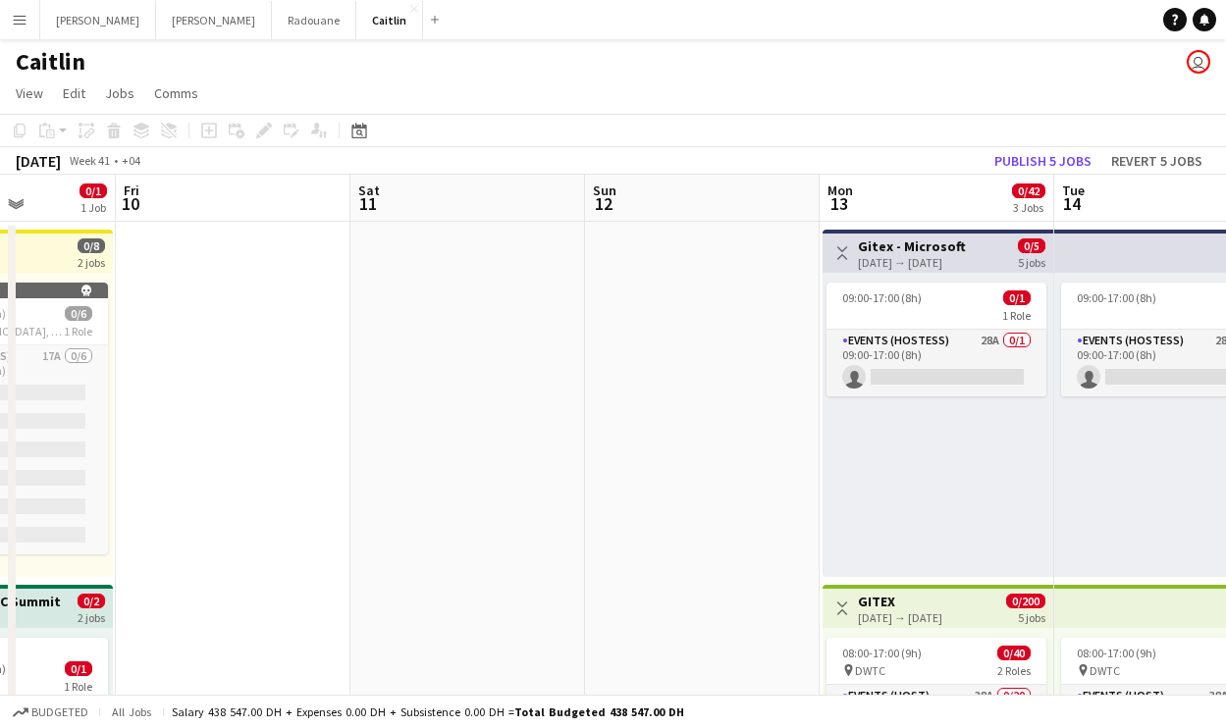
scroll to position [0, 901]
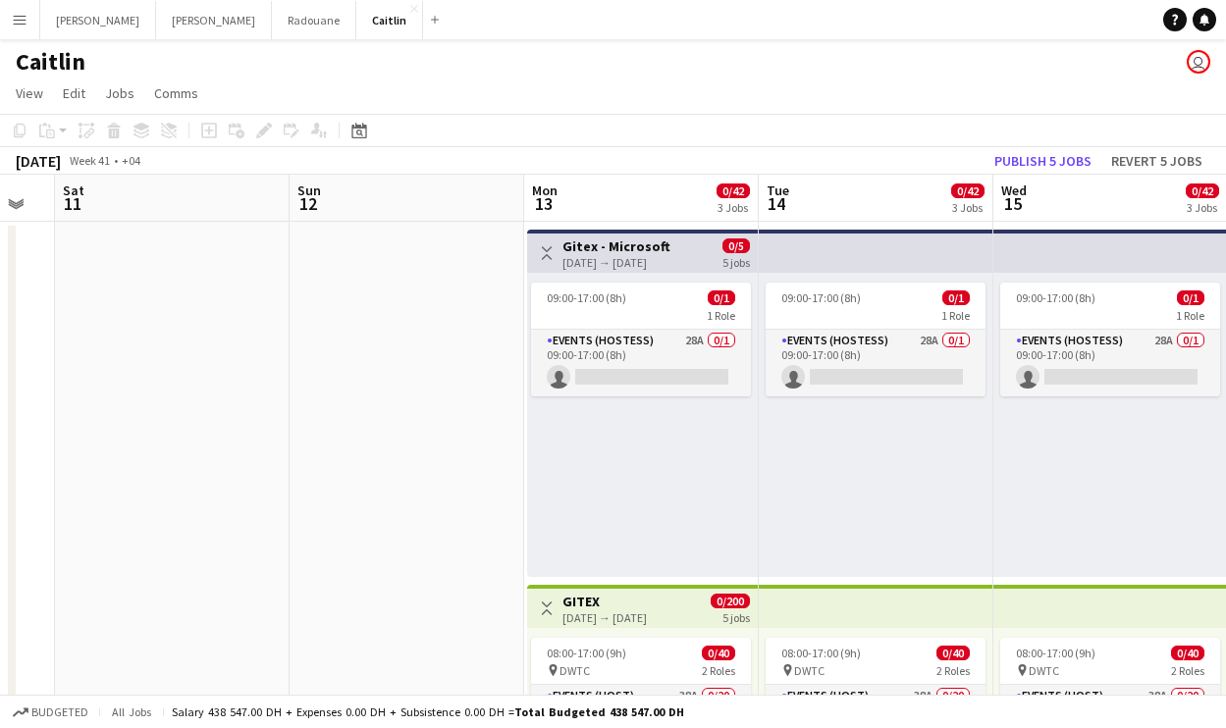
drag, startPoint x: 585, startPoint y: 280, endPoint x: 269, endPoint y: 259, distance: 316.7
click at [272, 261] on app-calendar-viewport "Tue 7 Wed 8 0/1 1 Job Thu 9 0/1 1 Job Fri 10 Sat 11 Sun 12 Mon 13 0/42 3 Jobs T…" at bounding box center [613, 735] width 1226 height 1121
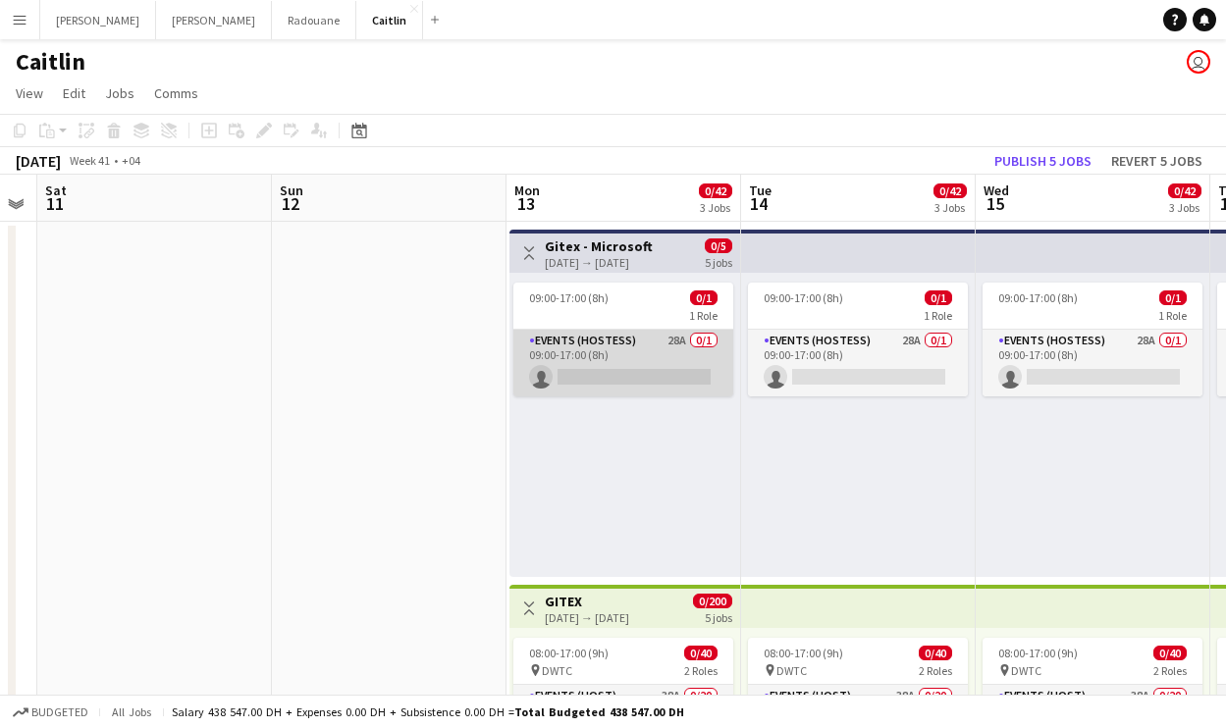
scroll to position [599, 0]
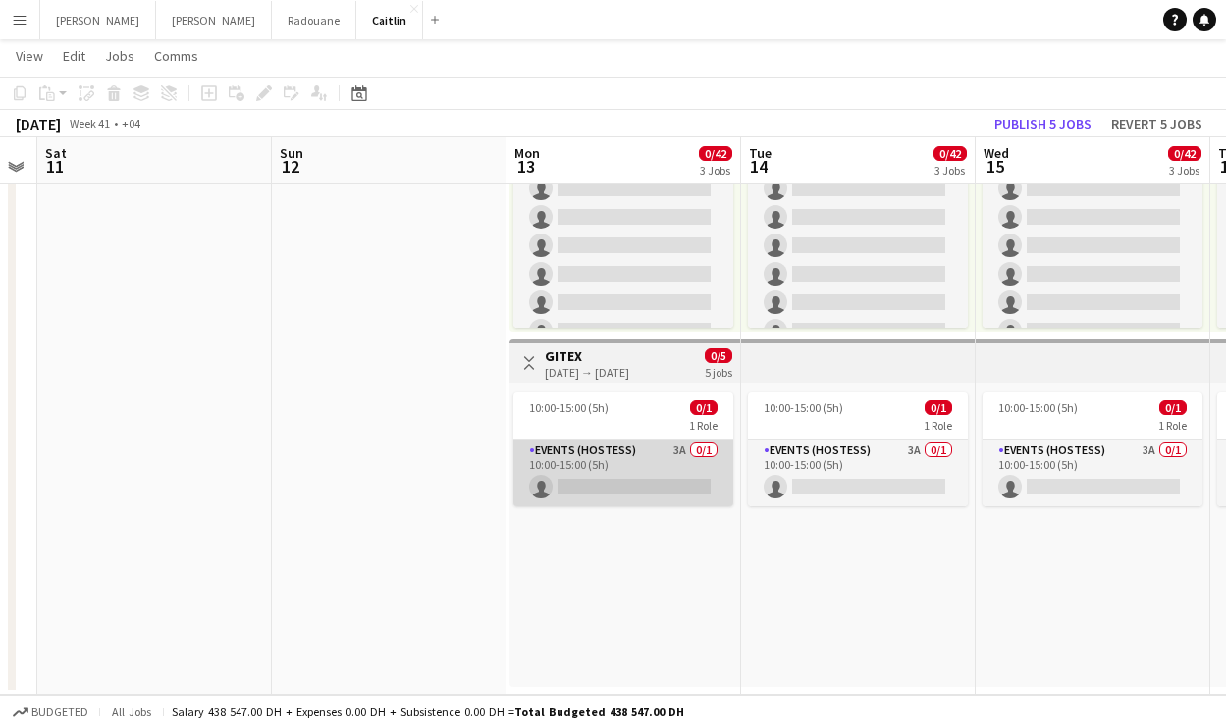
click at [577, 463] on app-card-role "Events (Hostess) 3A 0/1 10:00-15:00 (5h) single-neutral-actions" at bounding box center [623, 473] width 220 height 67
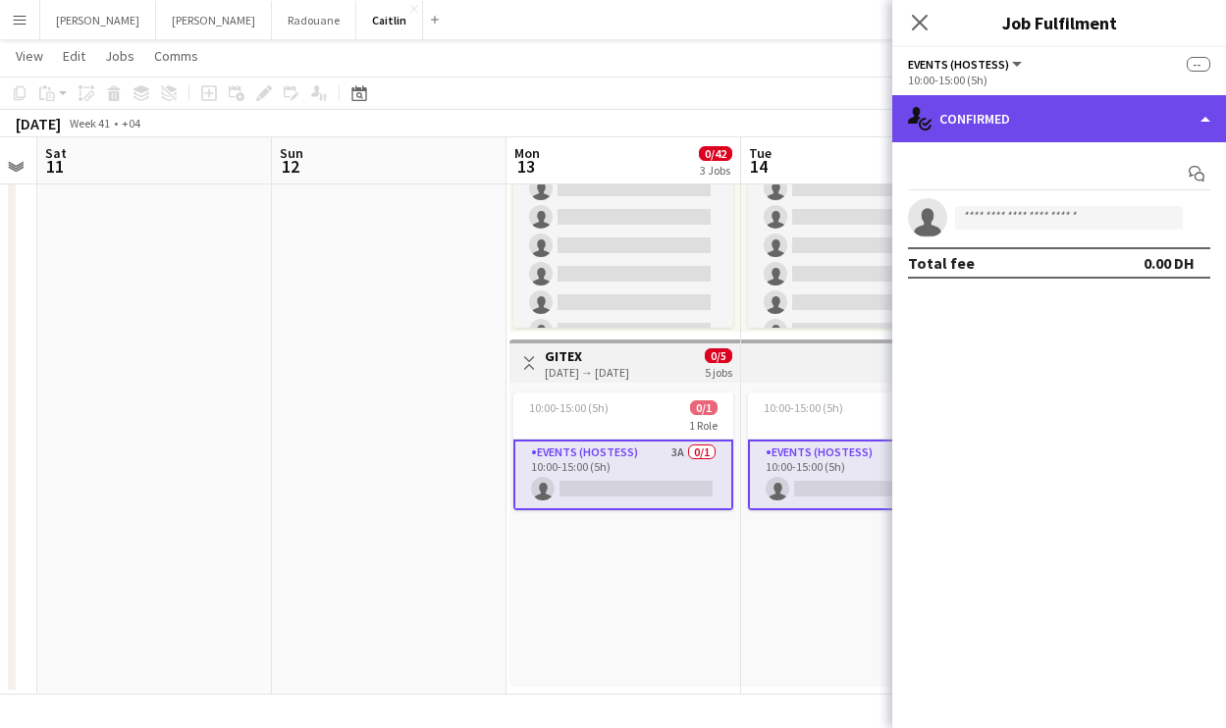
click at [972, 119] on div "single-neutral-actions-check-2 Confirmed" at bounding box center [1059, 118] width 334 height 47
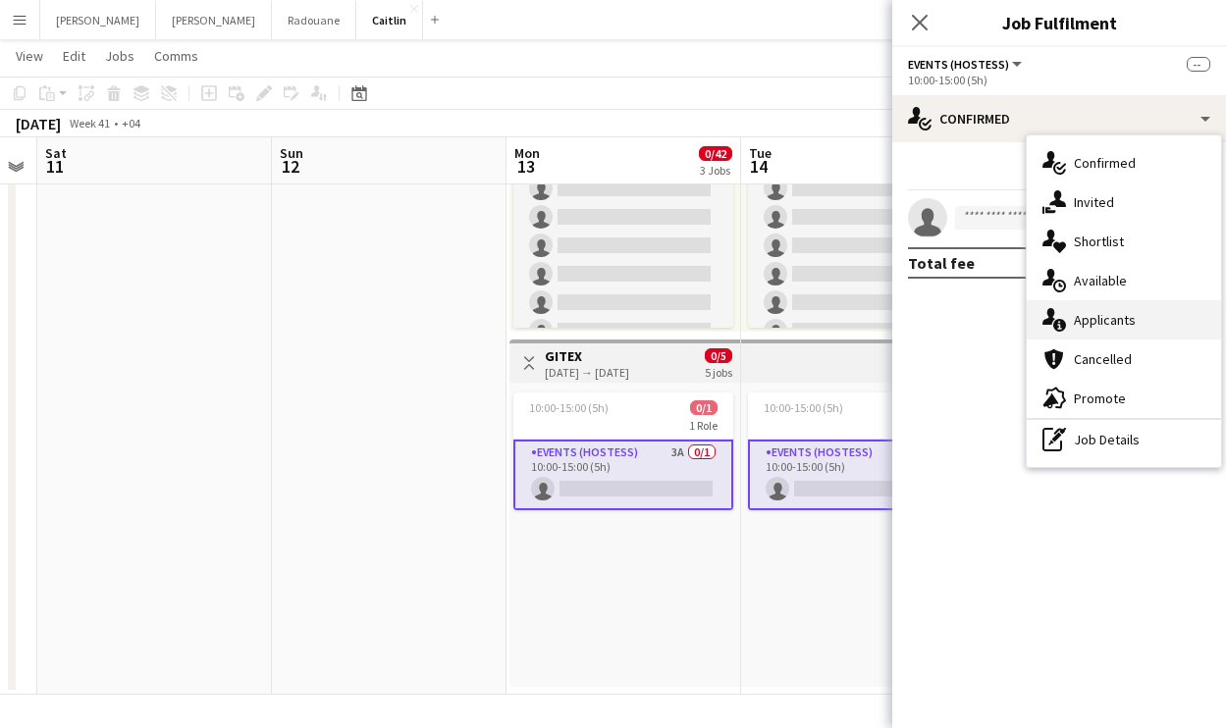
click at [1084, 303] on div "single-neutral-actions-information Applicants" at bounding box center [1123, 319] width 194 height 39
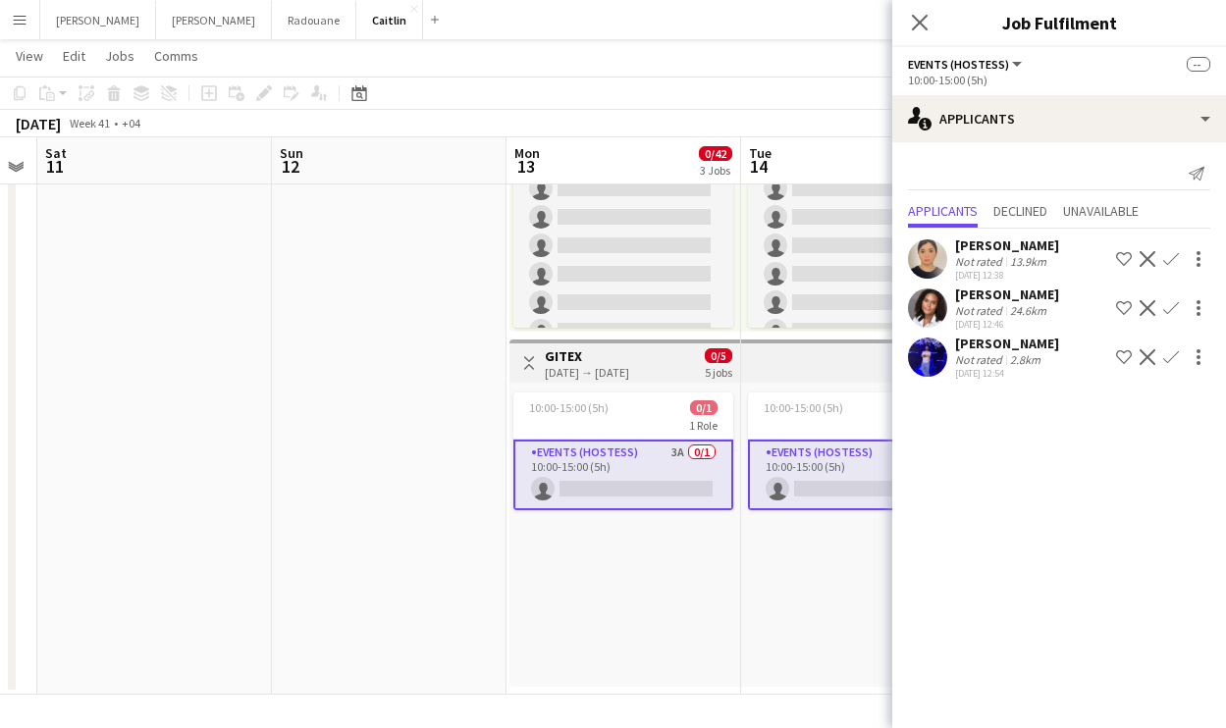
click at [995, 289] on div "[PERSON_NAME]" at bounding box center [1007, 295] width 104 height 18
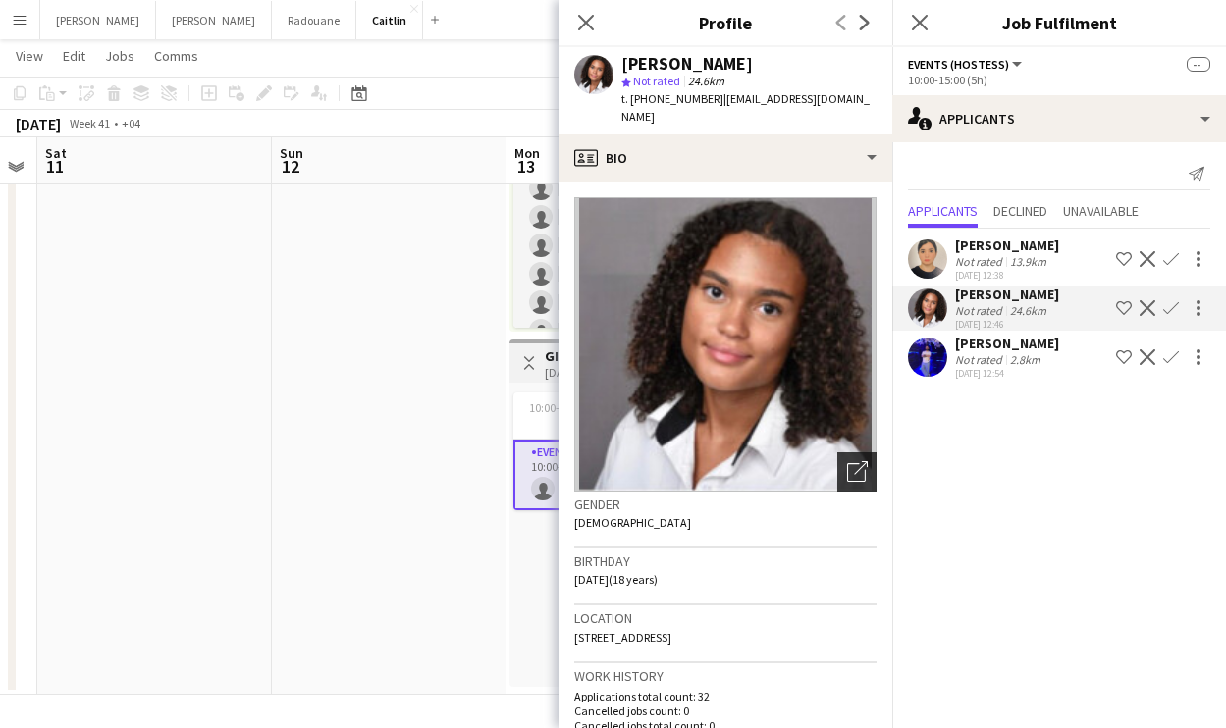
click at [837, 467] on div "Open photos pop-in" at bounding box center [856, 471] width 39 height 39
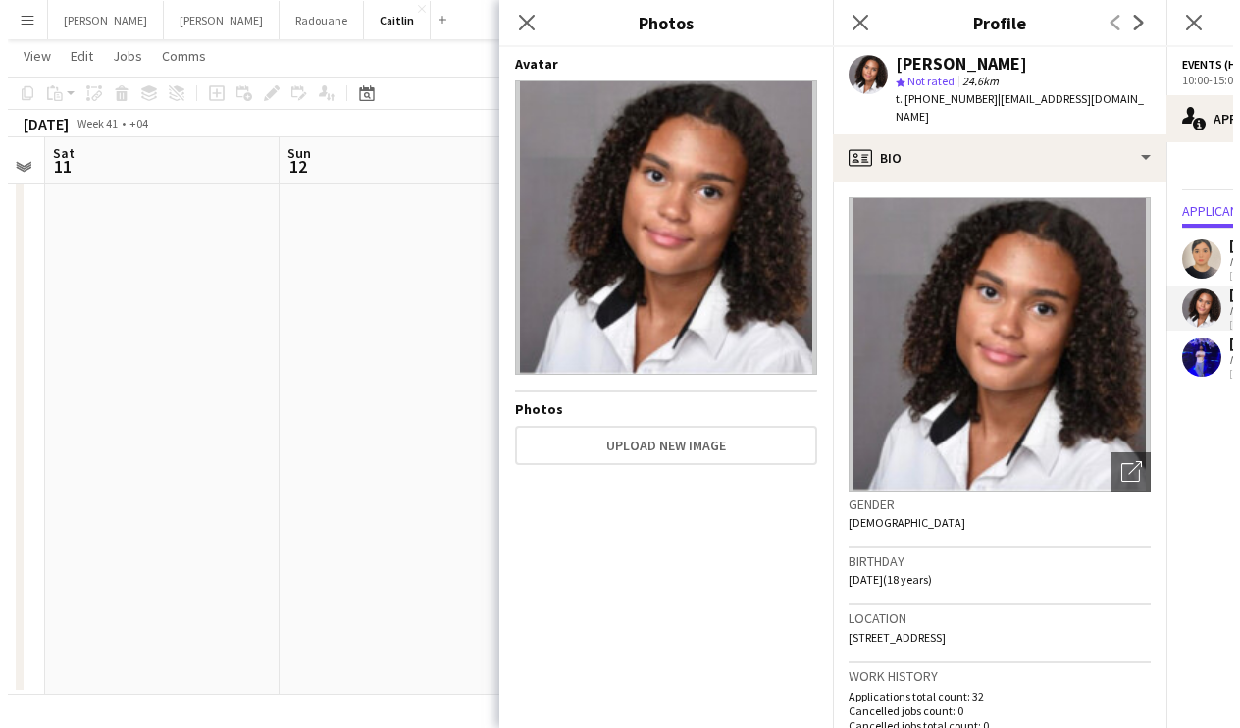
scroll to position [0, 0]
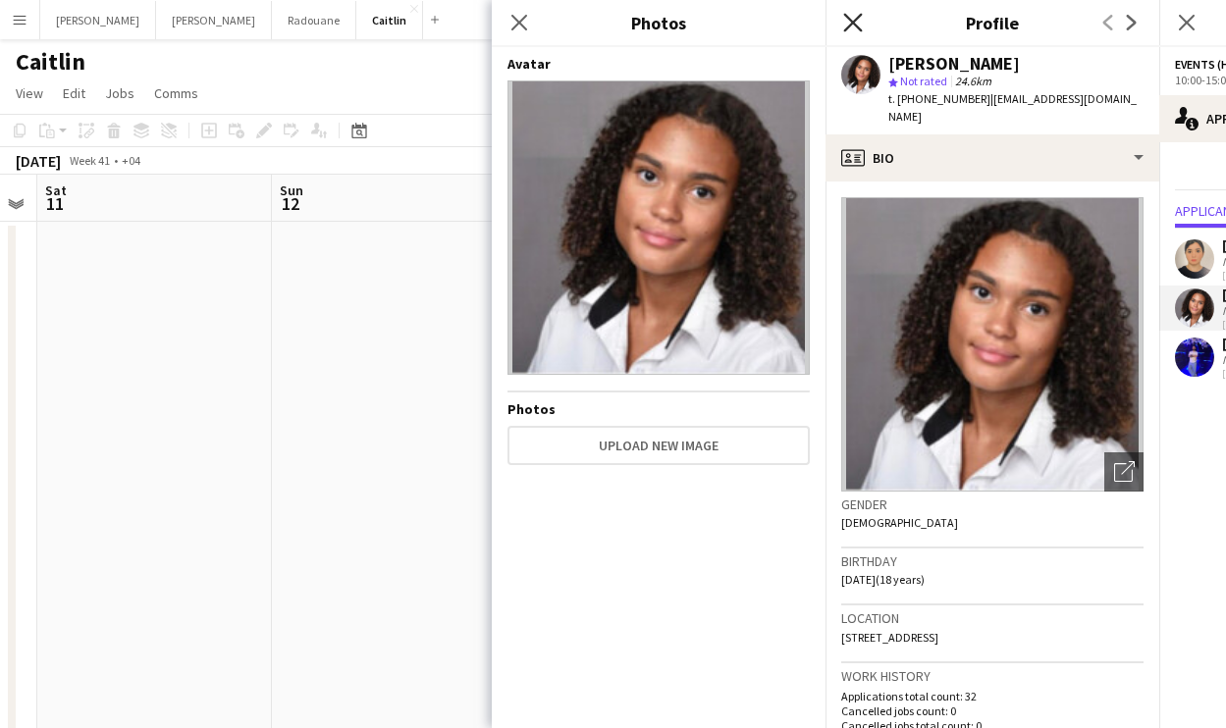
click at [850, 25] on icon at bounding box center [852, 22] width 19 height 19
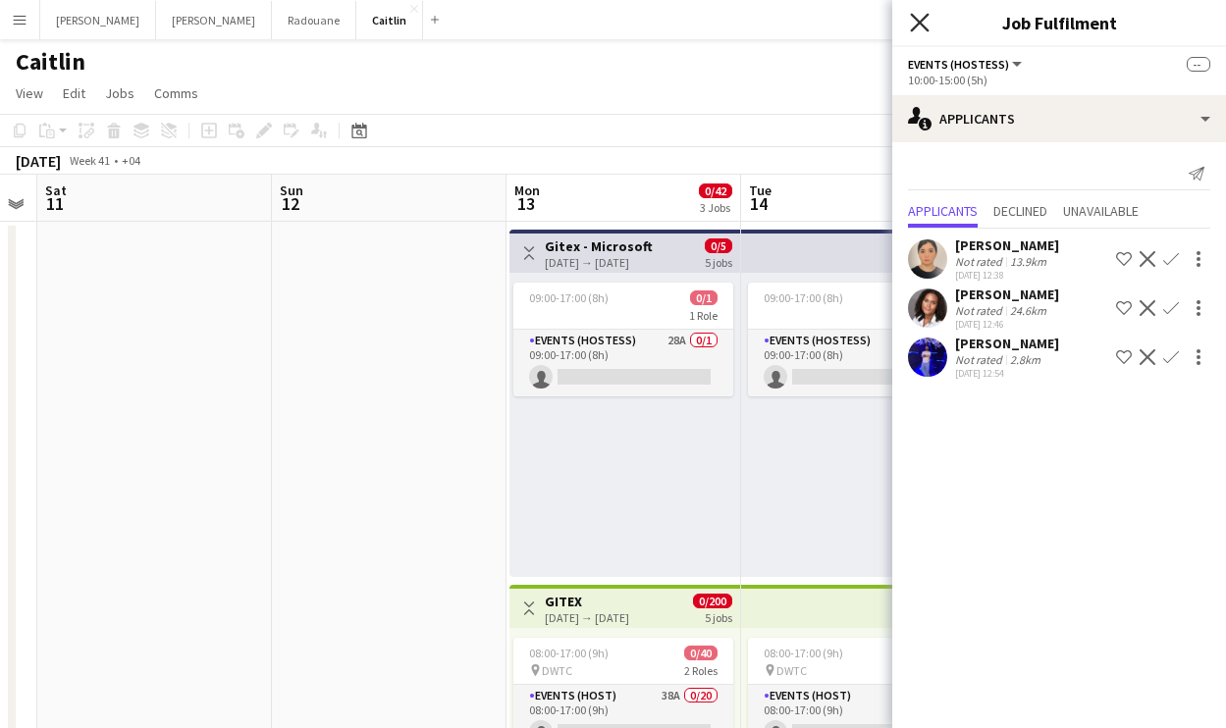
click at [914, 28] on icon at bounding box center [919, 22] width 19 height 19
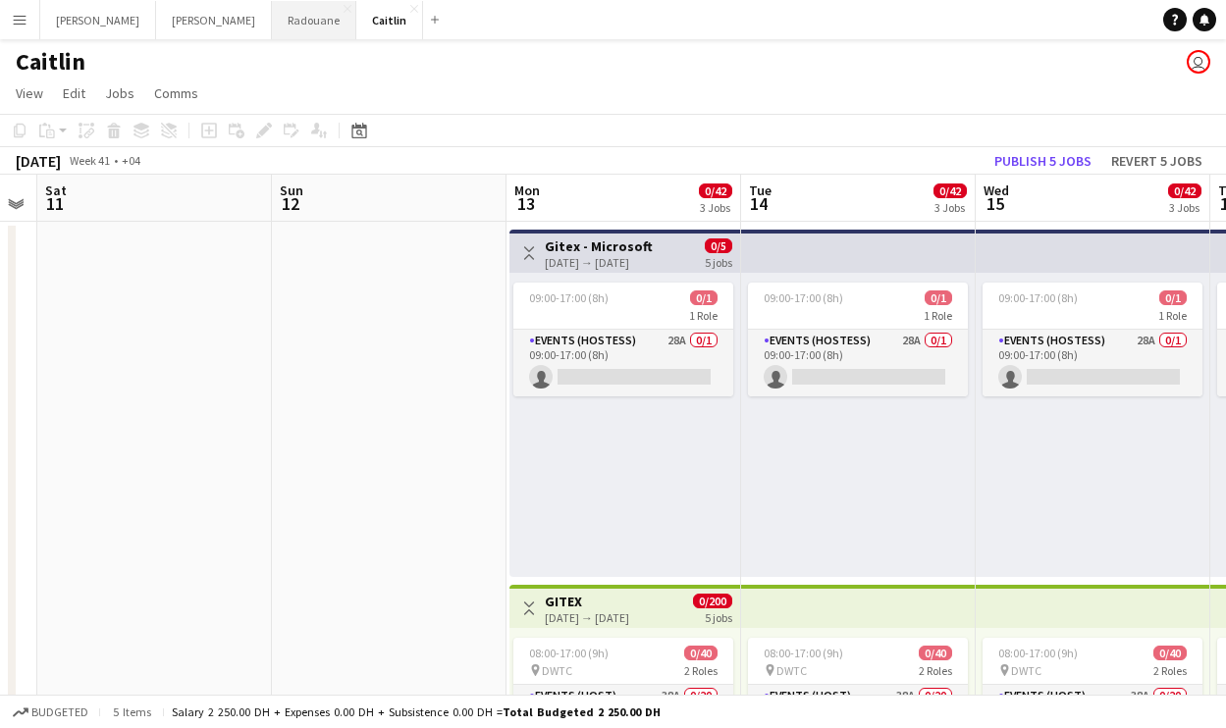
click at [272, 26] on button "Radouane Close" at bounding box center [314, 20] width 84 height 38
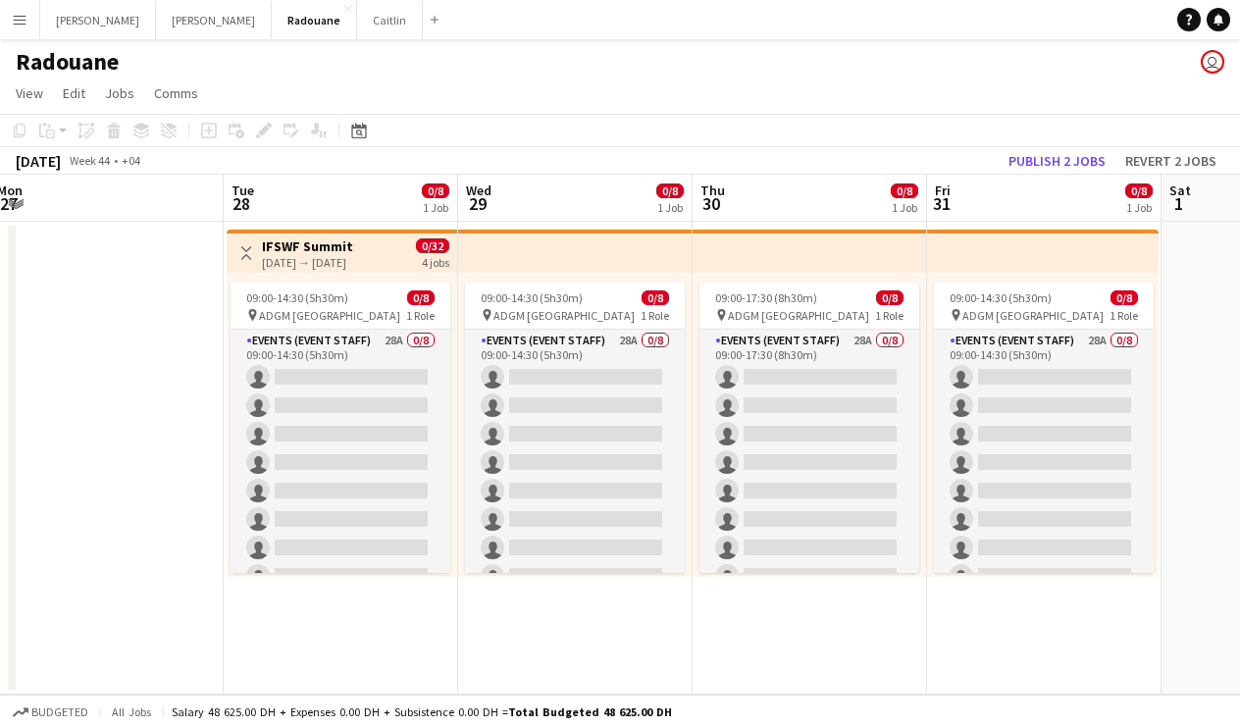
scroll to position [0, 959]
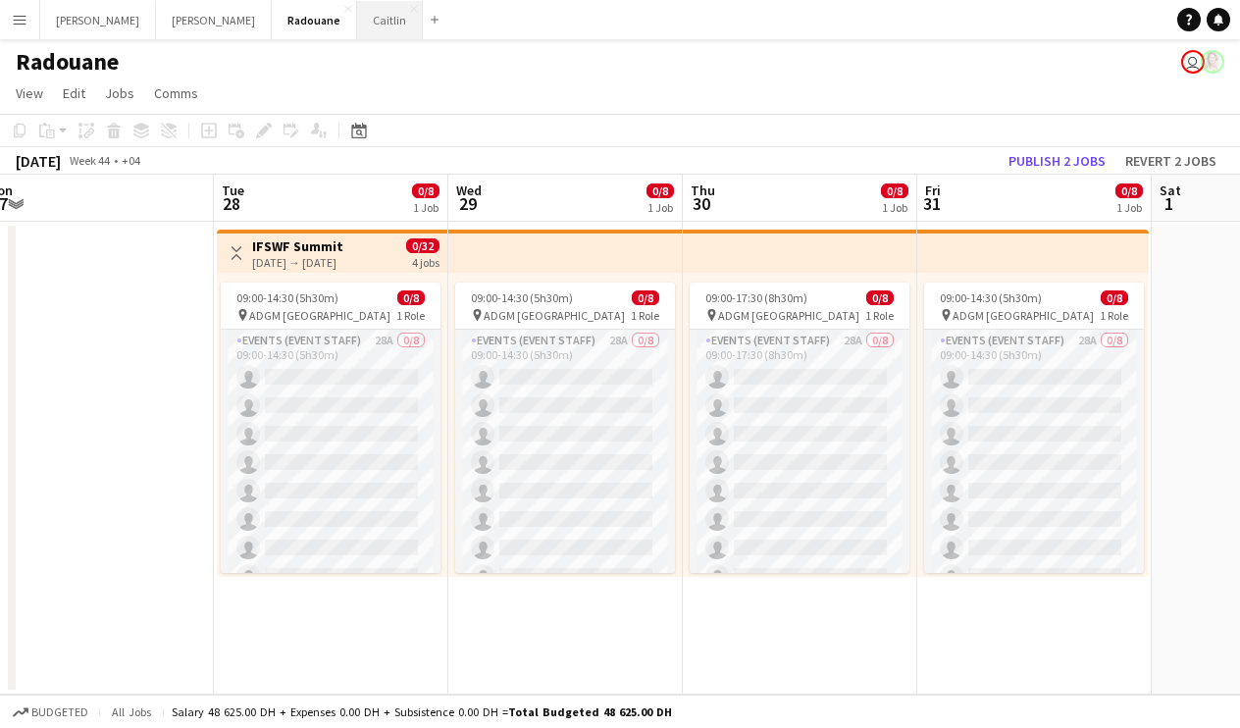
click at [357, 29] on button "[PERSON_NAME]" at bounding box center [390, 20] width 66 height 38
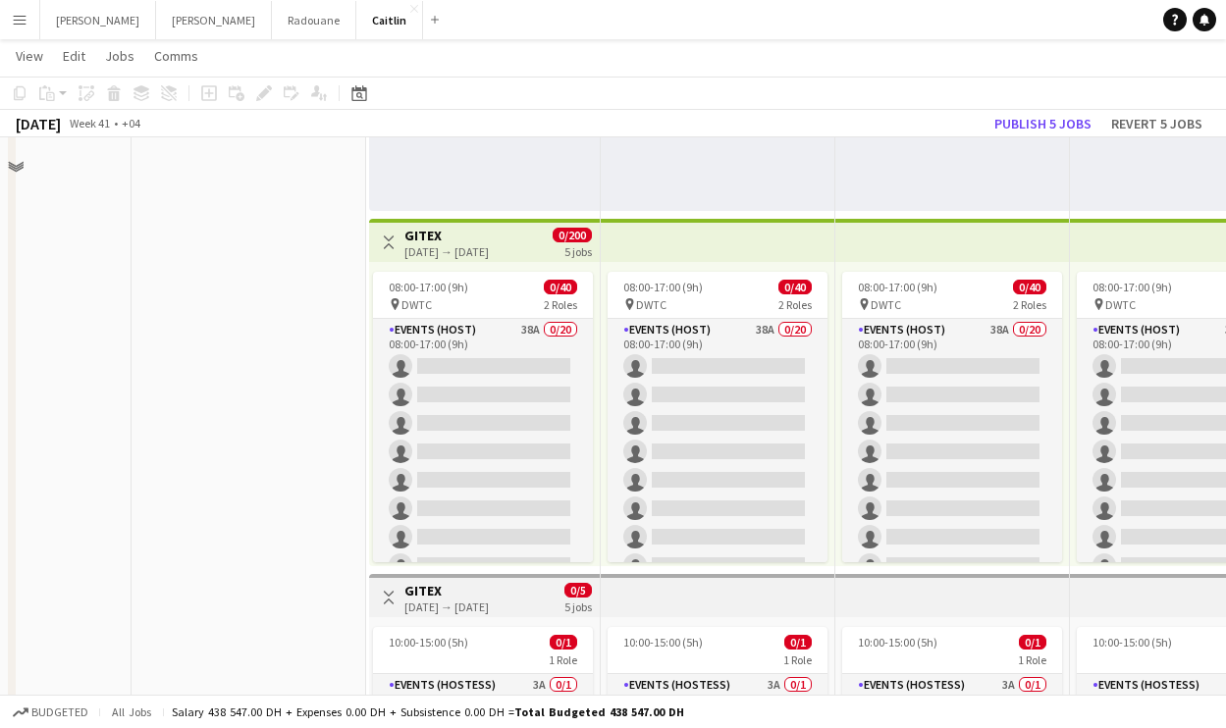
scroll to position [415, 0]
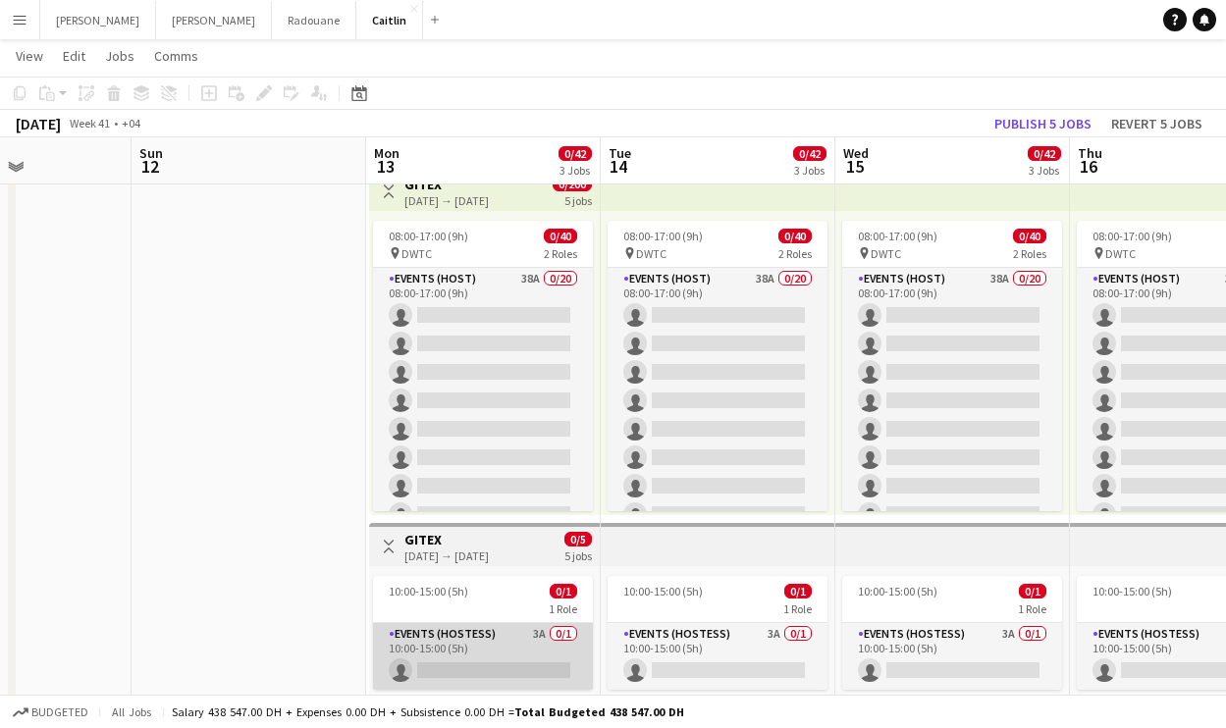
click at [478, 646] on app-card-role "Events (Hostess) 3A 0/1 10:00-15:00 (5h) single-neutral-actions" at bounding box center [483, 656] width 220 height 67
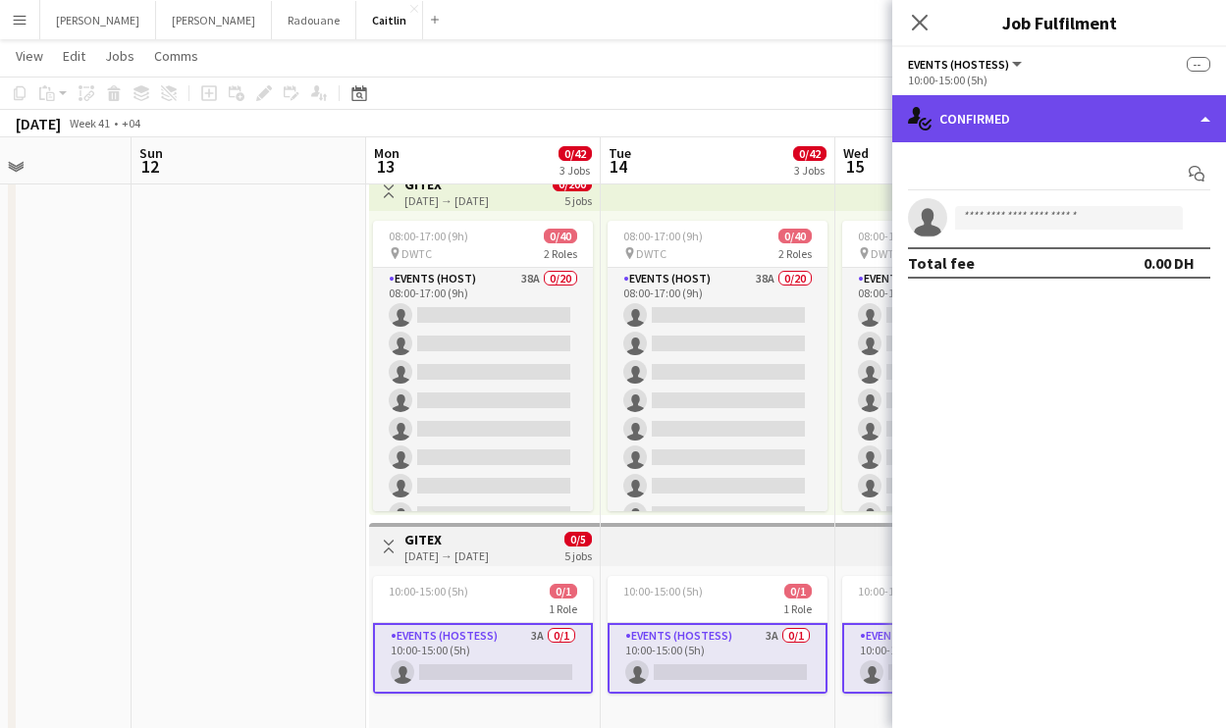
click at [1081, 124] on div "single-neutral-actions-check-2 Confirmed" at bounding box center [1059, 118] width 334 height 47
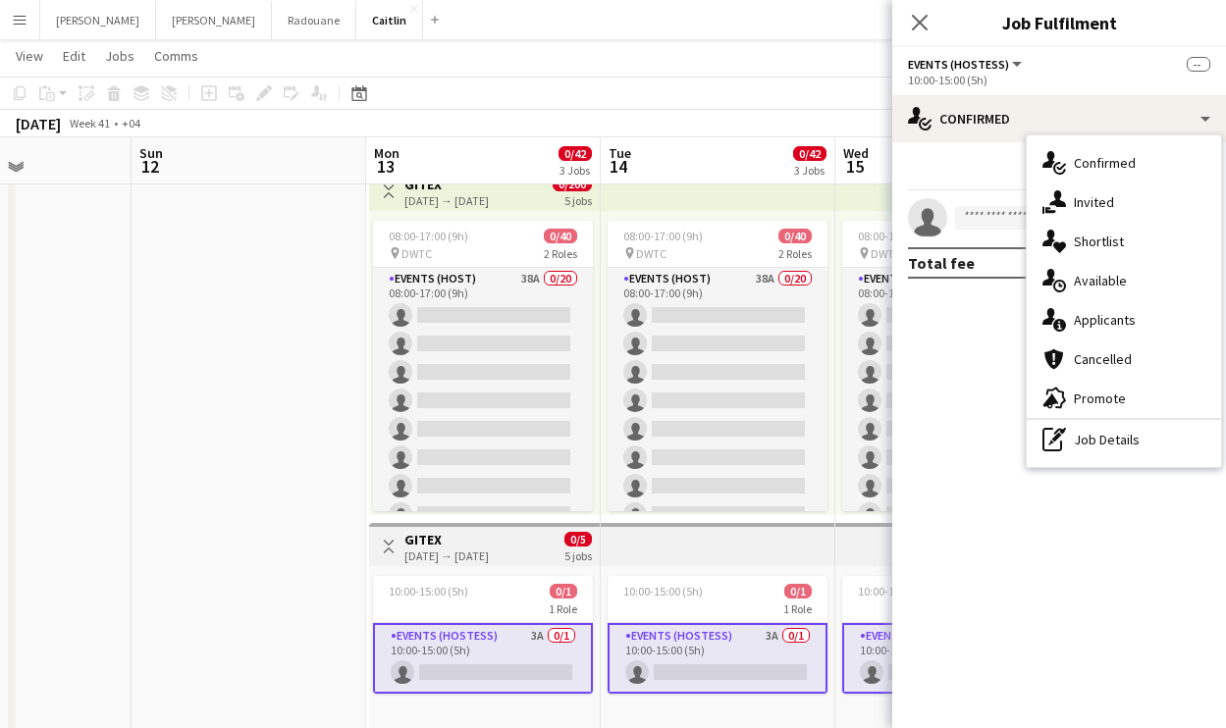
click at [1108, 322] on span "Applicants" at bounding box center [1105, 320] width 62 height 18
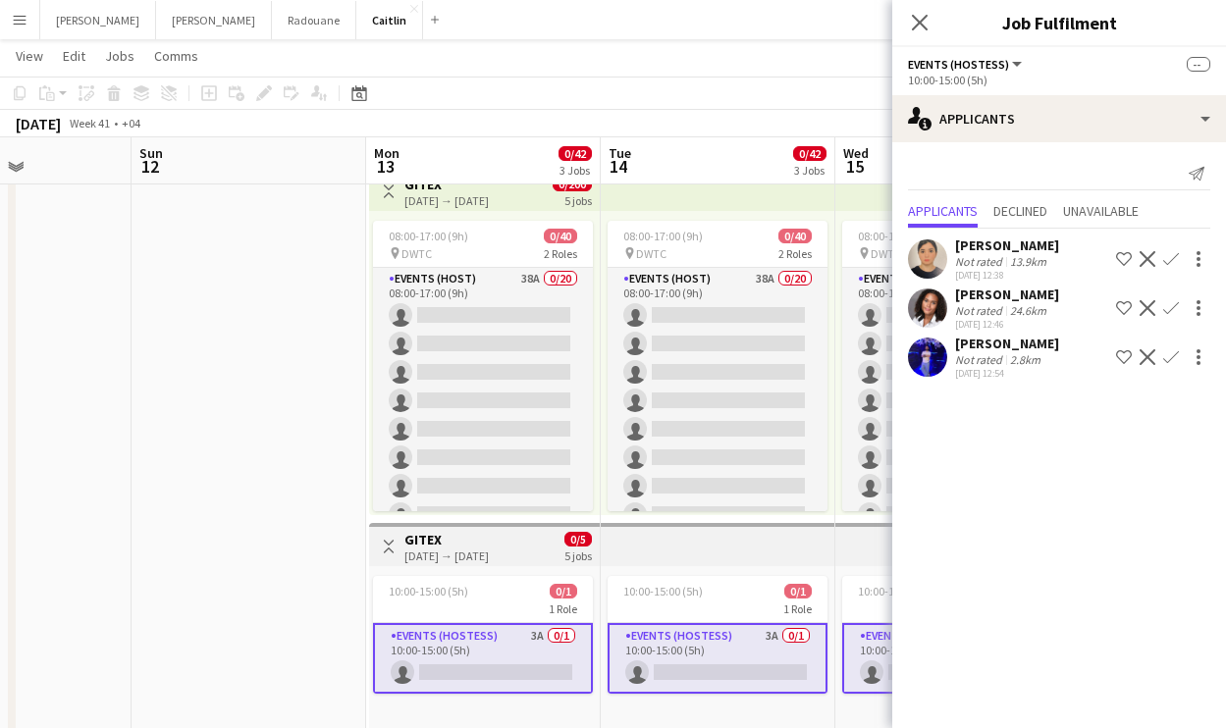
click at [369, 470] on div "08:00-17:00 (9h) 0/40 pin DWTC 2 Roles Events (Host) 38A 0/20 08:00-17:00 (9h) …" at bounding box center [484, 363] width 231 height 304
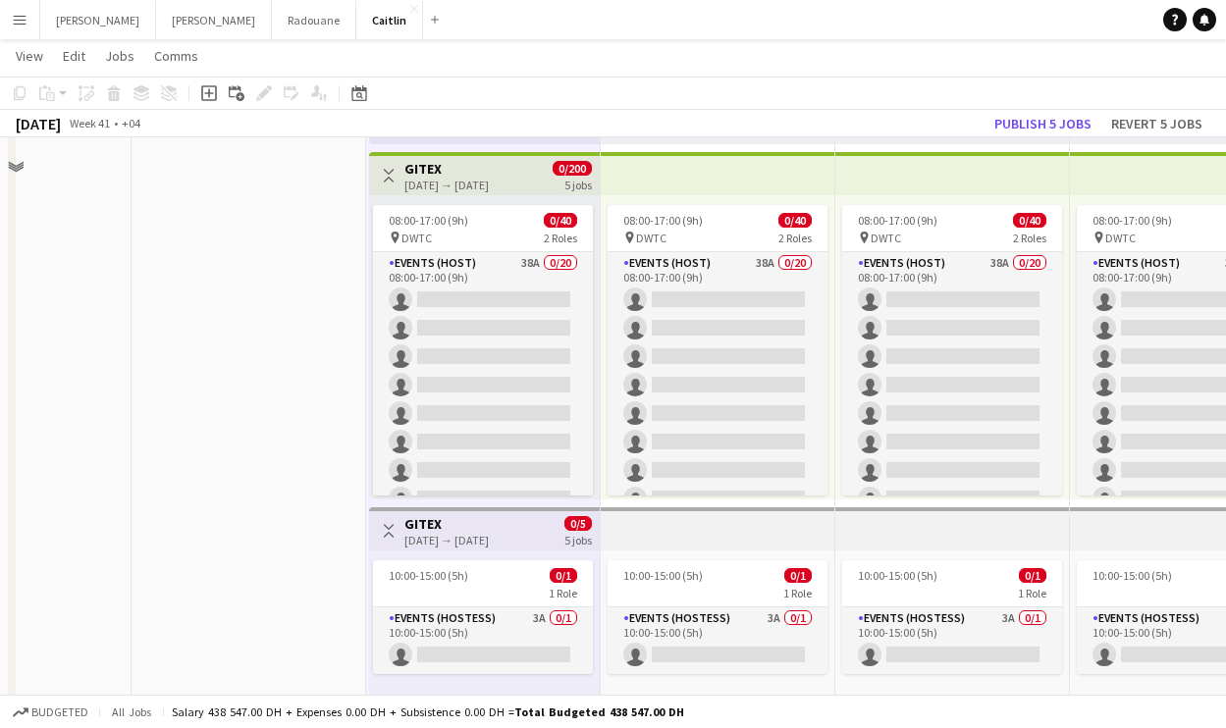
scroll to position [364, 0]
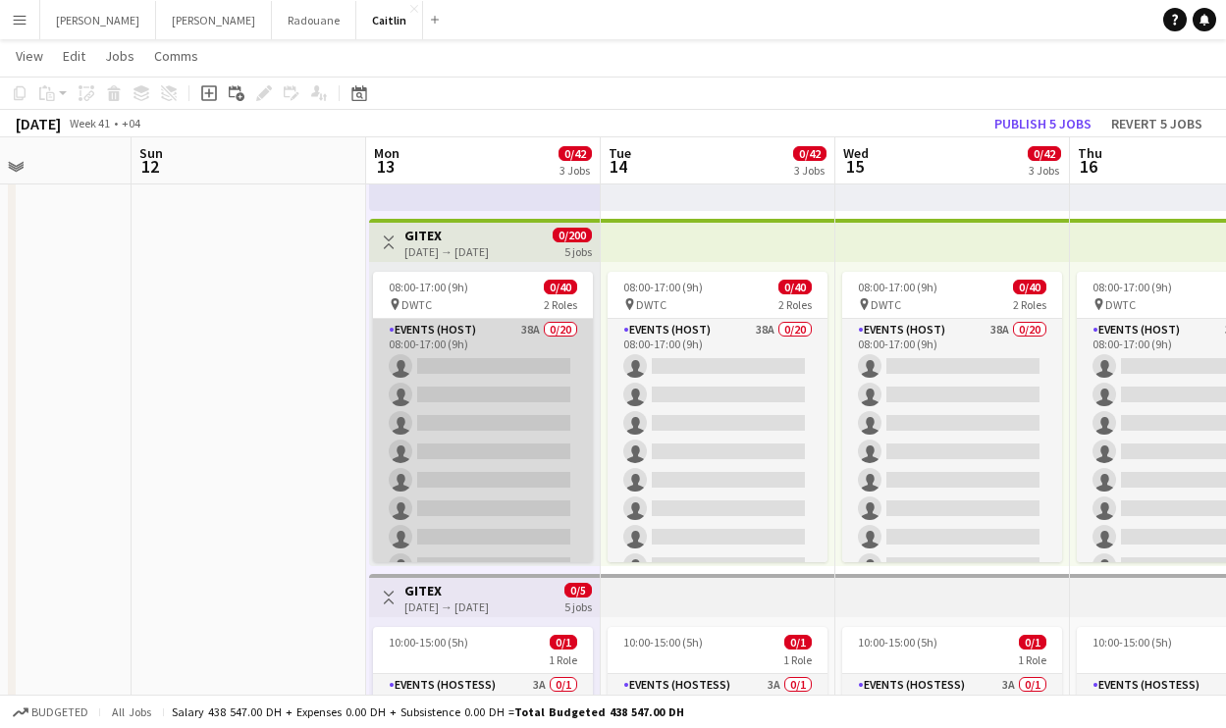
click at [456, 423] on app-card-role "Events (Host) 38A 0/20 08:00-17:00 (9h) single-neutral-actions single-neutral-a…" at bounding box center [483, 622] width 220 height 607
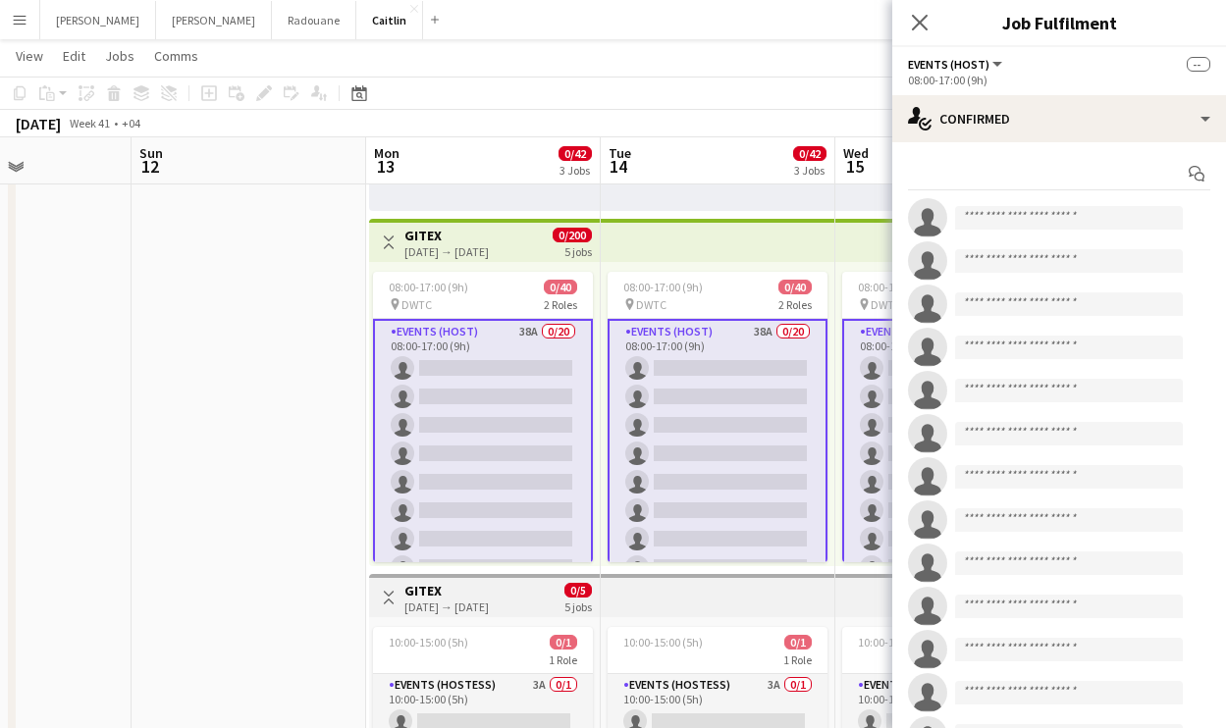
click at [155, 268] on app-date-cell at bounding box center [248, 393] width 235 height 1074
